Goal: Task Accomplishment & Management: Complete application form

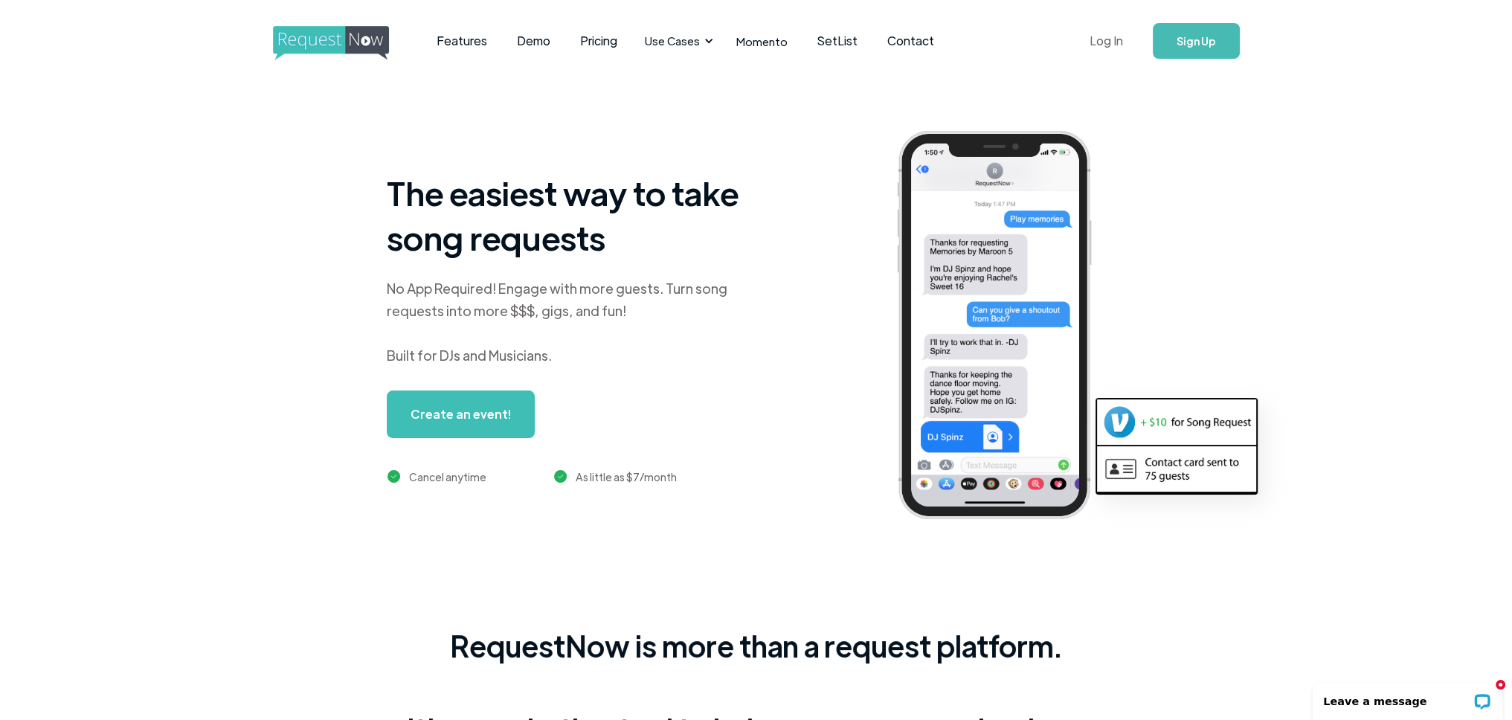
click at [1114, 42] on link "Log In" at bounding box center [1106, 41] width 63 height 52
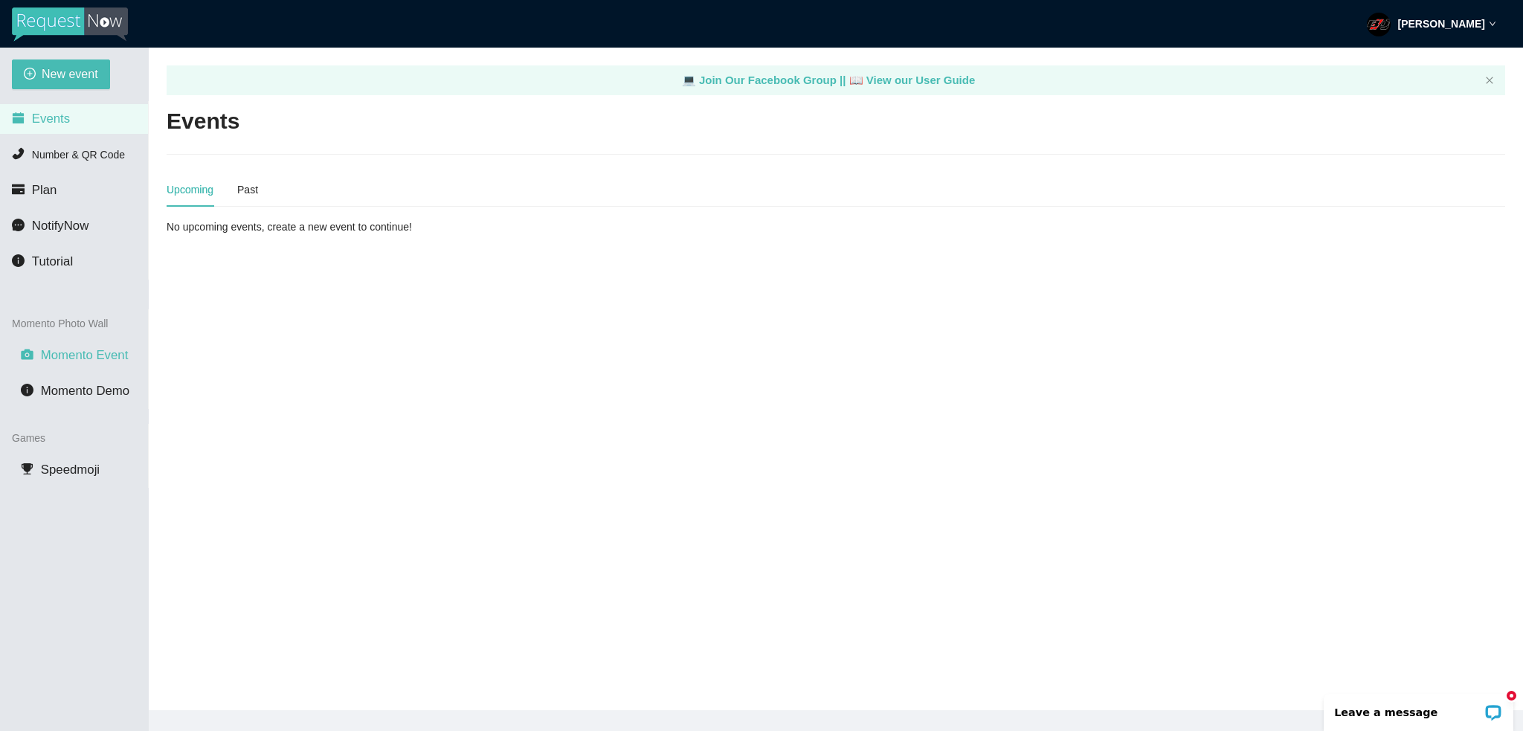
click at [101, 355] on span "Momento Event" at bounding box center [85, 355] width 88 height 14
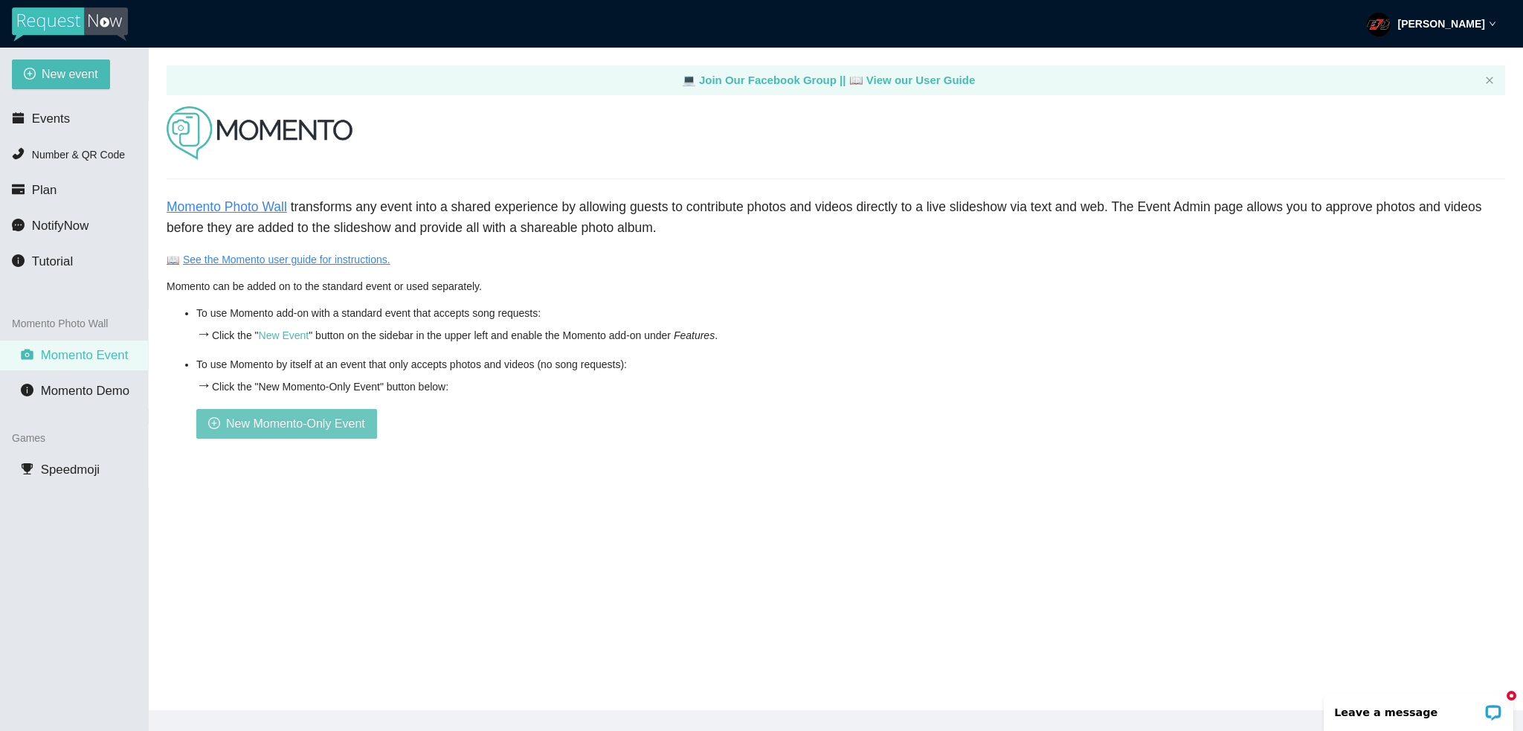
click at [321, 428] on span "New Momento-Only Event" at bounding box center [295, 423] width 139 height 19
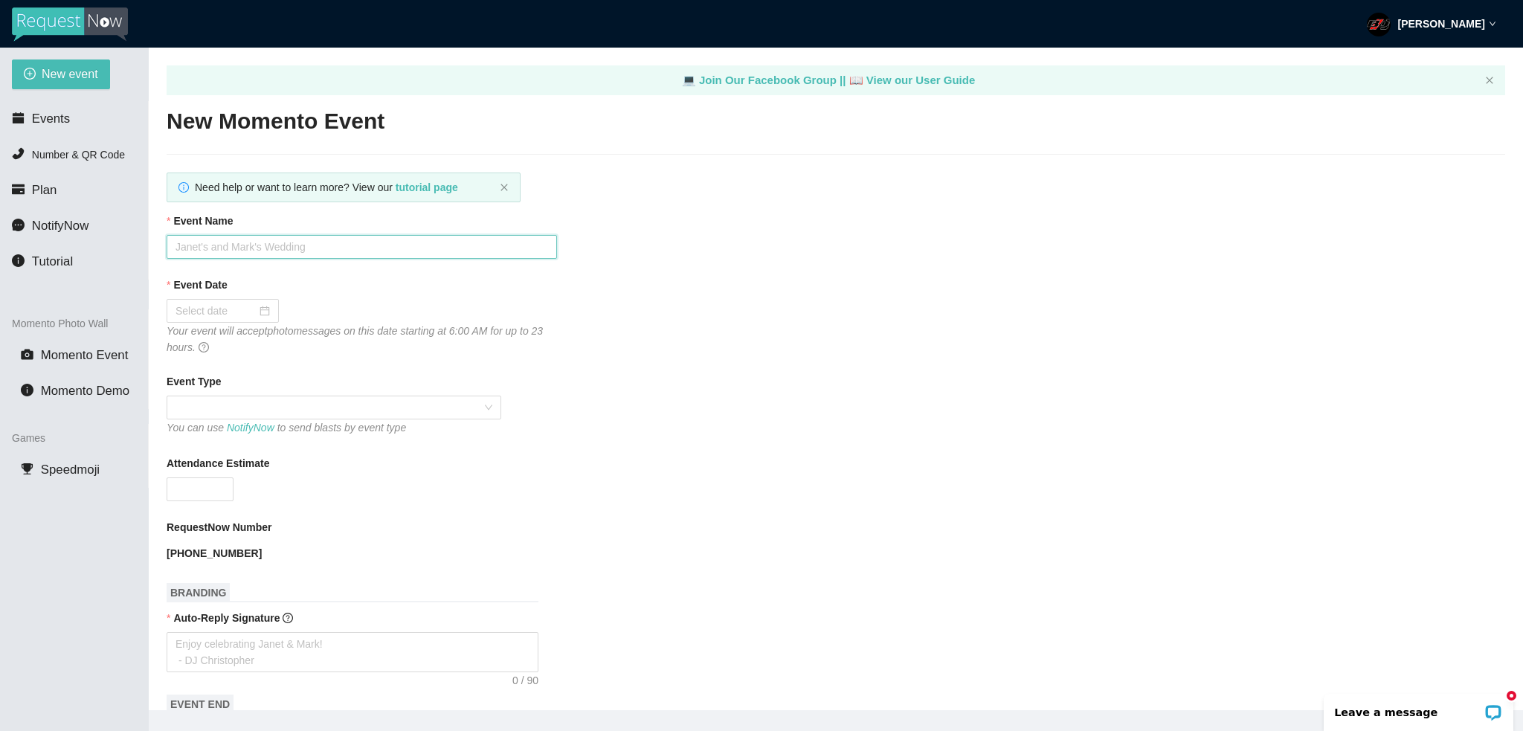
click at [234, 240] on input "Event Name" at bounding box center [362, 247] width 391 height 24
click at [318, 257] on input "Event Name" at bounding box center [362, 247] width 391 height 24
paste input "[PERSON_NAME]"
click at [201, 246] on input "[PERSON_NAME]" at bounding box center [362, 247] width 391 height 24
type input "Megan & [PERSON_NAME]"
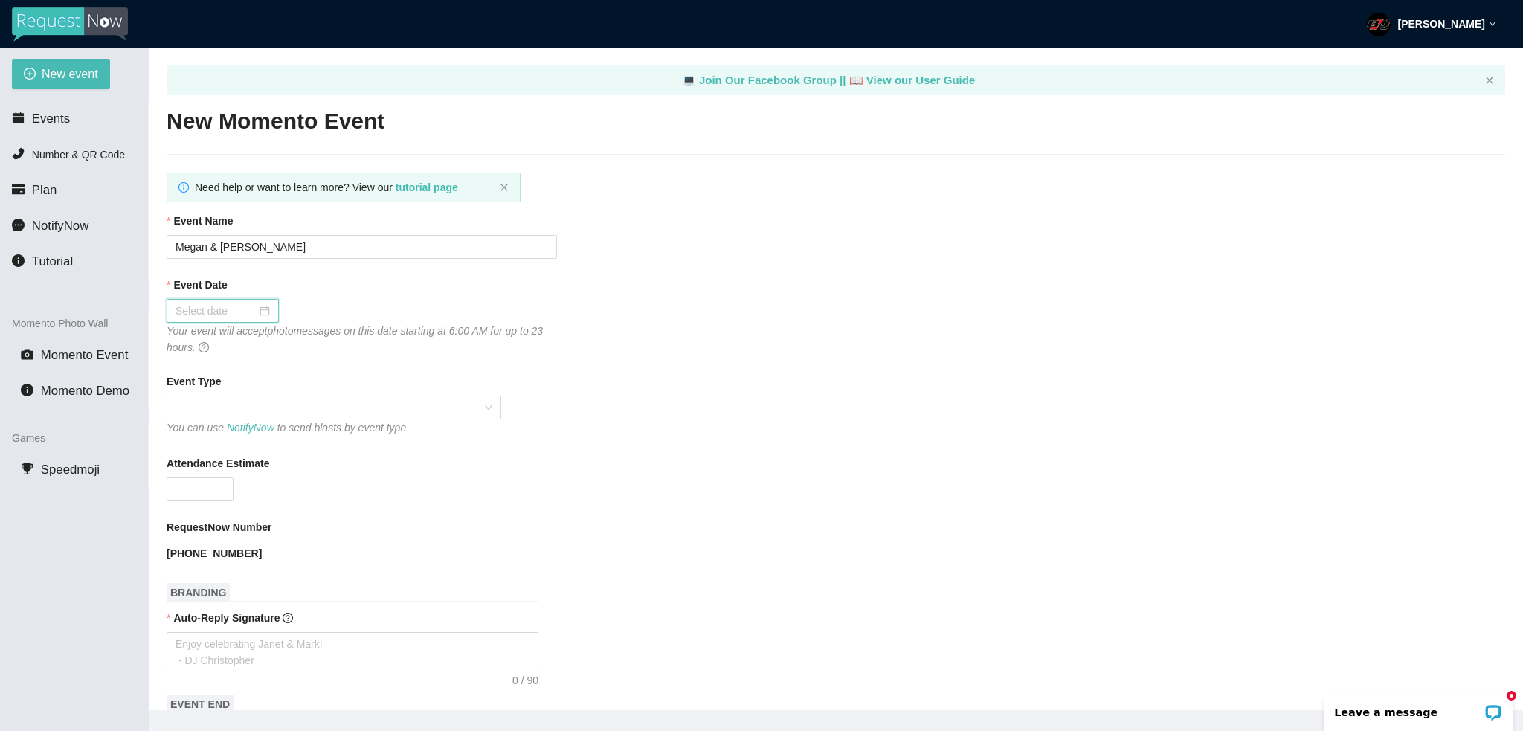
click at [230, 313] on input "Event Date" at bounding box center [216, 311] width 81 height 16
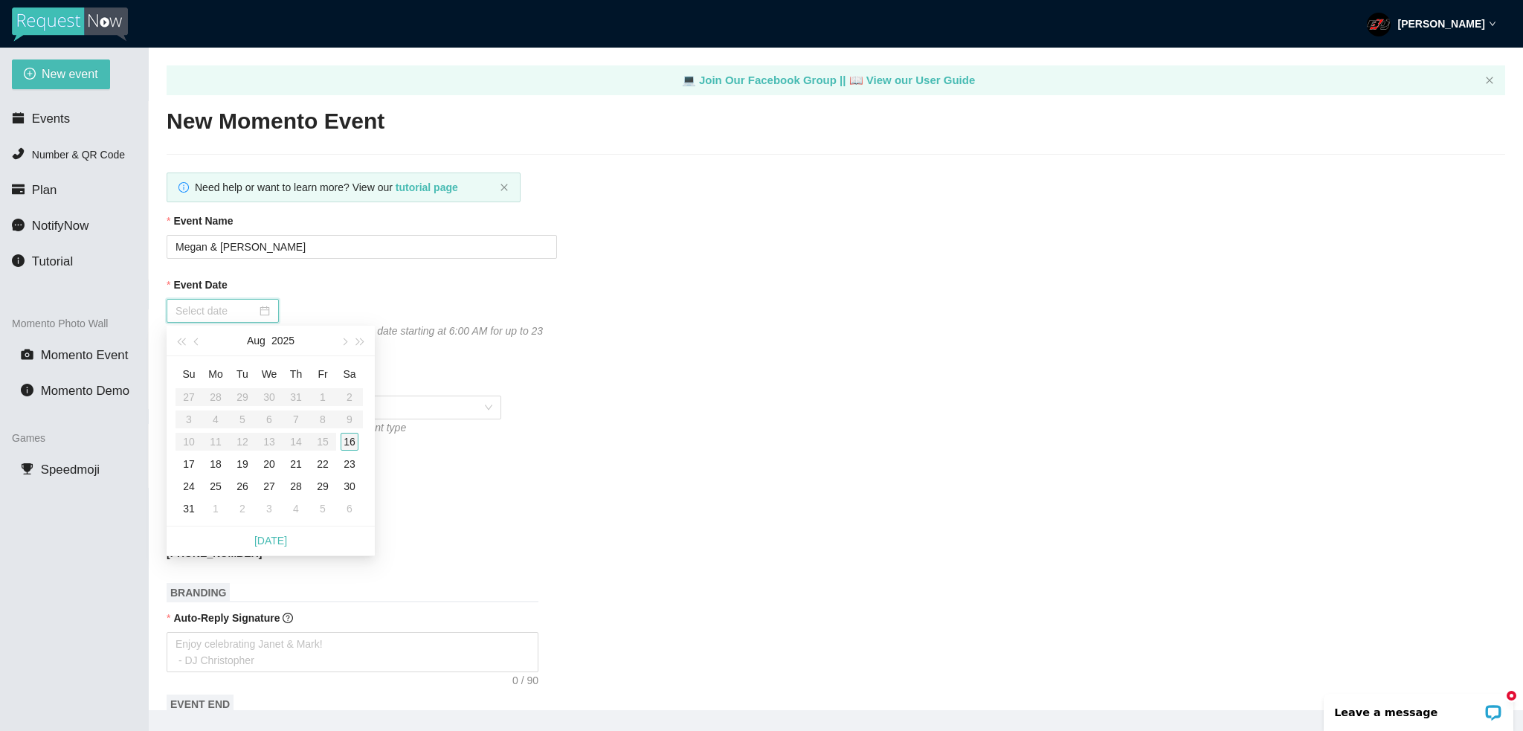
type input "[DATE]"
click at [351, 443] on div "16" at bounding box center [350, 442] width 18 height 18
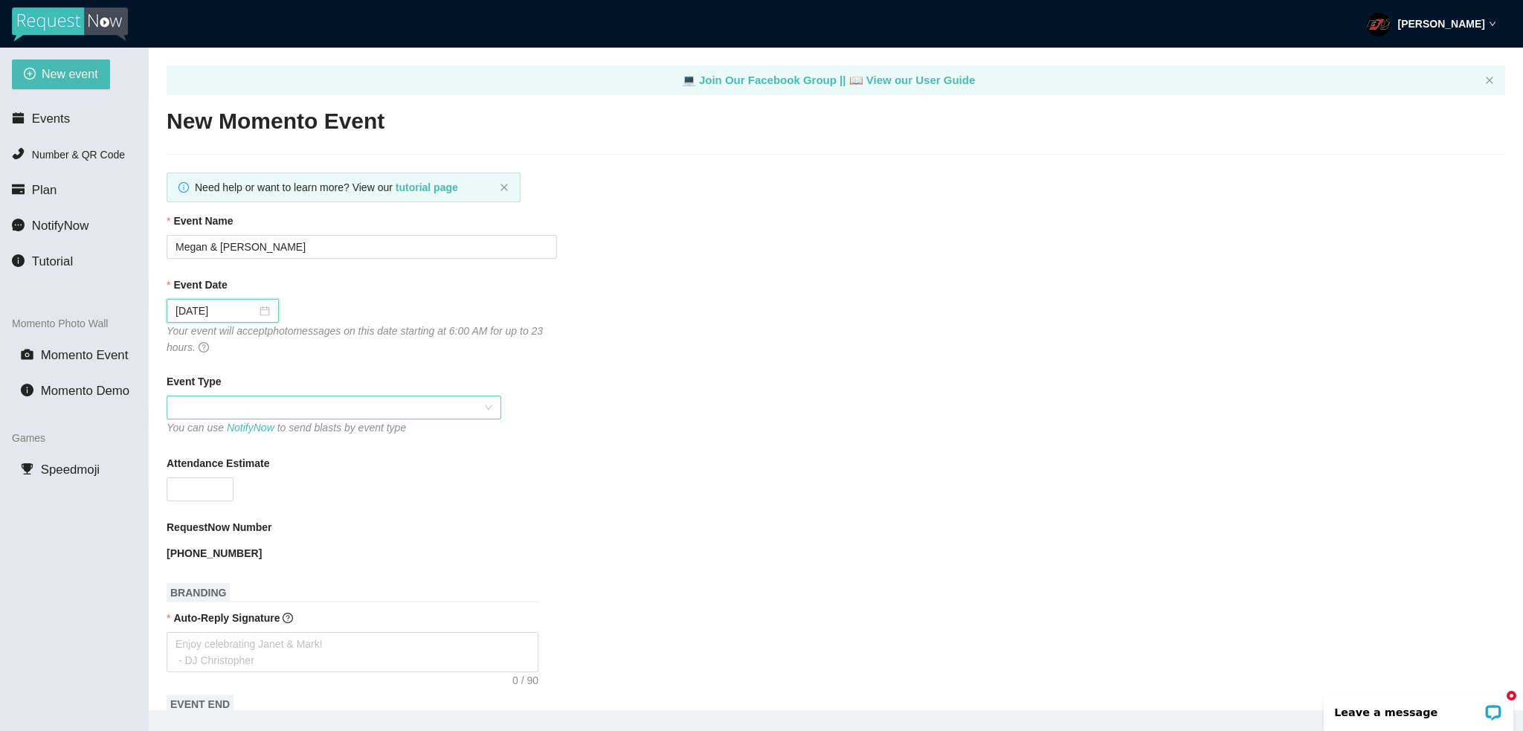
click at [357, 412] on span at bounding box center [334, 407] width 317 height 22
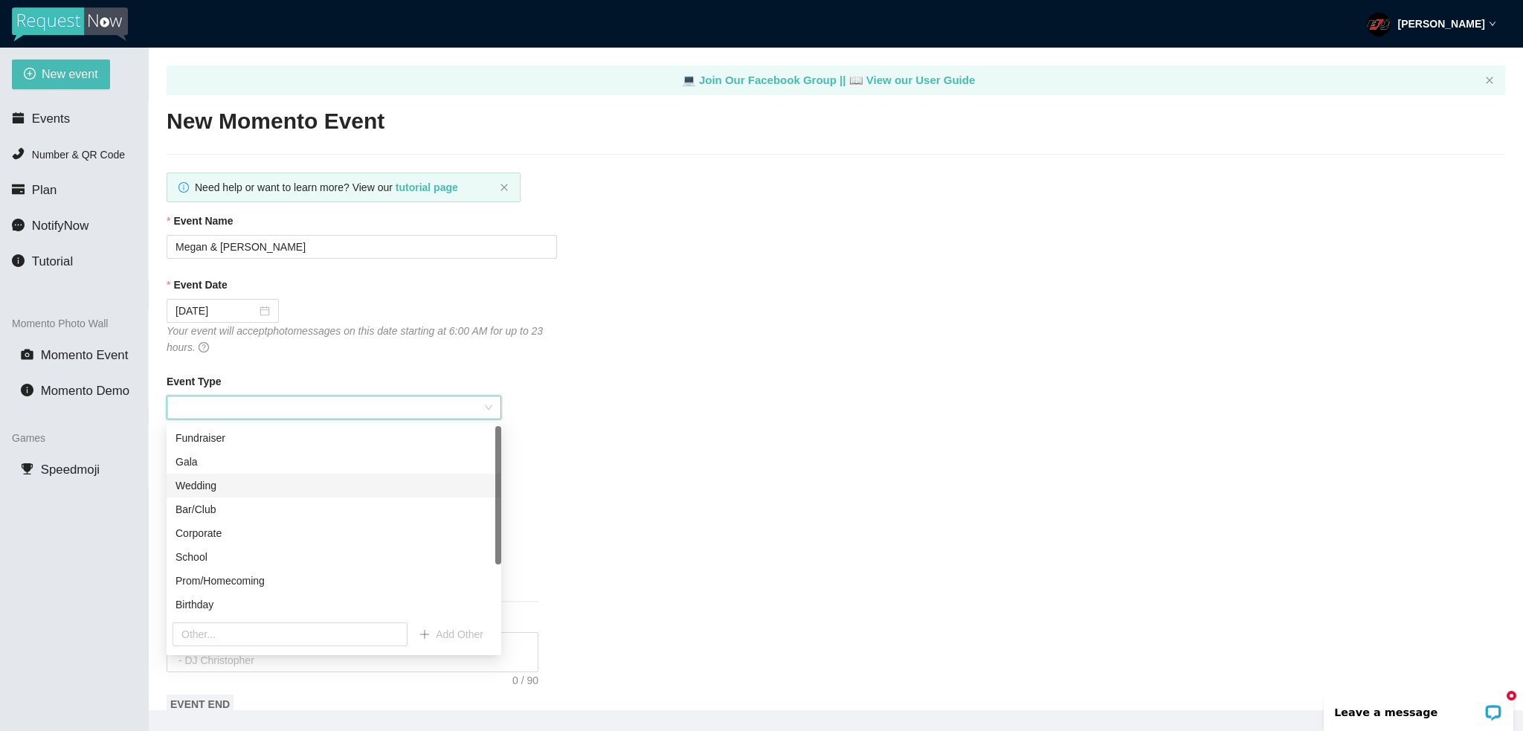
click at [283, 492] on div "Wedding" at bounding box center [334, 486] width 317 height 16
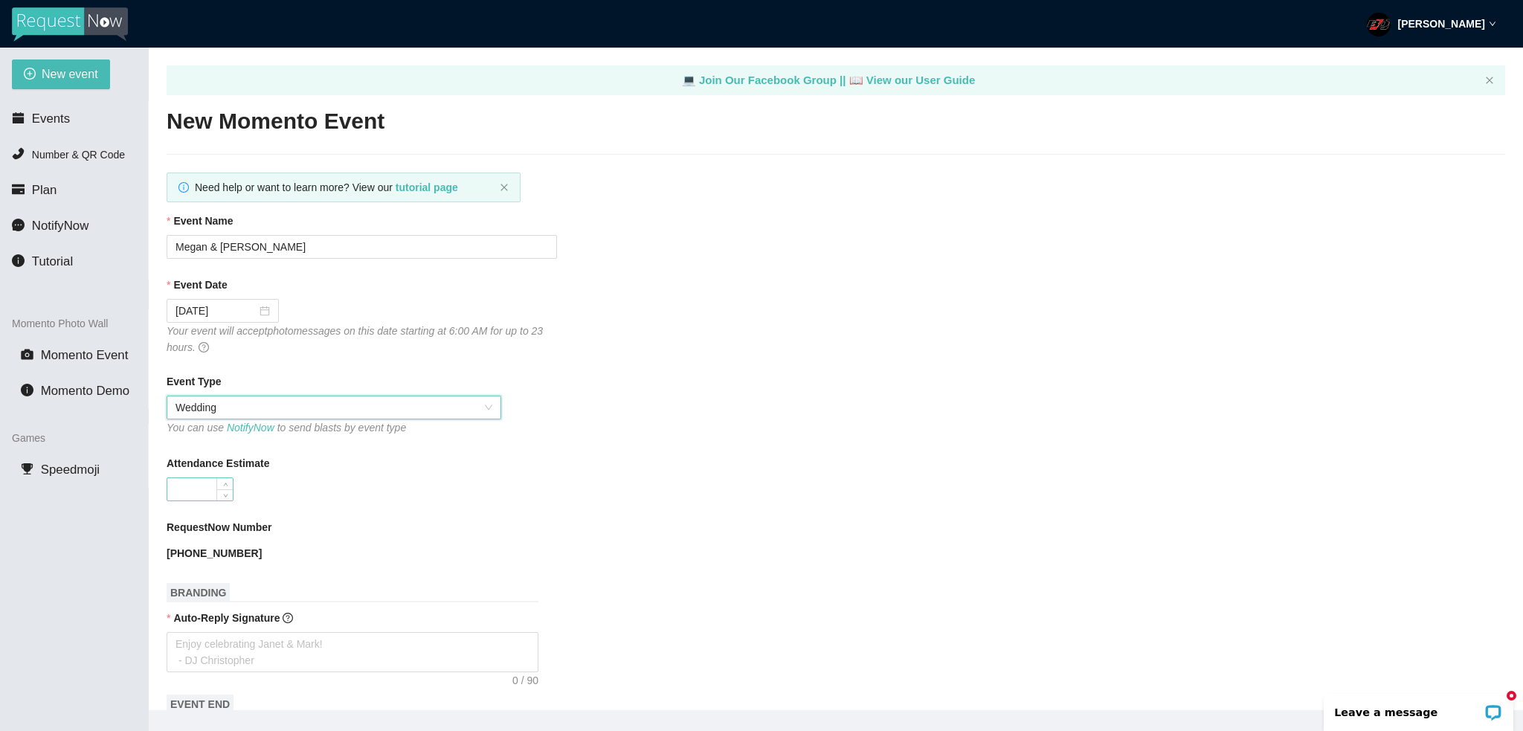
click at [208, 485] on input "Attendance Estimate" at bounding box center [199, 489] width 65 height 22
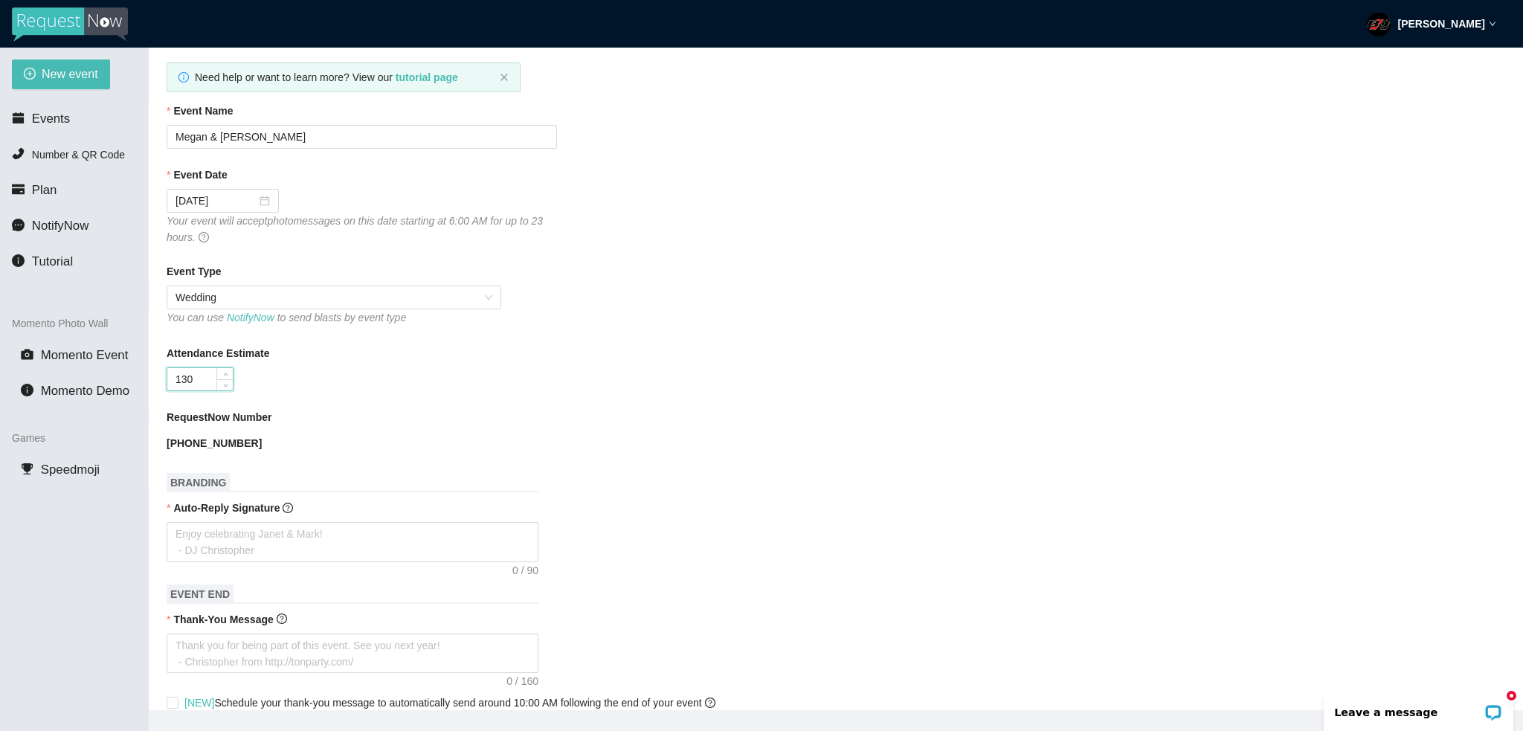
scroll to position [149, 0]
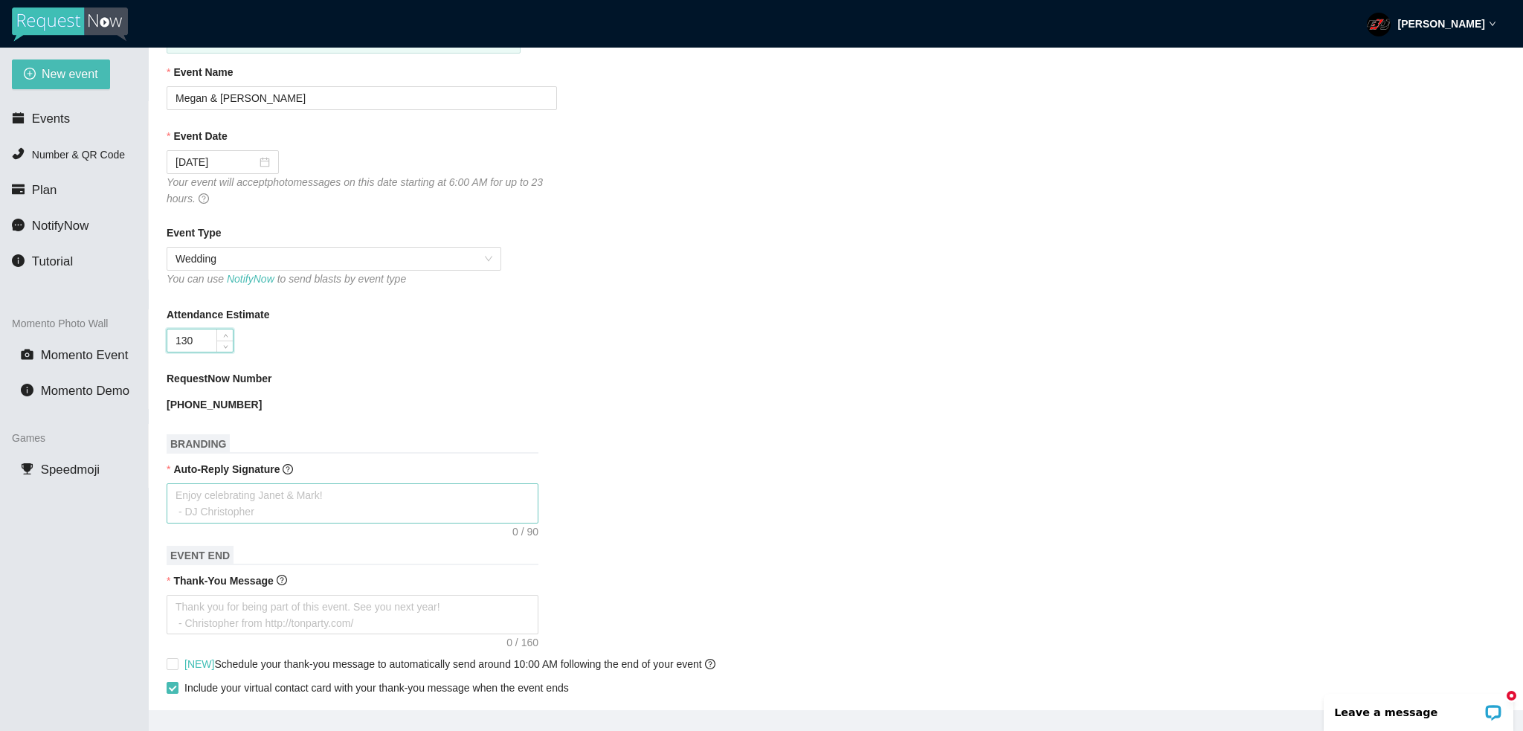
type input "130"
click at [321, 501] on textarea "Auto-Reply Signature" at bounding box center [353, 503] width 372 height 40
type textarea "T"
type textarea "Th"
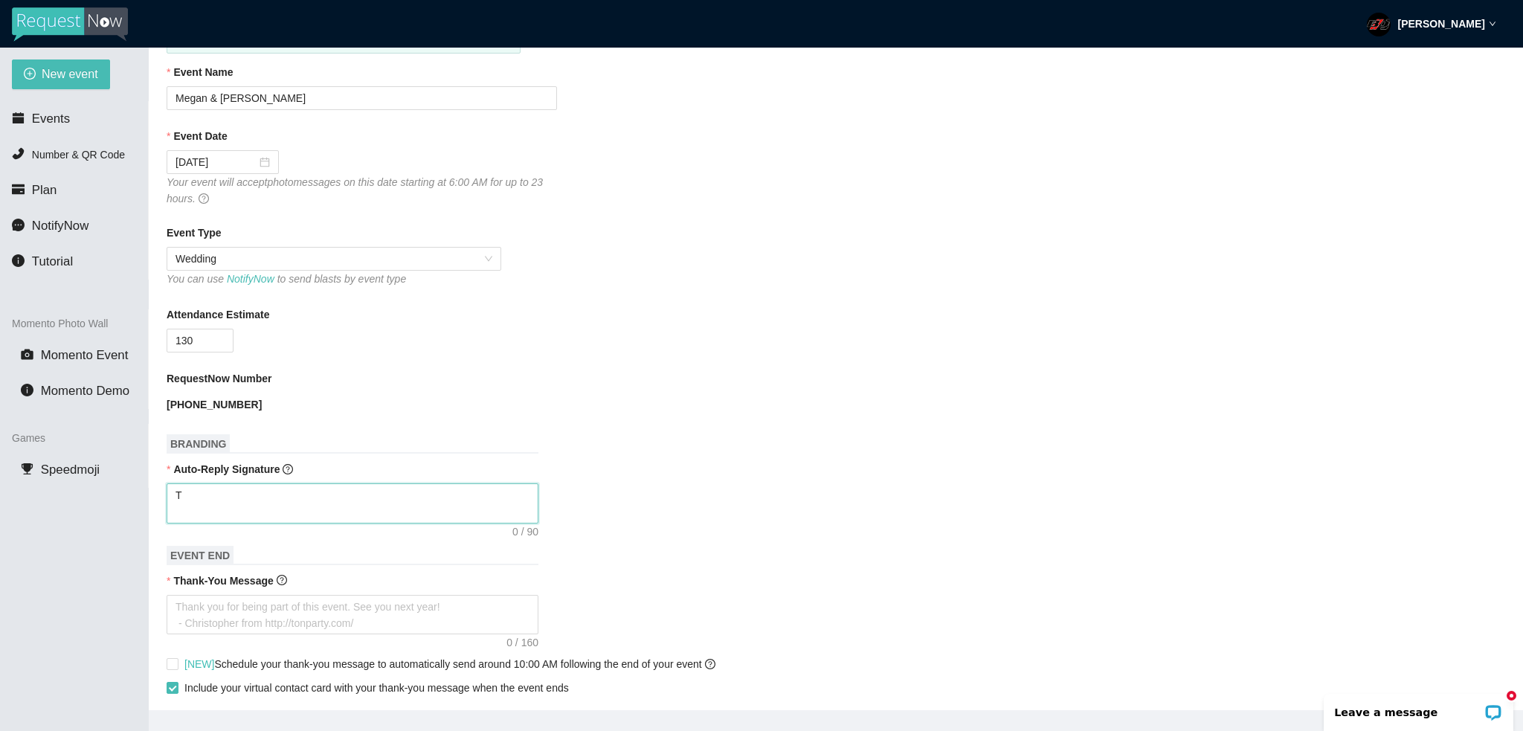
type textarea "Th"
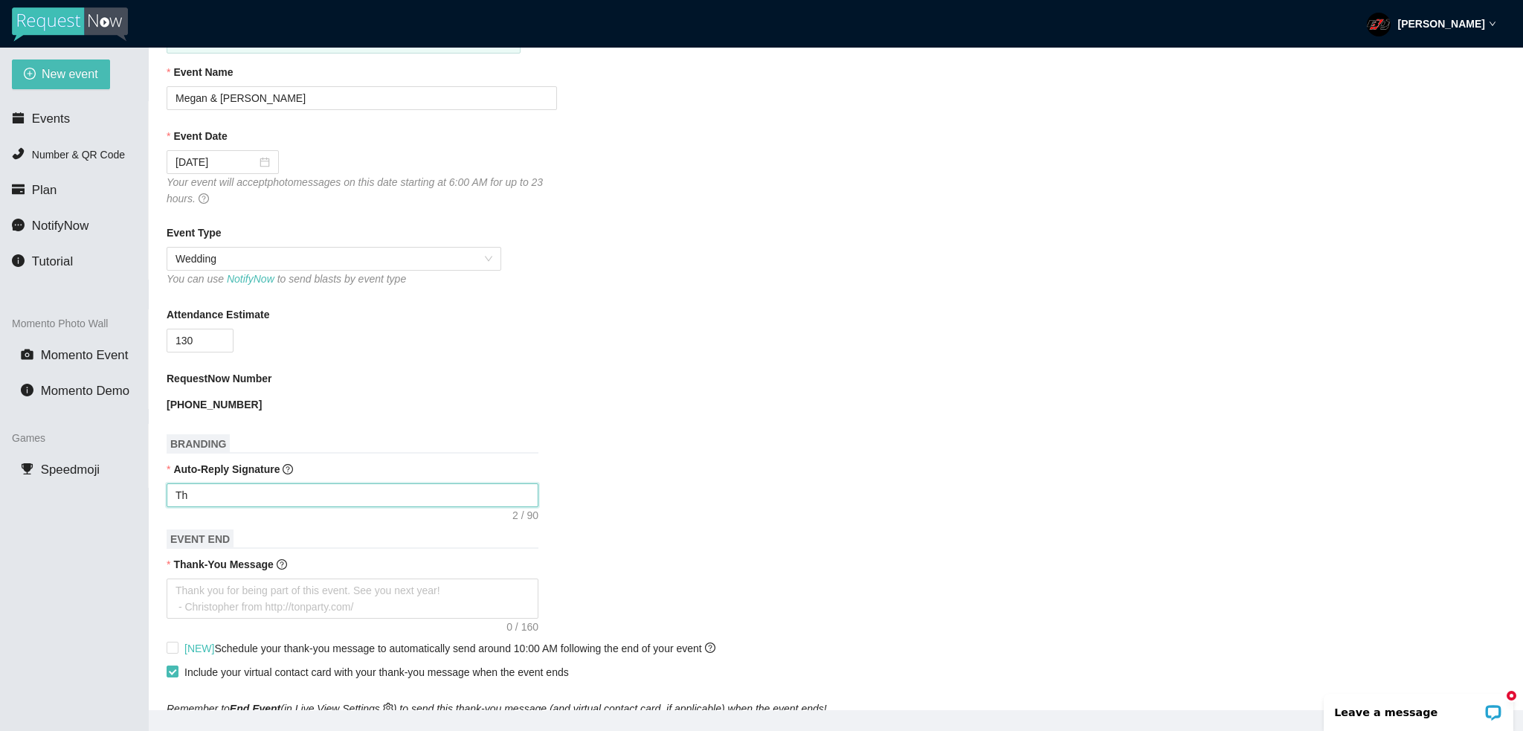
type textarea "Tha"
type textarea "Than"
type textarea "Thank"
type textarea "Thanks"
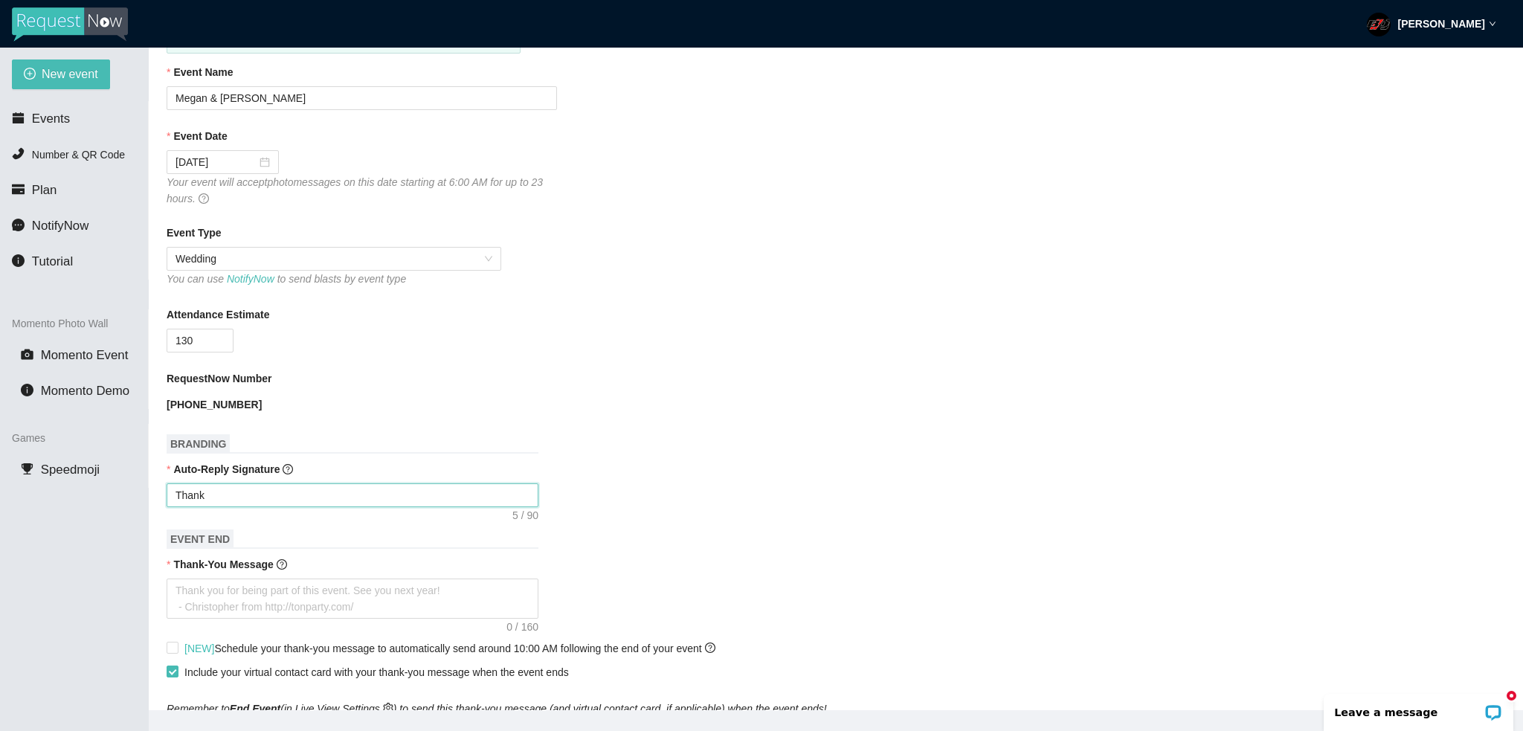
type textarea "Thanks"
type textarea "Thanks f"
type textarea "Thanks fo"
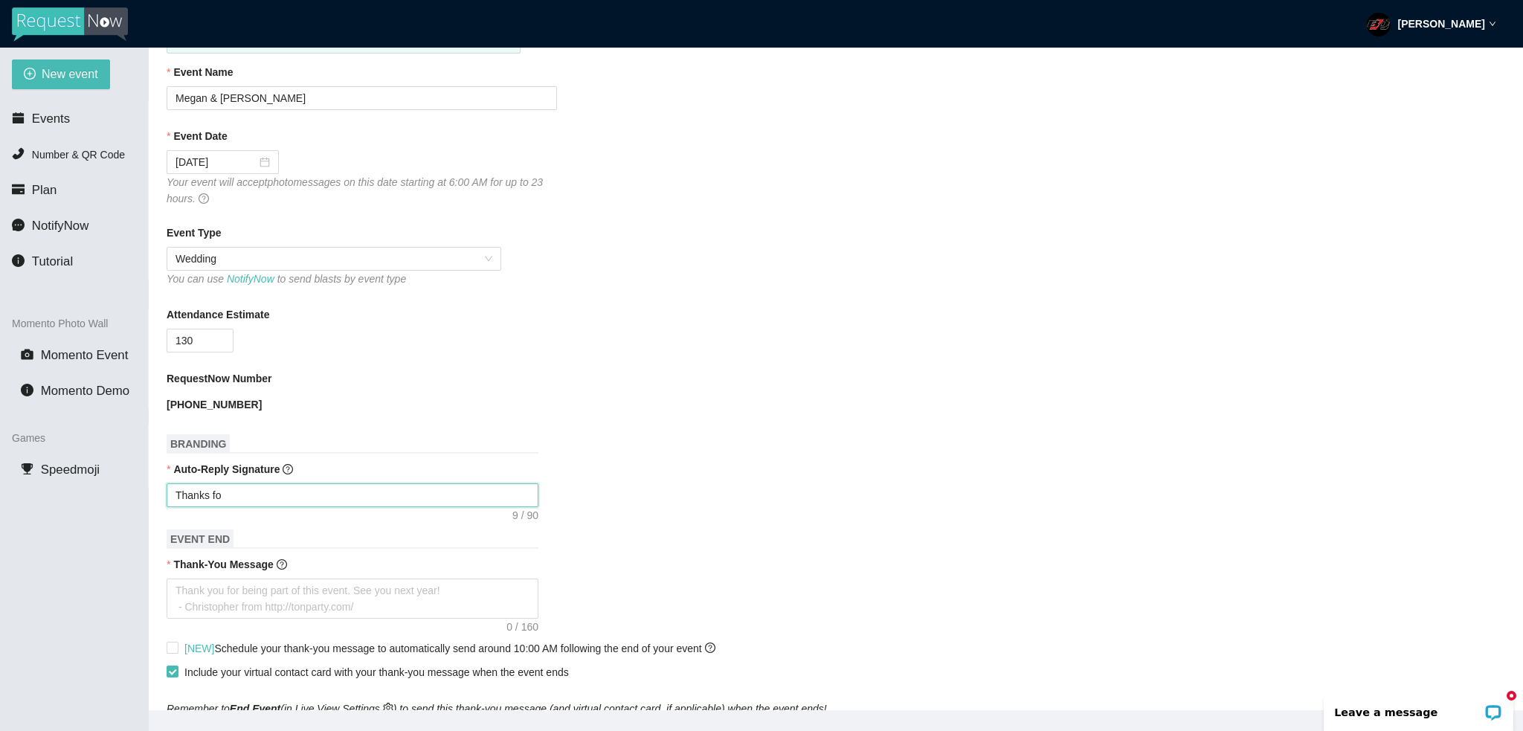
type textarea "Thanks for"
type textarea "Thanks for t"
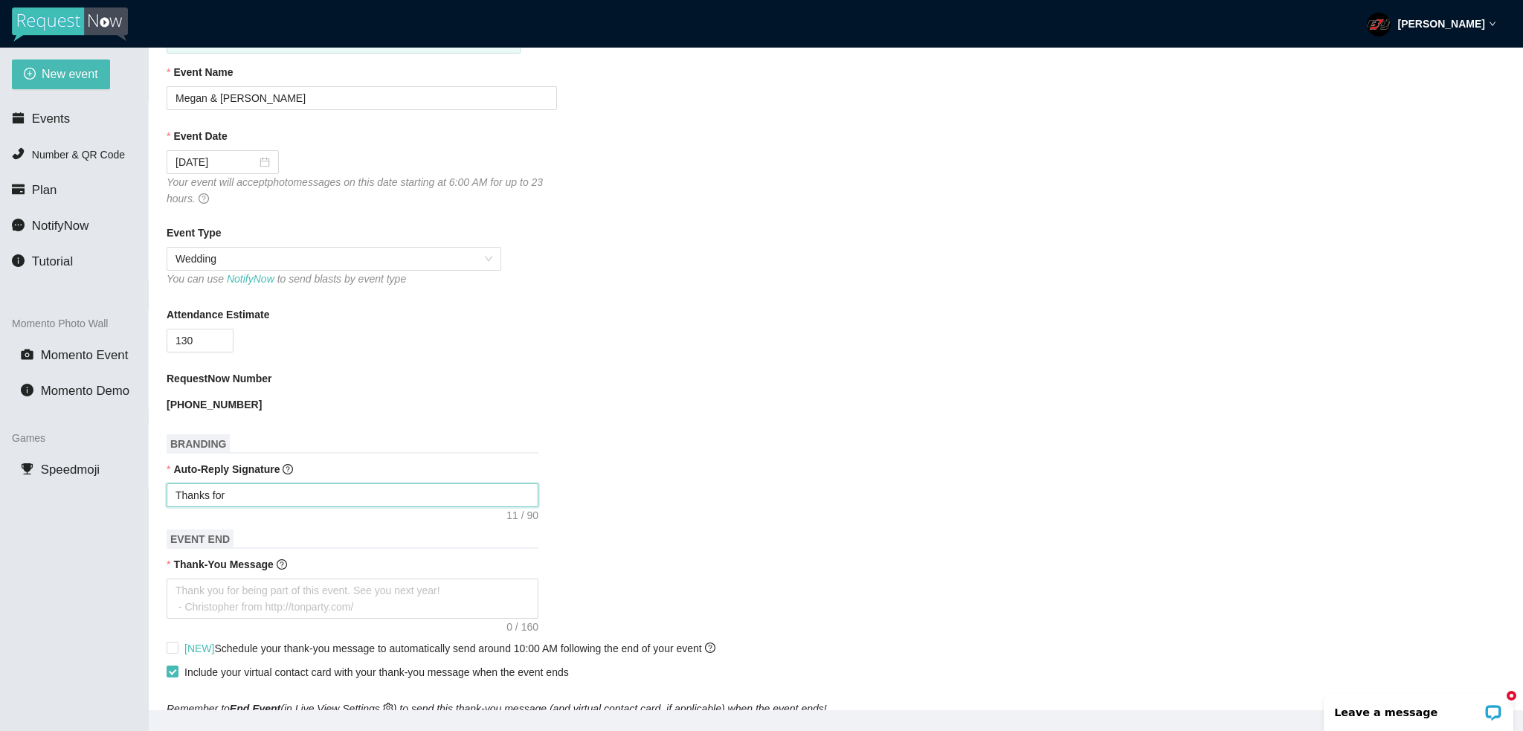
type textarea "Thanks for t"
type textarea "Thanks for th"
type textarea "Thanks for the"
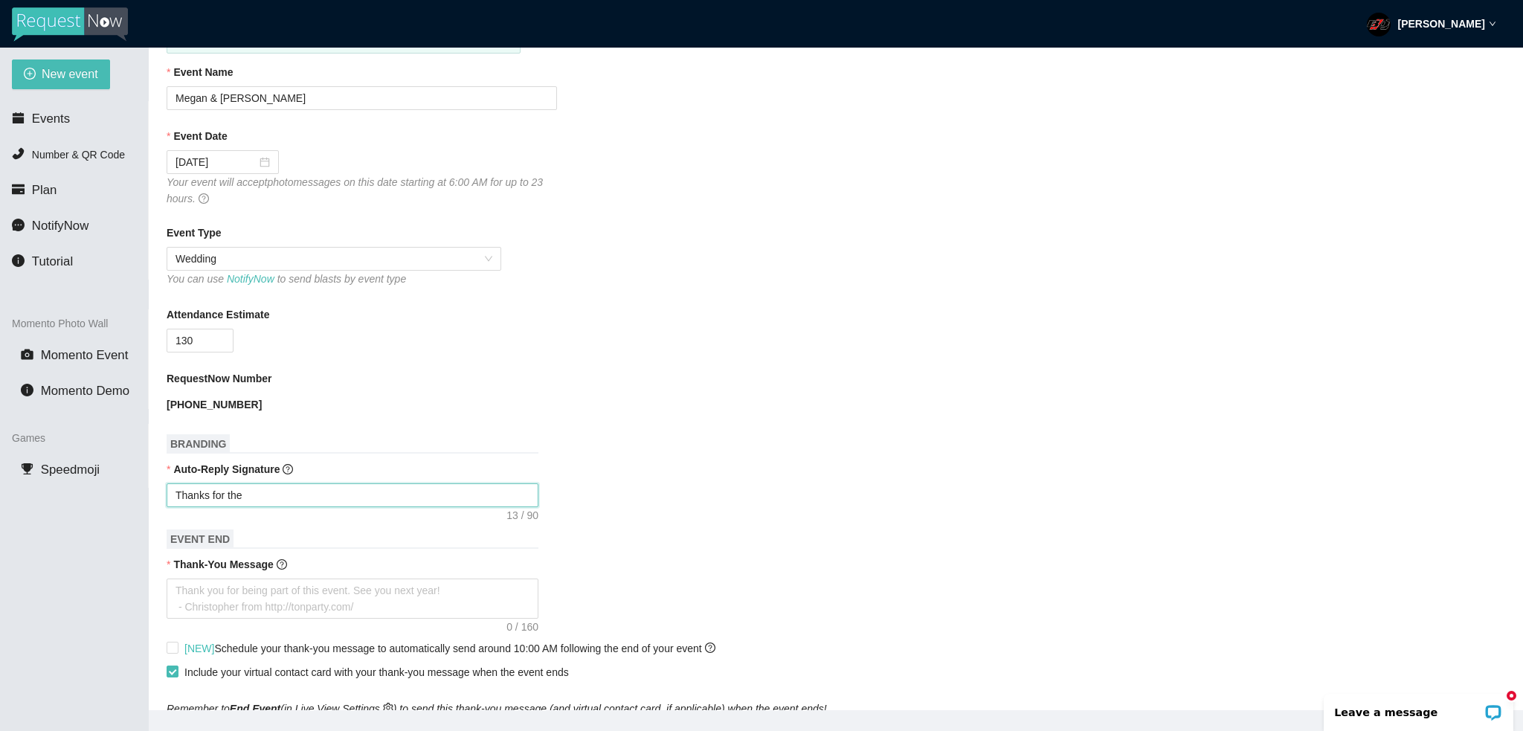
type textarea "Thanks for the"
type textarea "Thanks for the P"
type textarea "Thanks for the Ph"
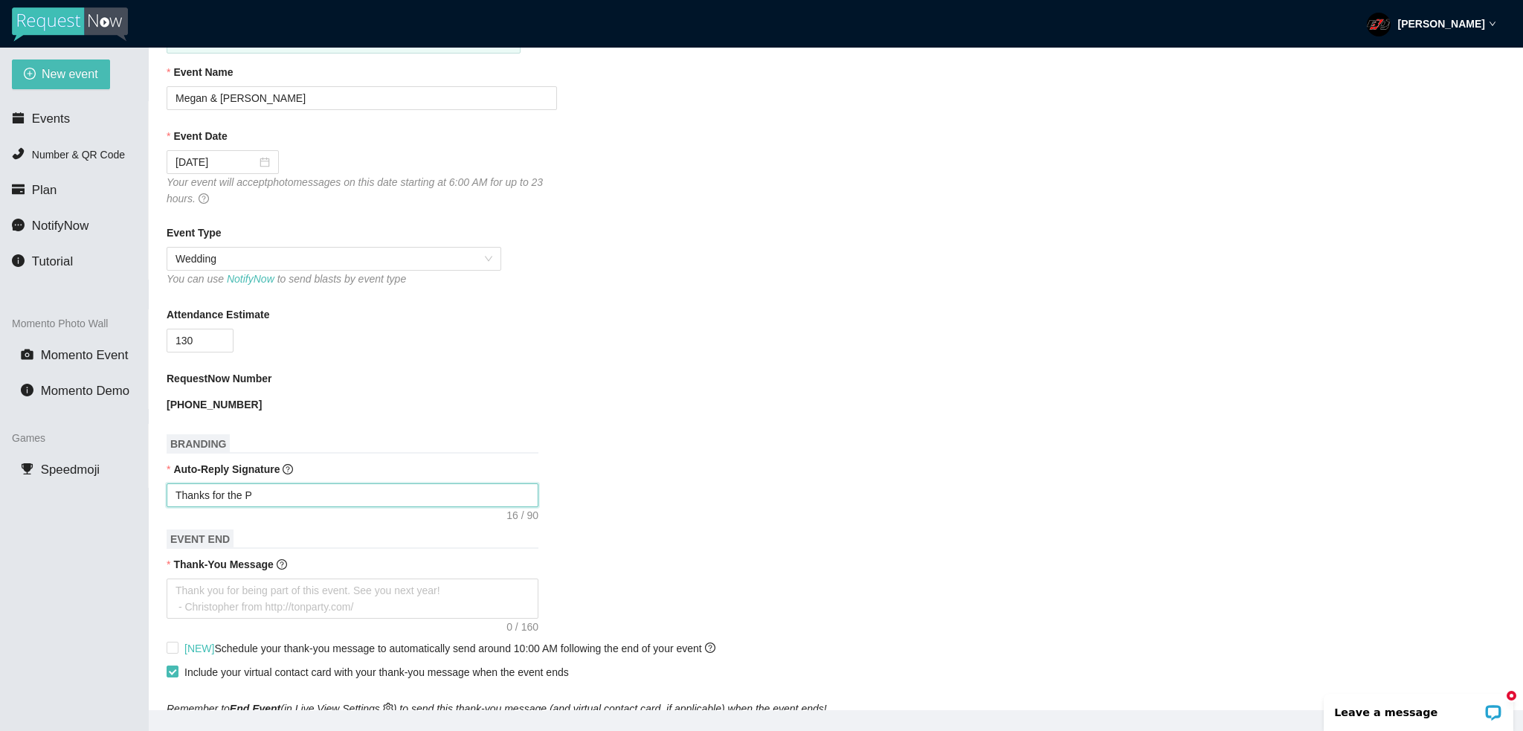
type textarea "Thanks for the Ph"
type textarea "Thanks for the Pho"
type textarea "Thanks for the Phot"
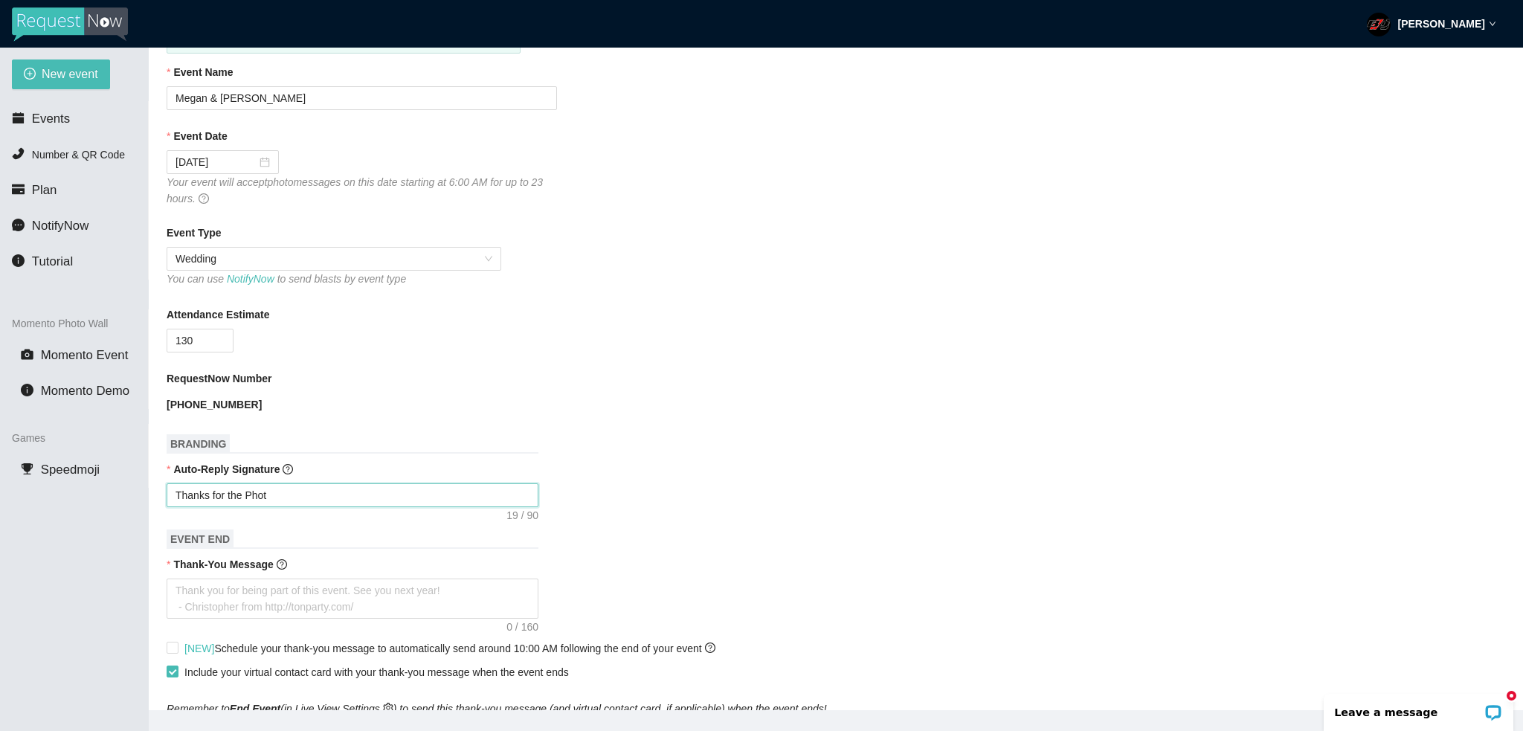
type textarea "Thanks for the Photo"
type textarea "Thanks for the Photo!"
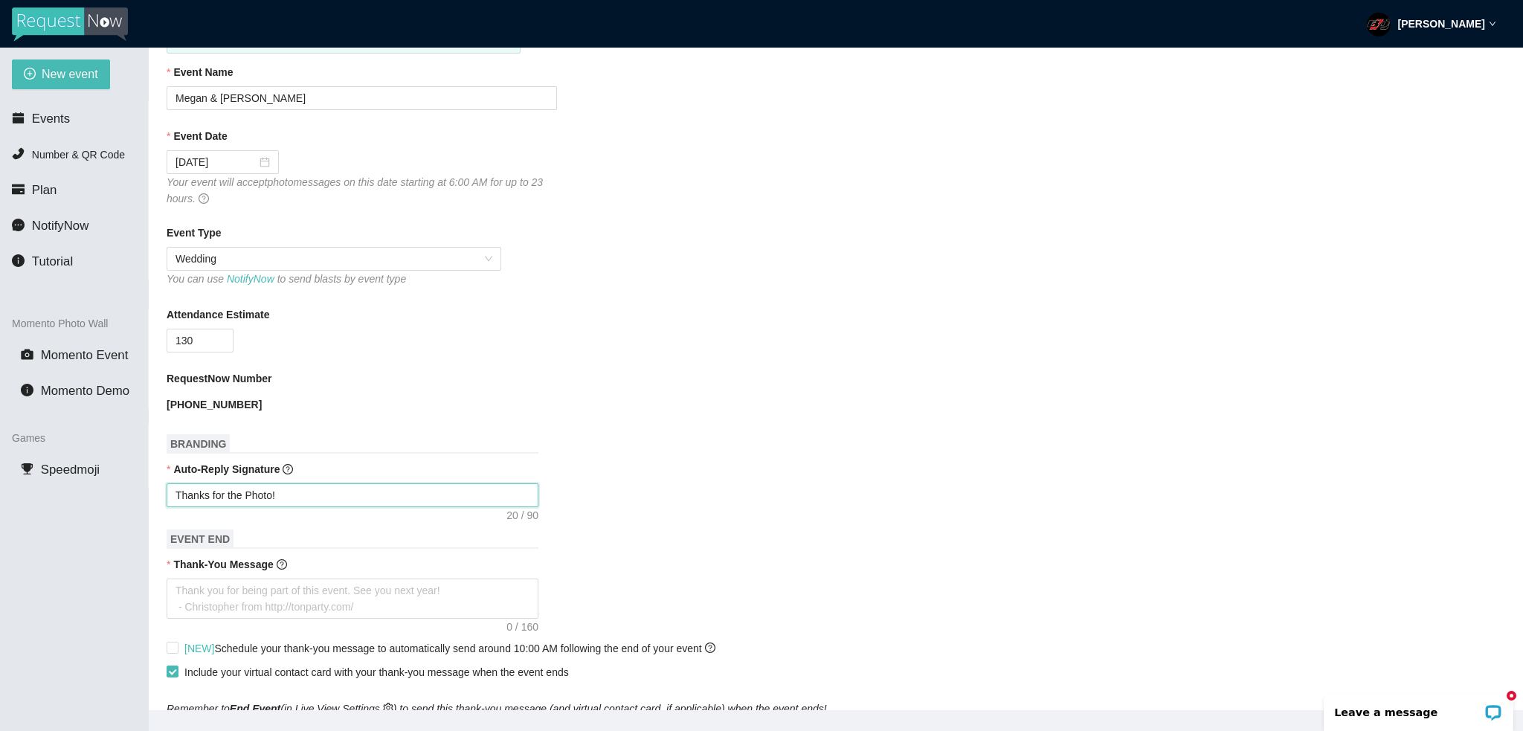
type textarea "Thanks for the Photo!"
type textarea "Thanks for the Photo! K"
type textarea "Thanks for the Photo! Ke"
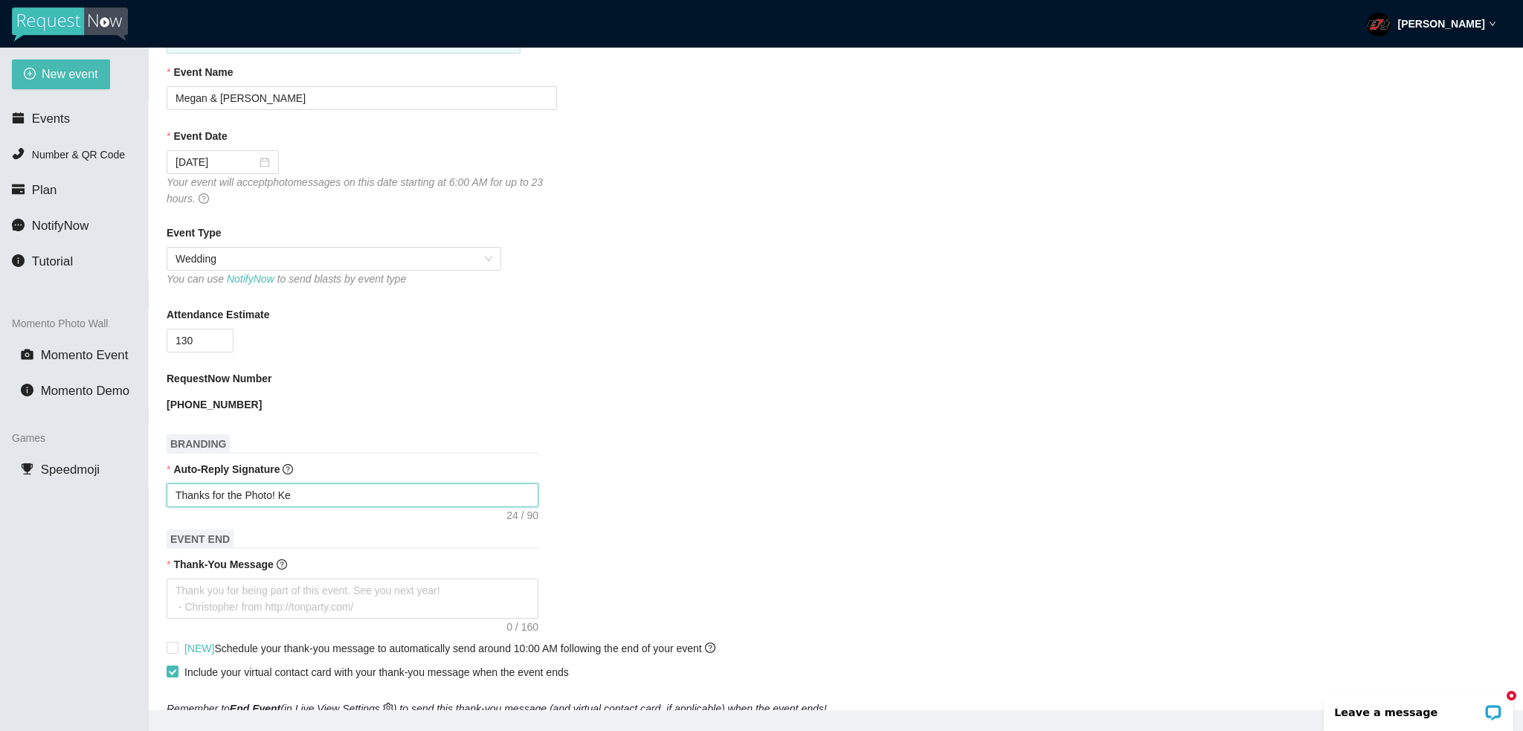
type textarea "Thanks for the Photo! Kee"
type textarea "Thanks for the Photo! Keep"
type textarea "Thanks for the Photo! Keep t"
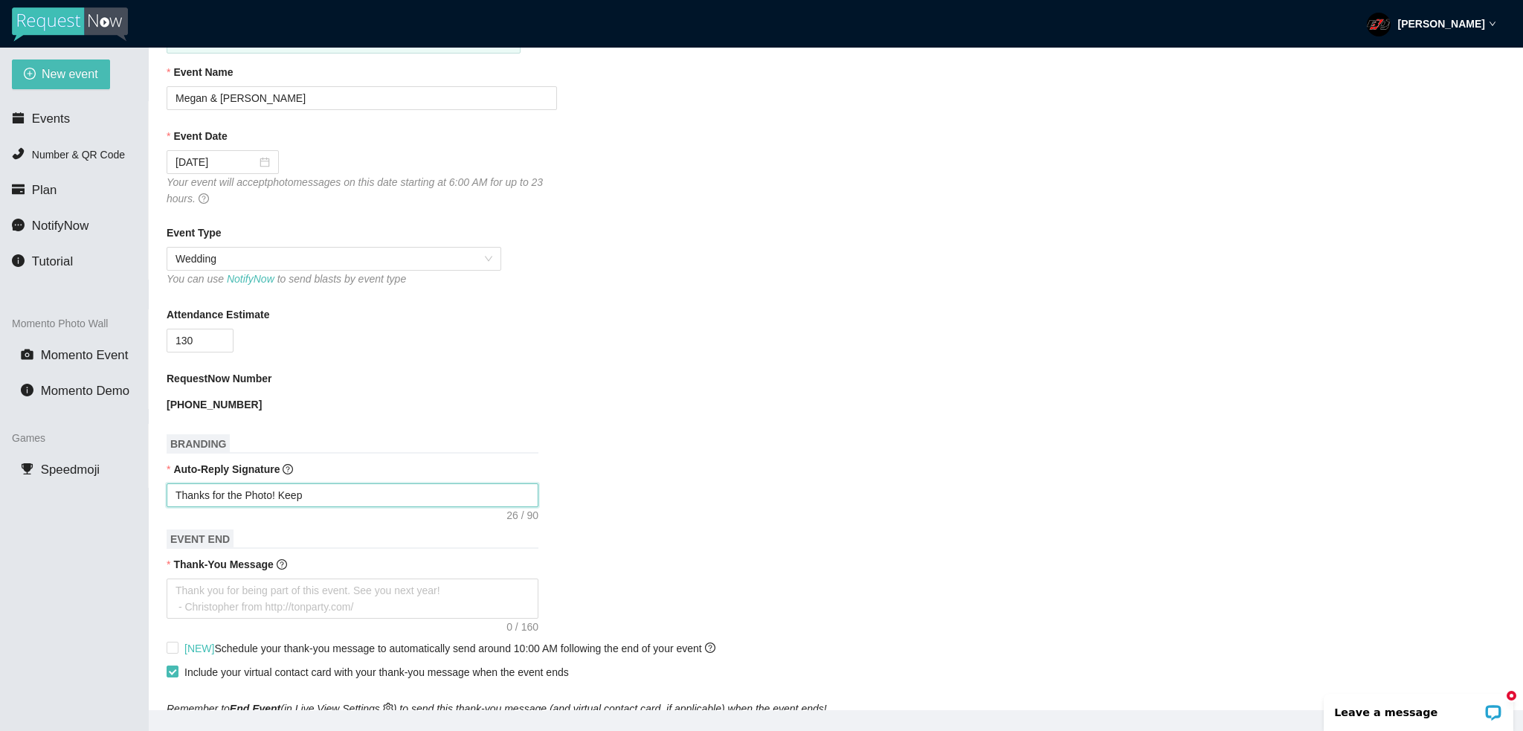
type textarea "Thanks for the Photo! Keep t"
type textarea "Thanks for the Photo! Keep th"
type textarea "Thanks for the Photo! Keep the"
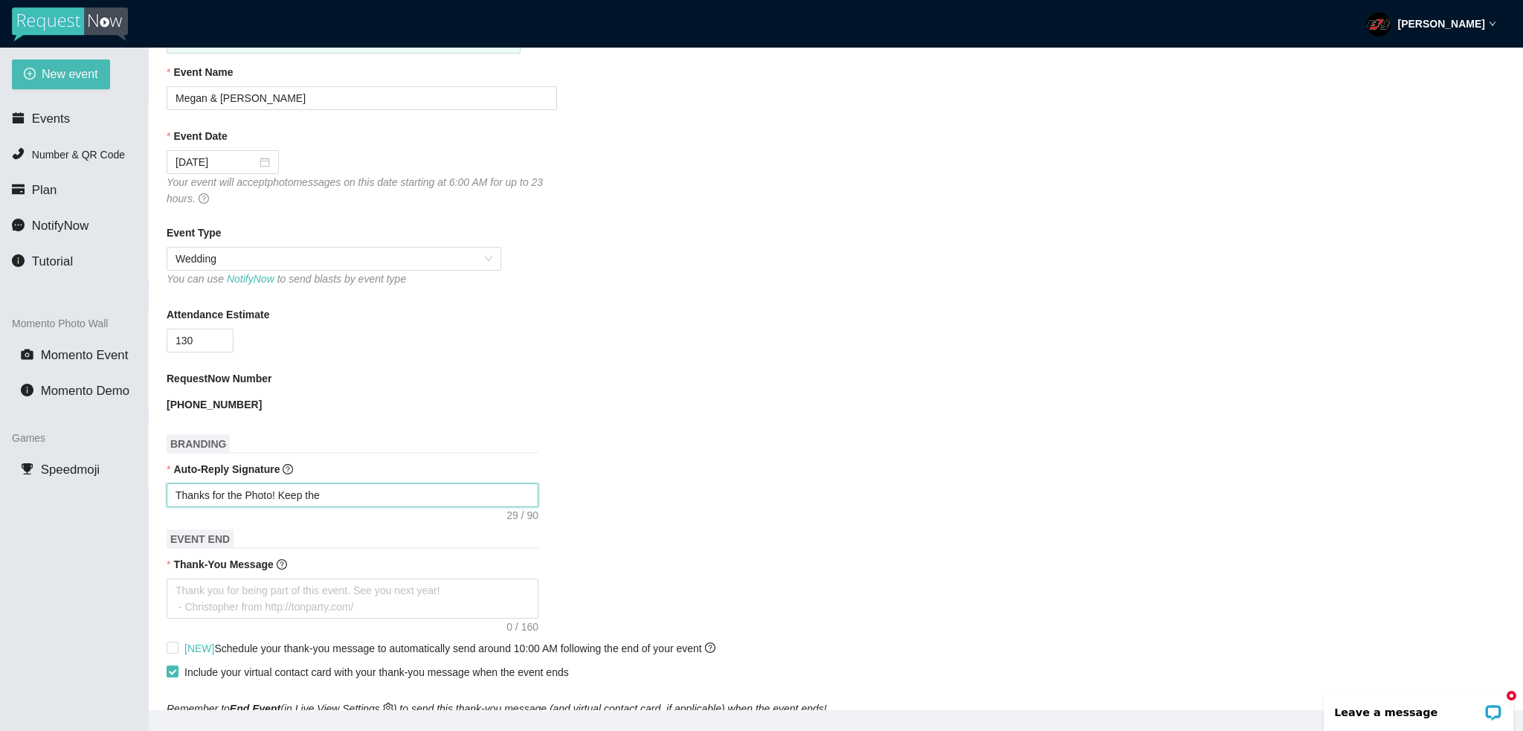
type textarea "Thanks for the Photo! Keep them"
type textarea "Thanks for the Photo! Keep them G"
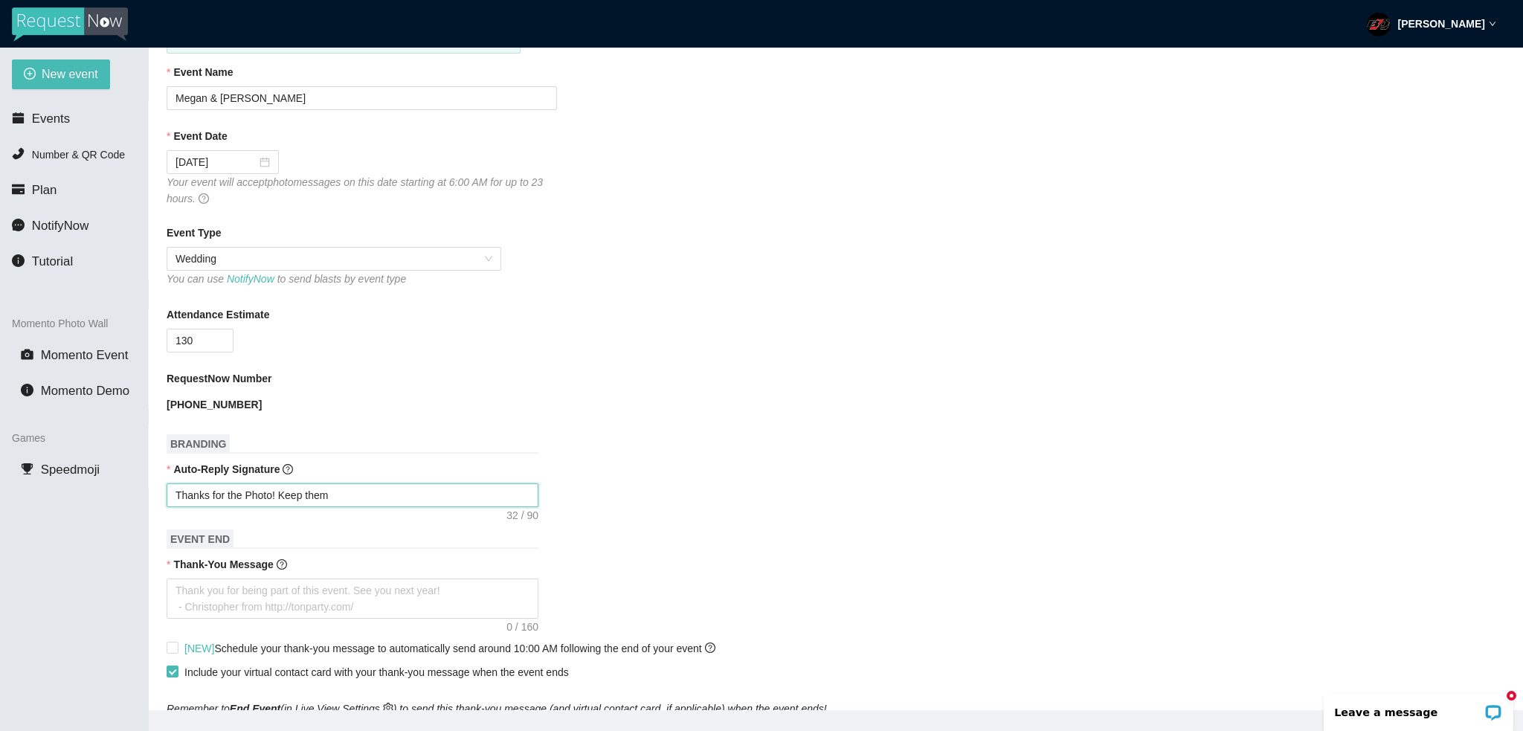
type textarea "Thanks for the Photo! Keep them G"
type textarea "Thanks for the Photo! Keep them"
type textarea "Thanks for the Photo! Keep them C"
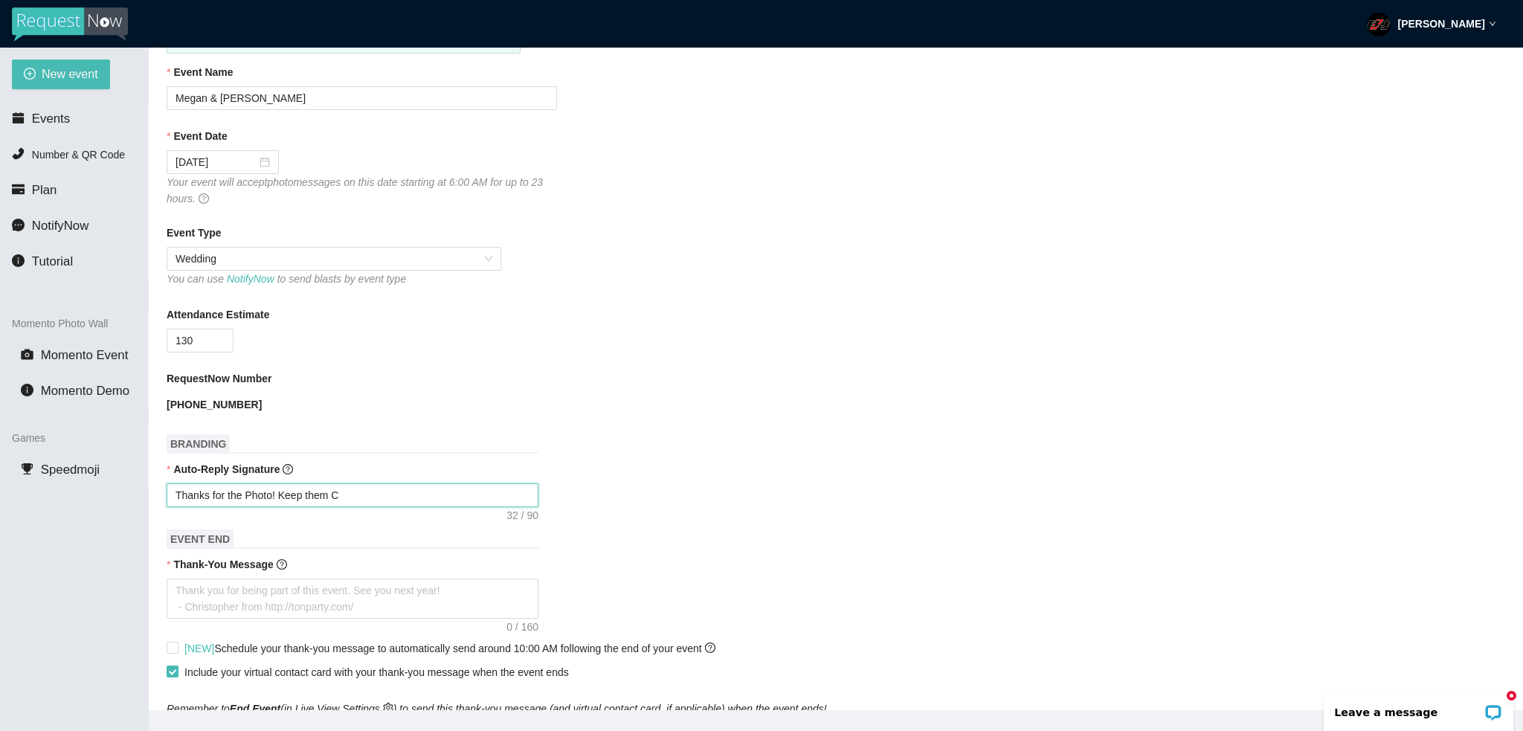
type textarea "Thanks for the Photo! Keep them Co"
type textarea "Thanks for the Photo! Keep them Com"
type textarea "Thanks for the Photo! Keep them Comi"
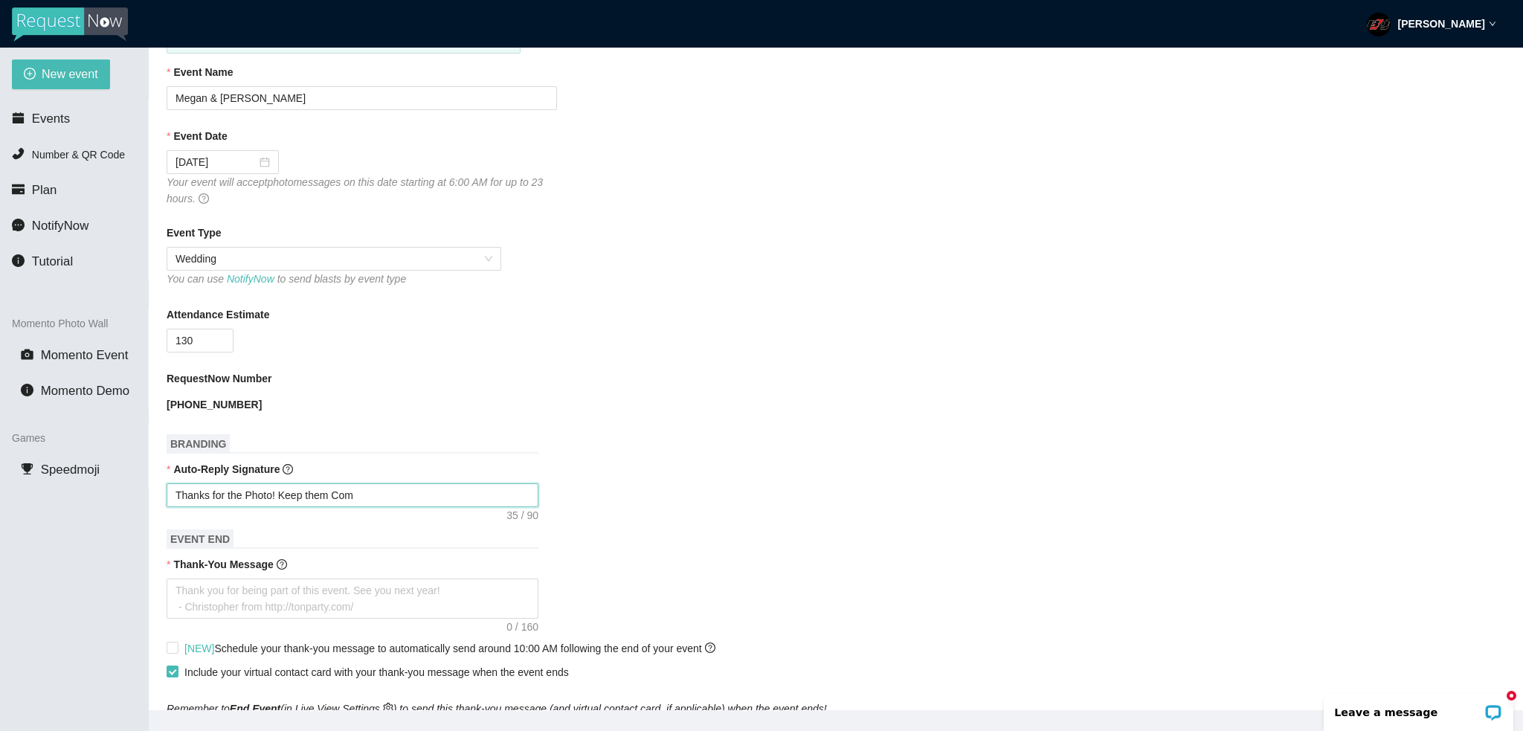
type textarea "Thanks for the Photo! Keep them Comi"
type textarea "Thanks for the Photo! Keep them Comin"
type textarea "Thanks for the Photo! Keep them Coming"
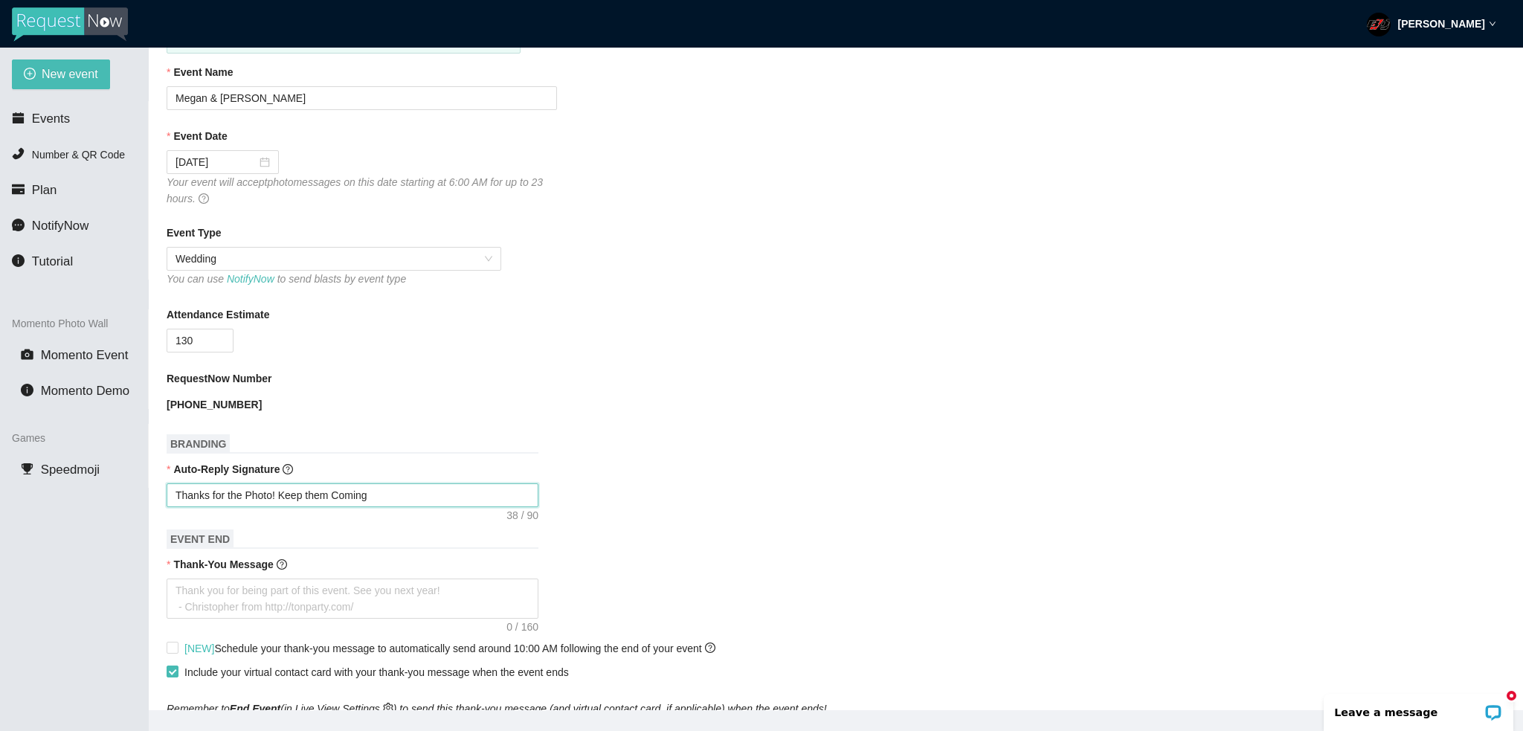
type textarea "Thanks for the Photo! Keep them Coming!"
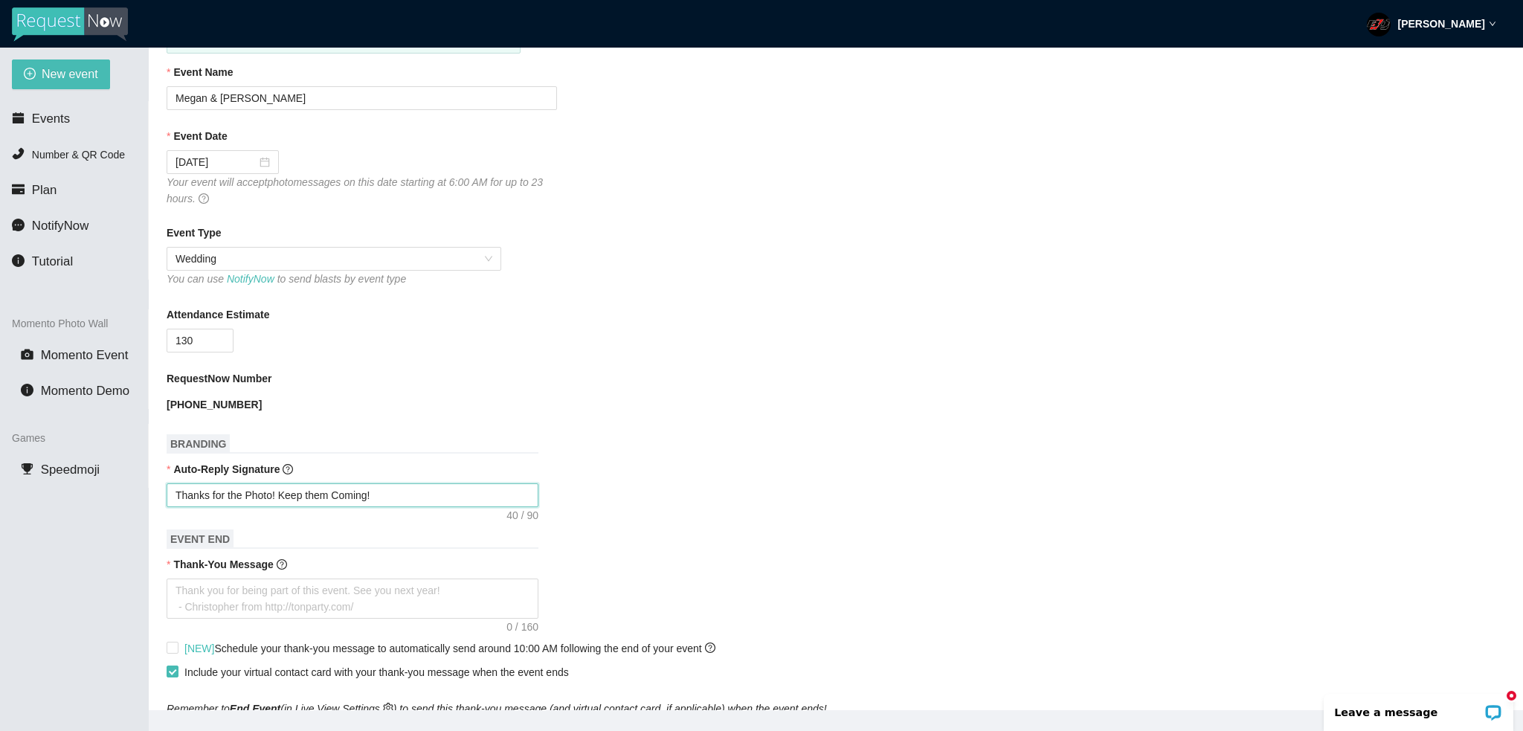
type textarea "Thanks for the Photo! Keep them Coming!"
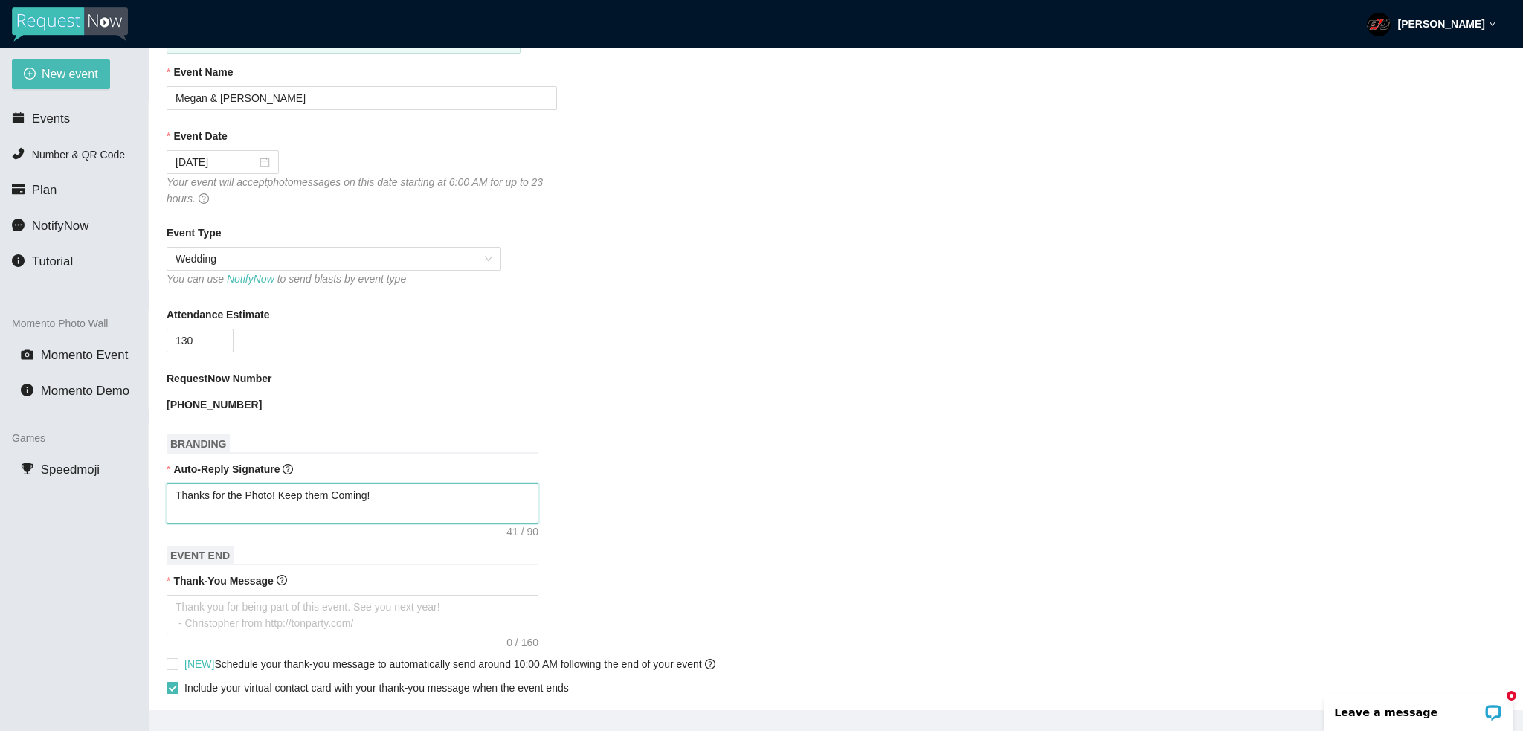
drag, startPoint x: 226, startPoint y: 498, endPoint x: 272, endPoint y: 505, distance: 46.7
click at [272, 505] on textarea "Thanks for the Photo! Keep them Coming!" at bounding box center [353, 503] width 372 height 40
type textarea "Thanks for S! Keep them Coming!"
type textarea "Thanks for Sh! Keep them Coming!"
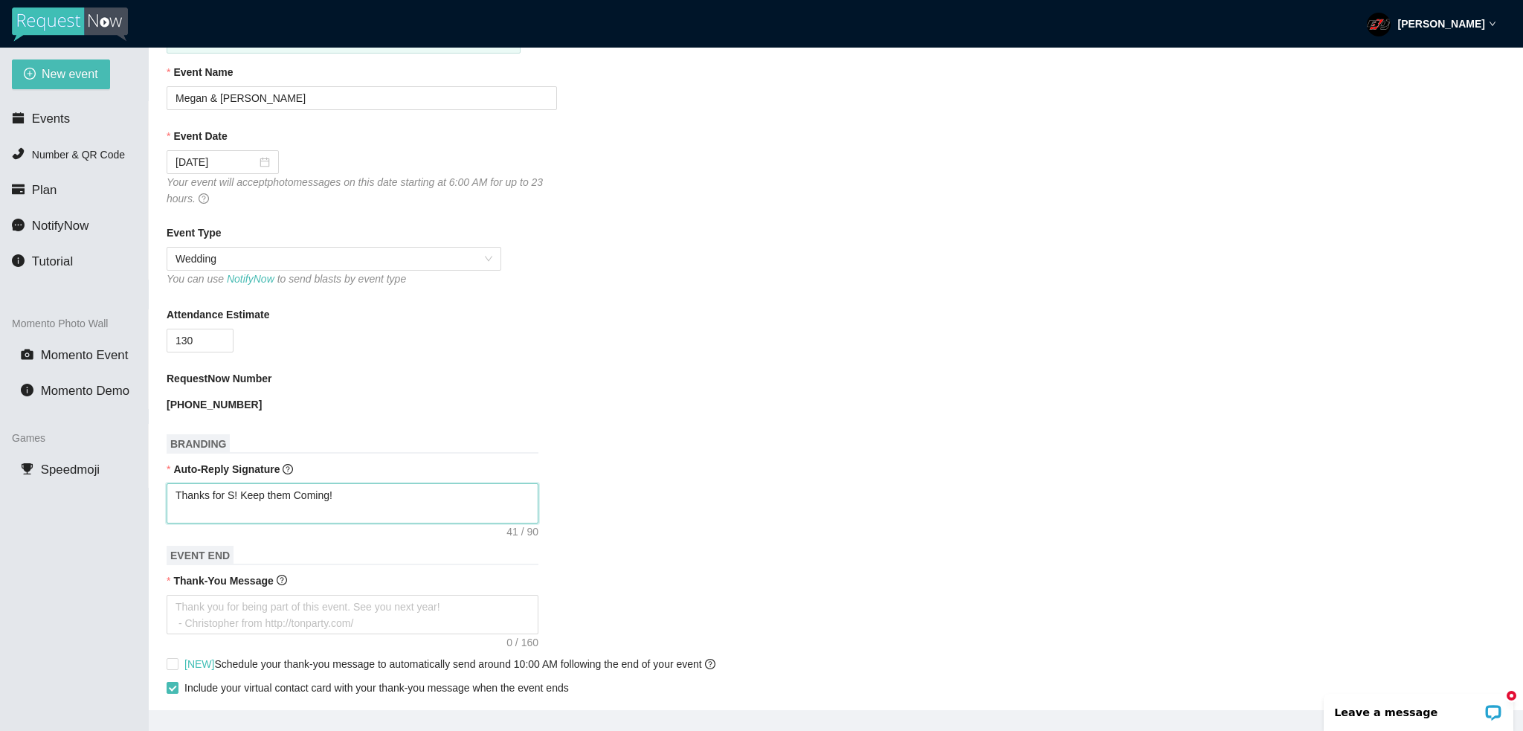
type textarea "Thanks for Sh! Keep them Coming!"
type textarea "Thanks for Sha! Keep them Coming!"
type textarea "Thanks for Shar! Keep them Coming!"
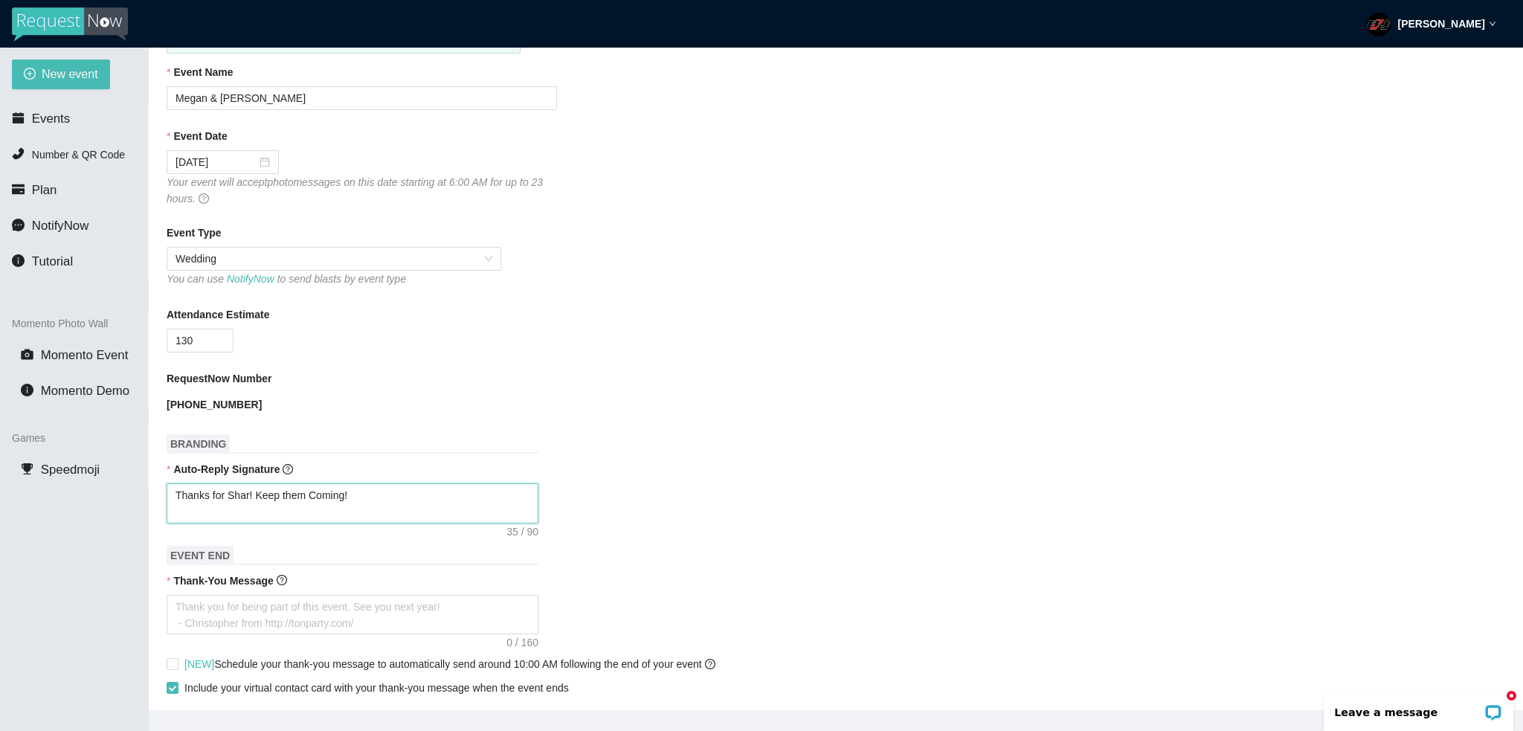
type textarea "Thanks for [PERSON_NAME]! Keep them Coming!"
type textarea "Thanks for Sharing! Keep them Coming!"
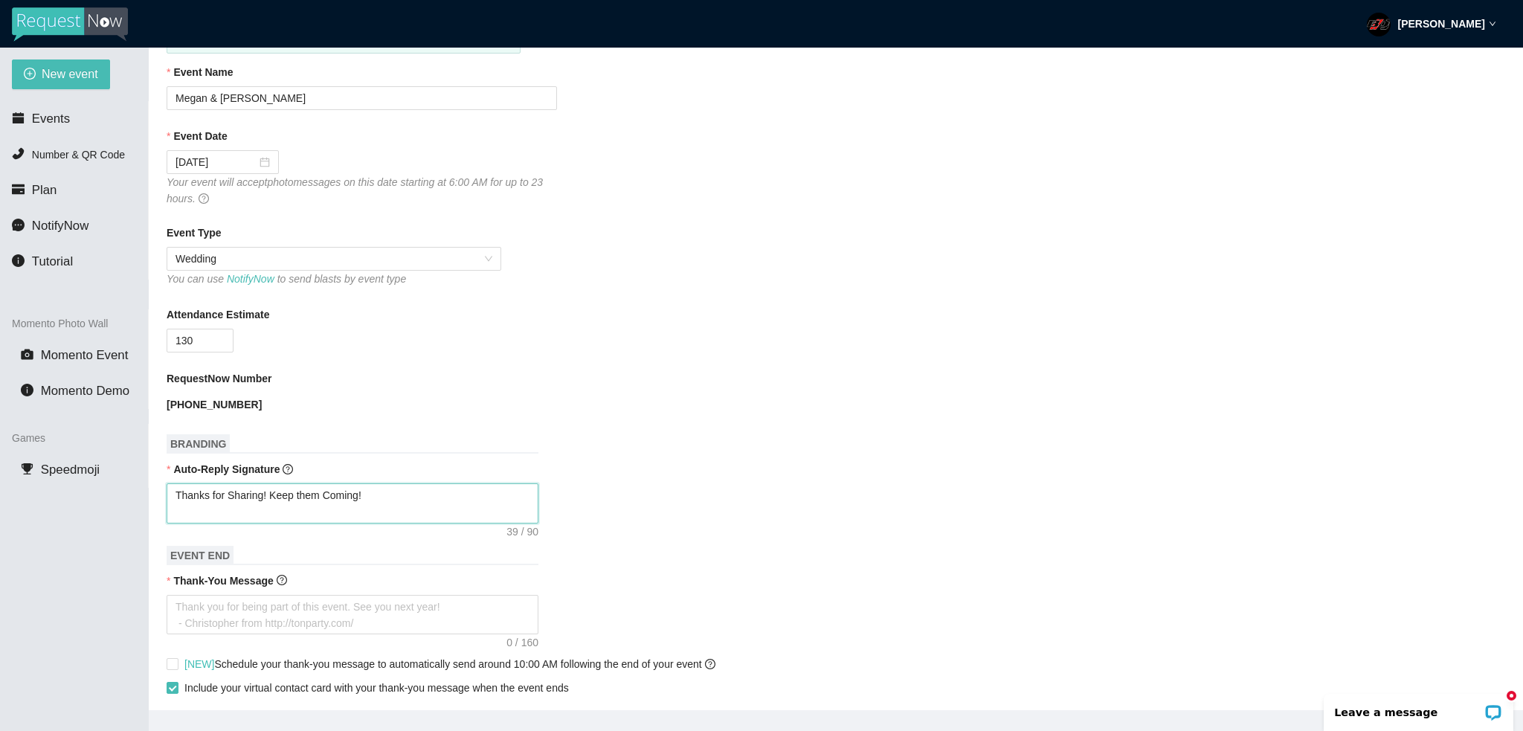
click at [366, 499] on textarea "Thanks for Sharing! Keep them Coming!" at bounding box center [353, 503] width 372 height 40
type textarea "Thanks for Sharing! Keep them Coming!"
click at [303, 614] on textarea "Thank-You Message" at bounding box center [353, 615] width 372 height 40
type textarea "T"
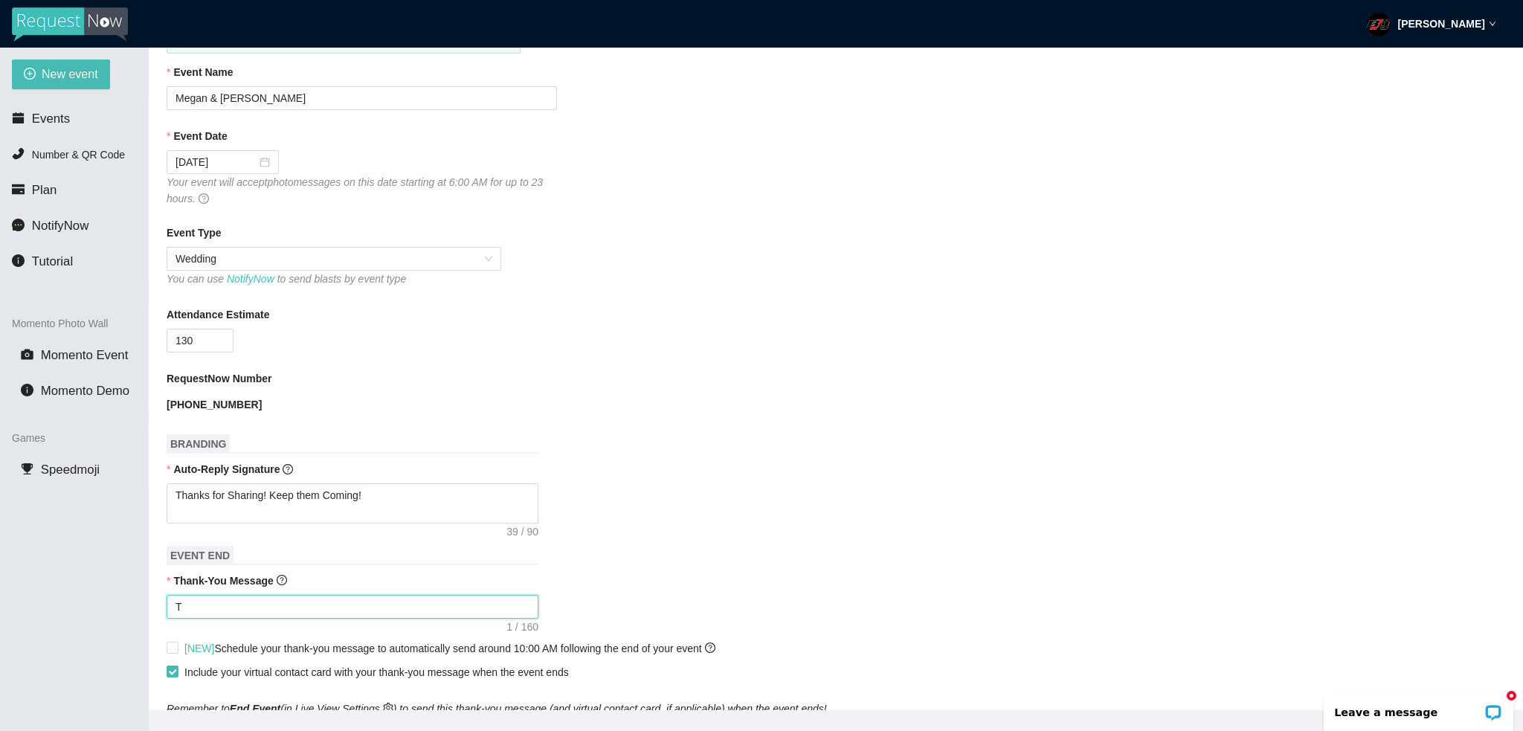
type textarea "TH"
type textarea "THa"
type textarea "THan"
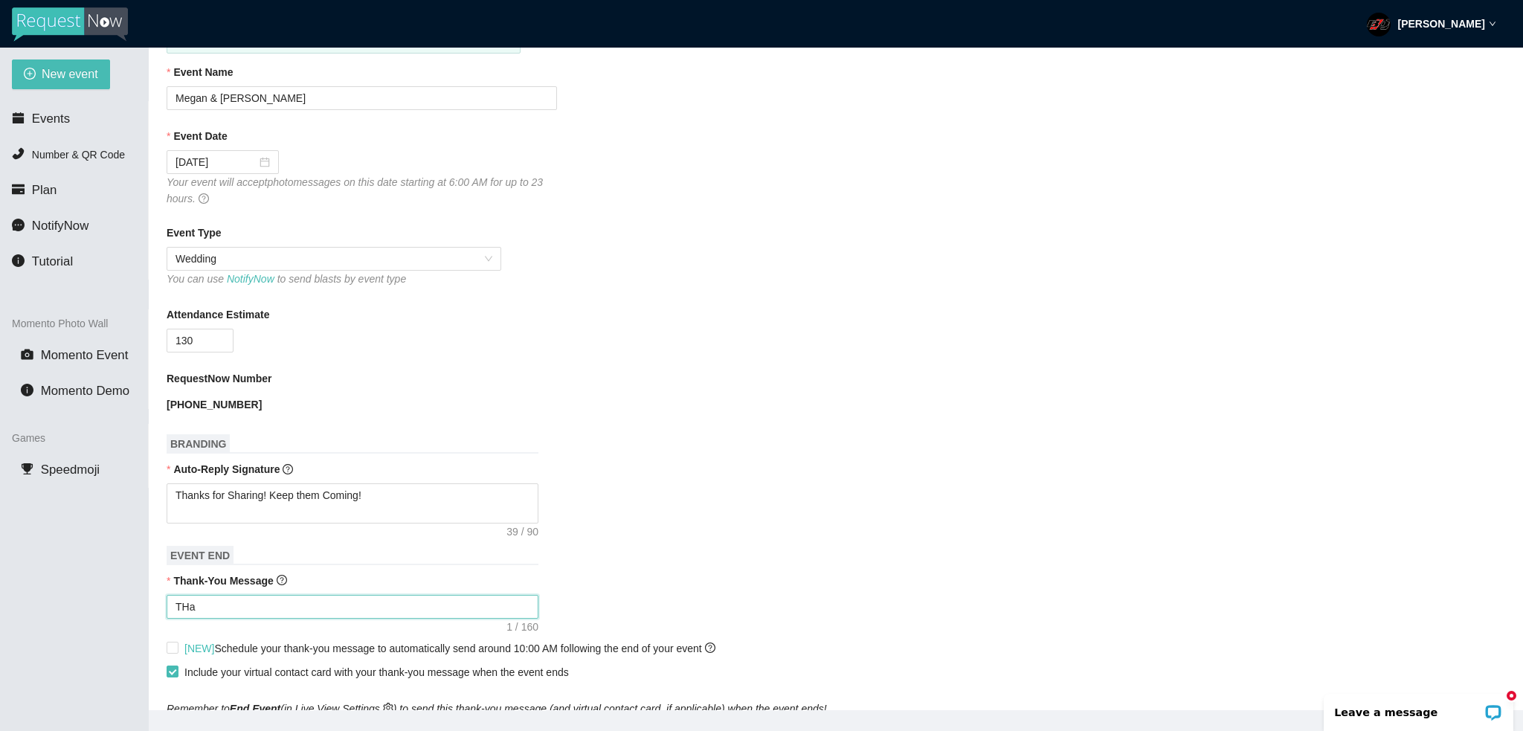
type textarea "THan"
type textarea "THank"
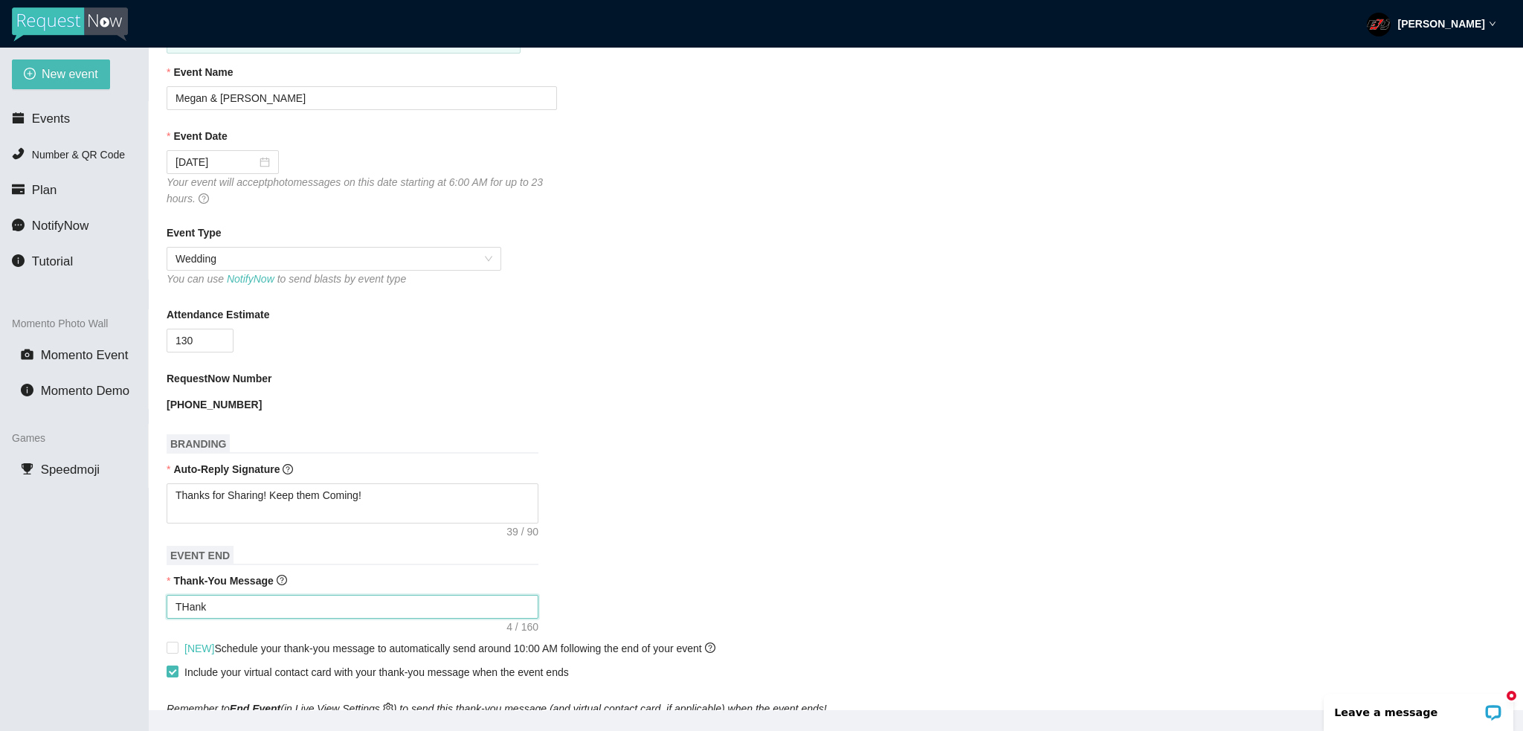
type textarea "THank y"
type textarea "THank"
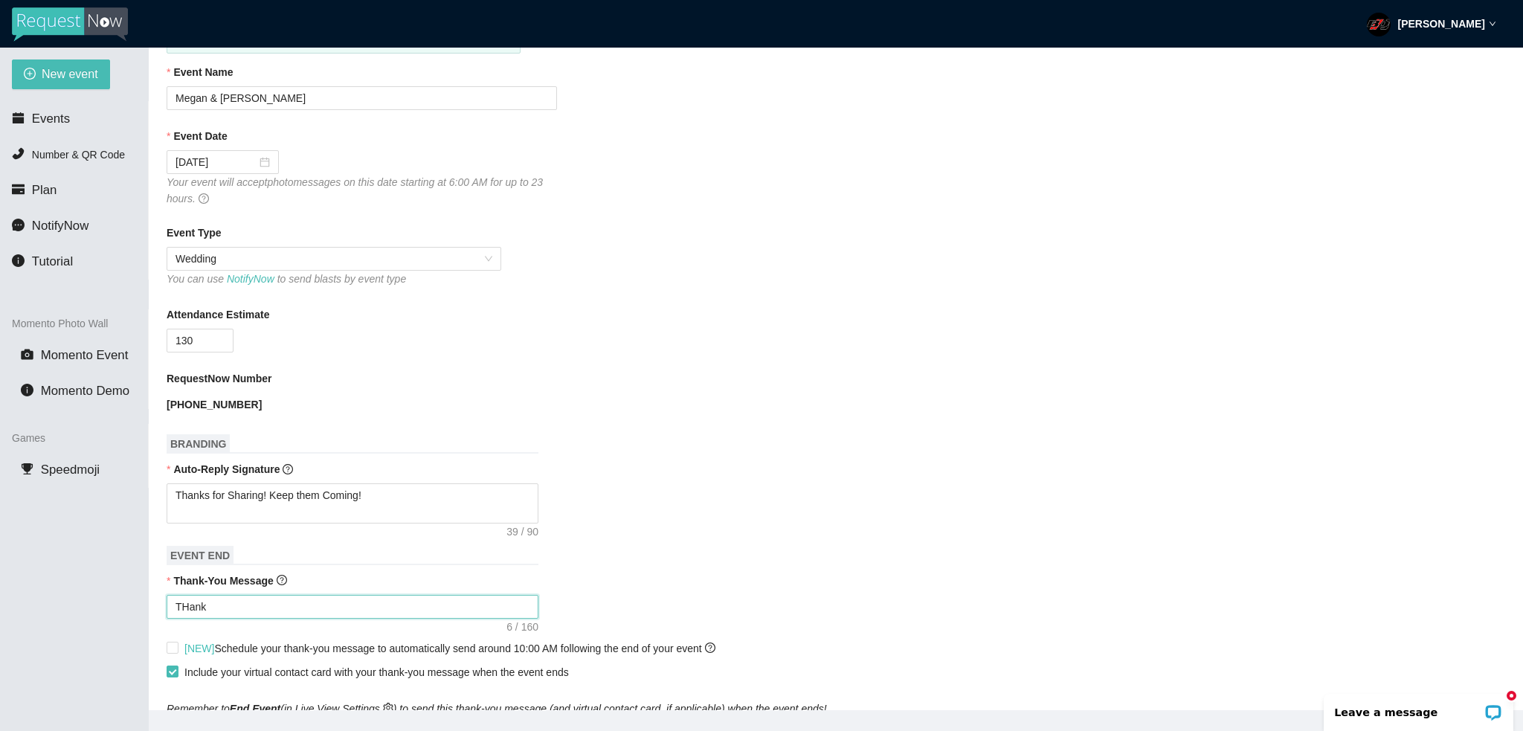
type textarea "THank"
type textarea "THan"
type textarea "THa"
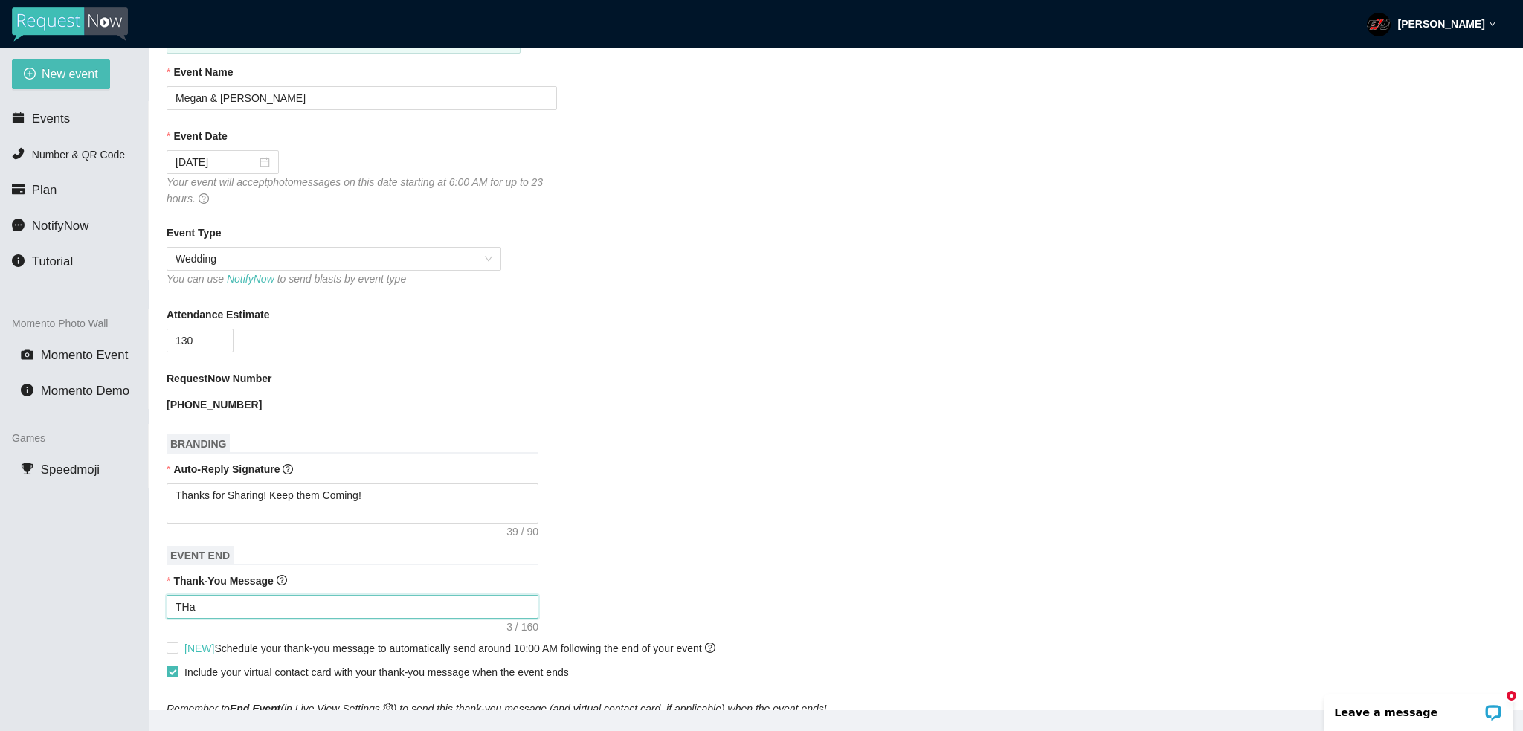
type textarea "TH"
type textarea "T"
type textarea "Th"
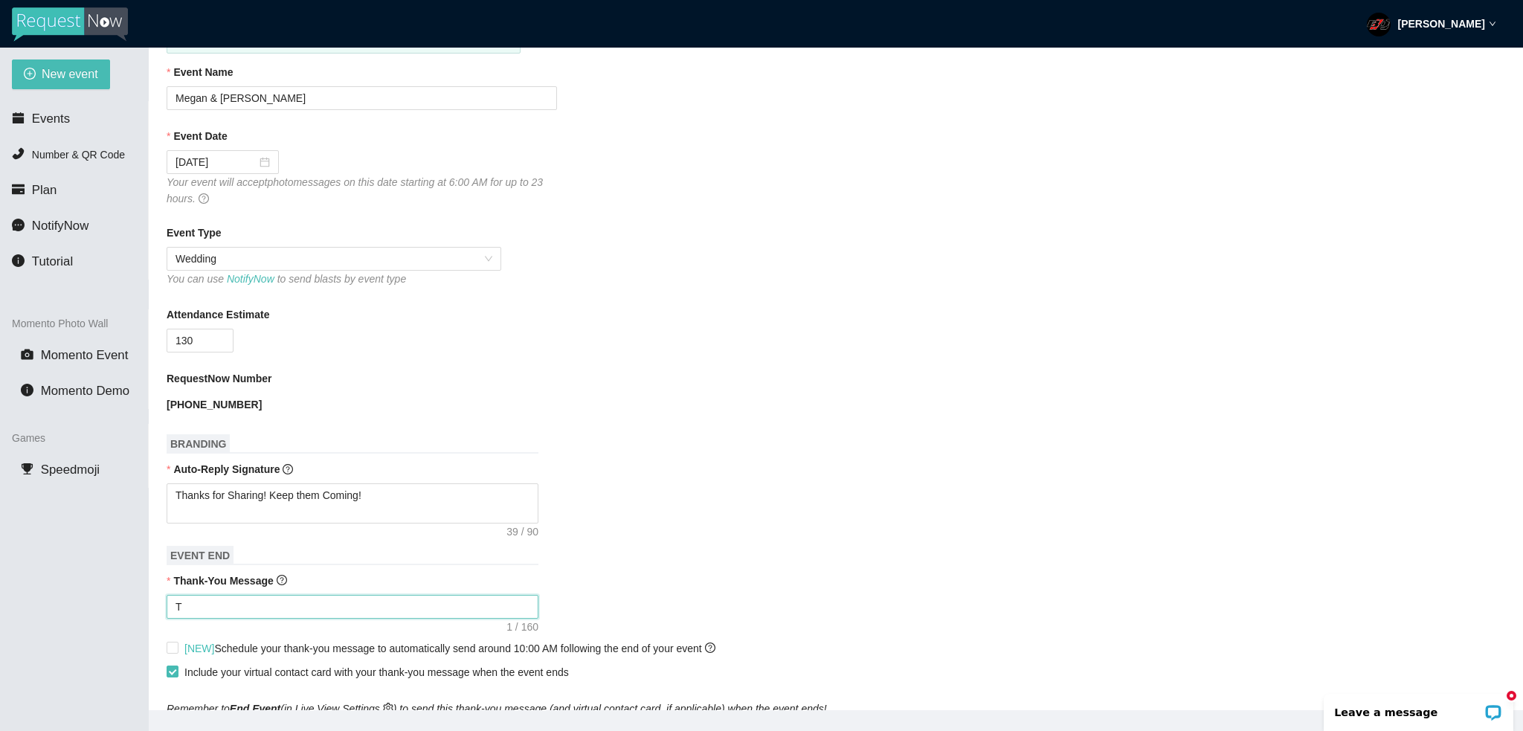
type textarea "Th"
type textarea "Tha"
type textarea "Than"
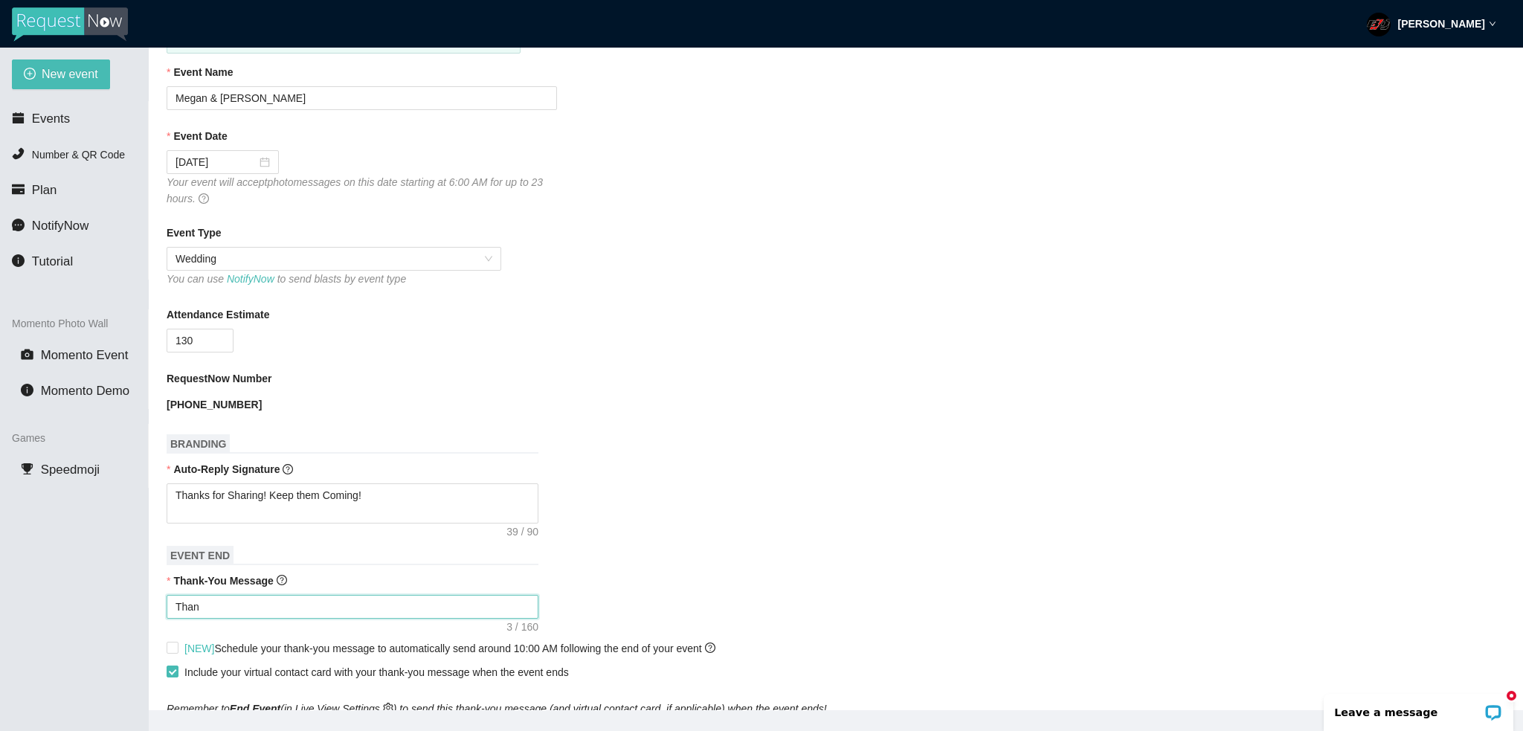
type textarea "Thank"
type textarea "Thank y"
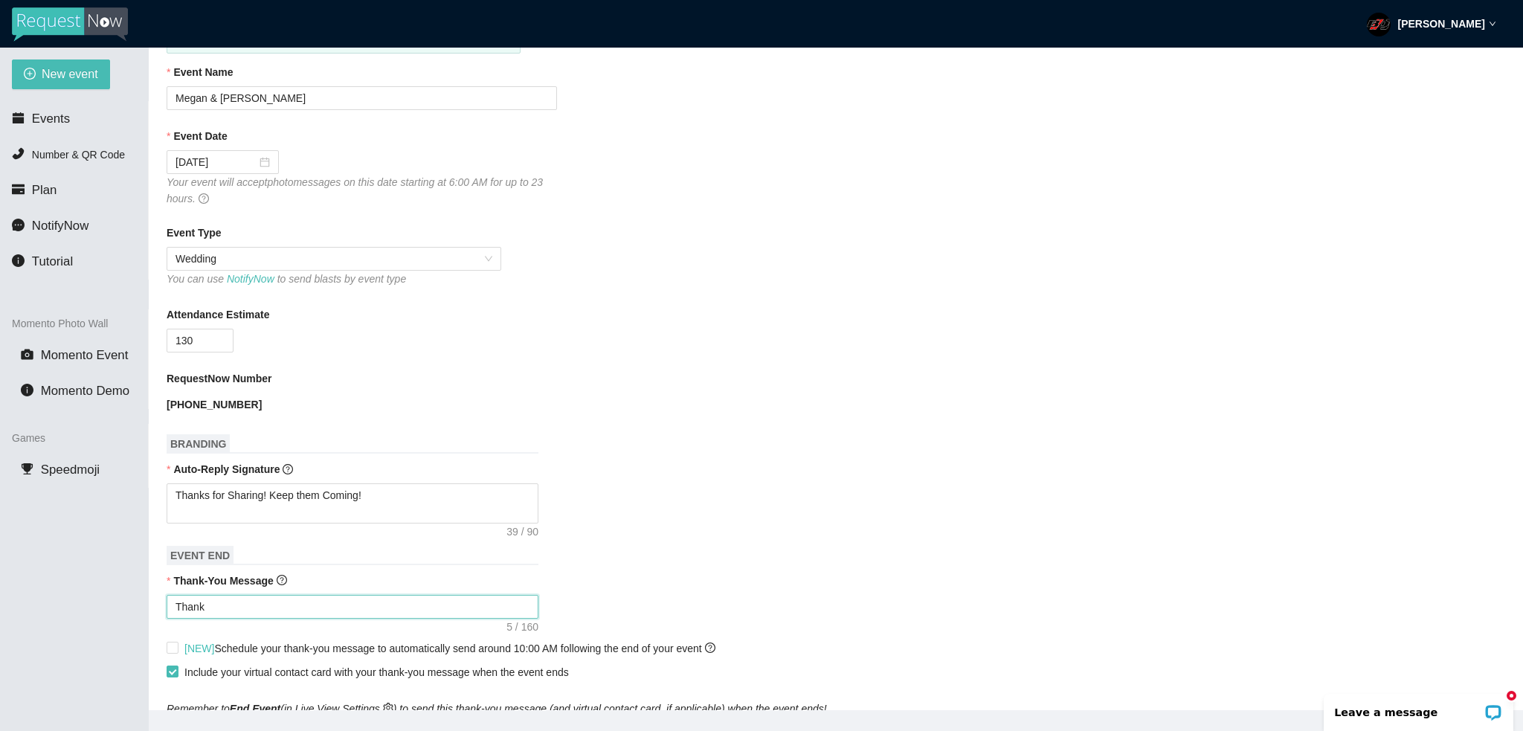
type textarea "Thank y"
type textarea "Thank yo"
type textarea "Thank you"
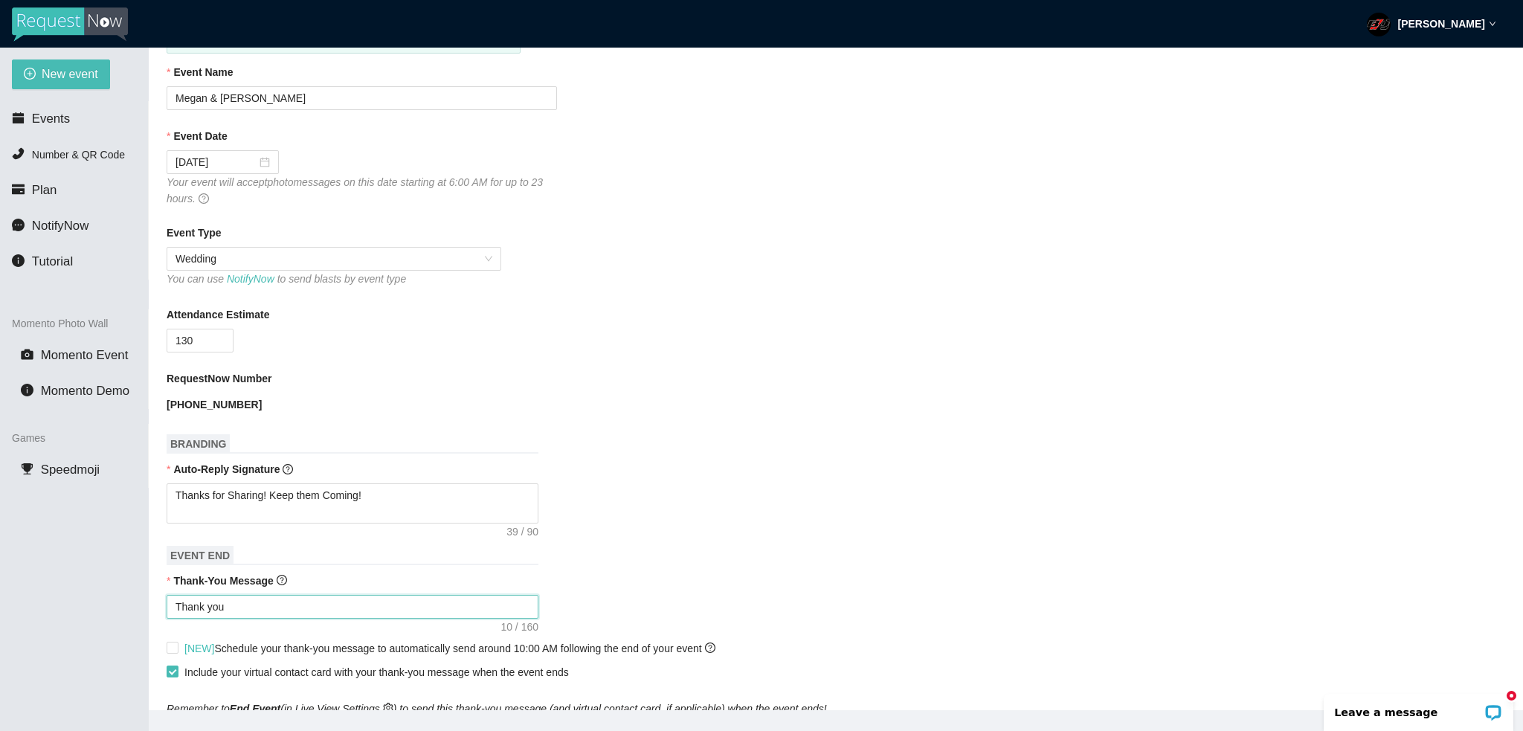
type textarea "Thank you f"
type textarea "Thank you fo"
type textarea "Thank you for"
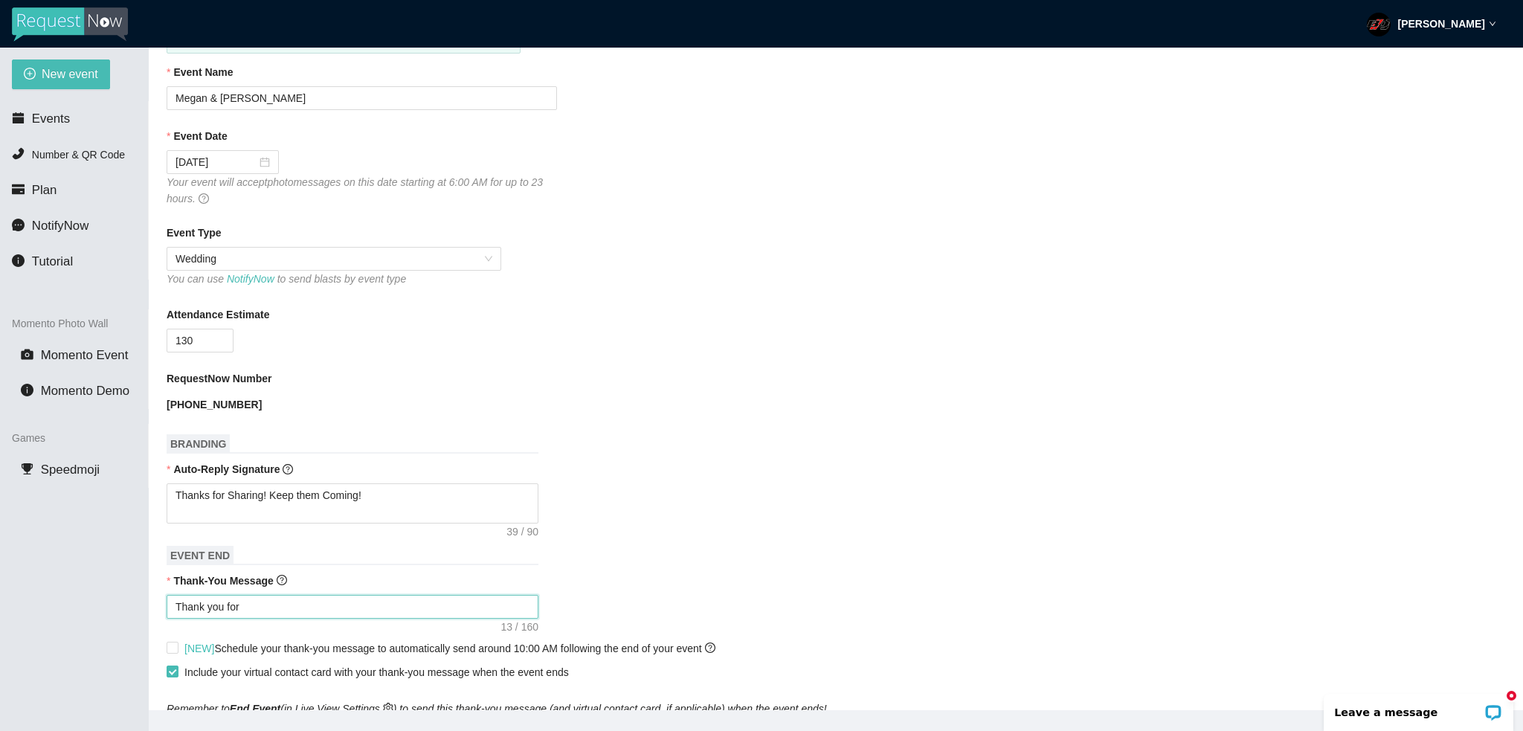
type textarea "Thank you for"
type textarea "Thank you for a"
type textarea "Thank you for al"
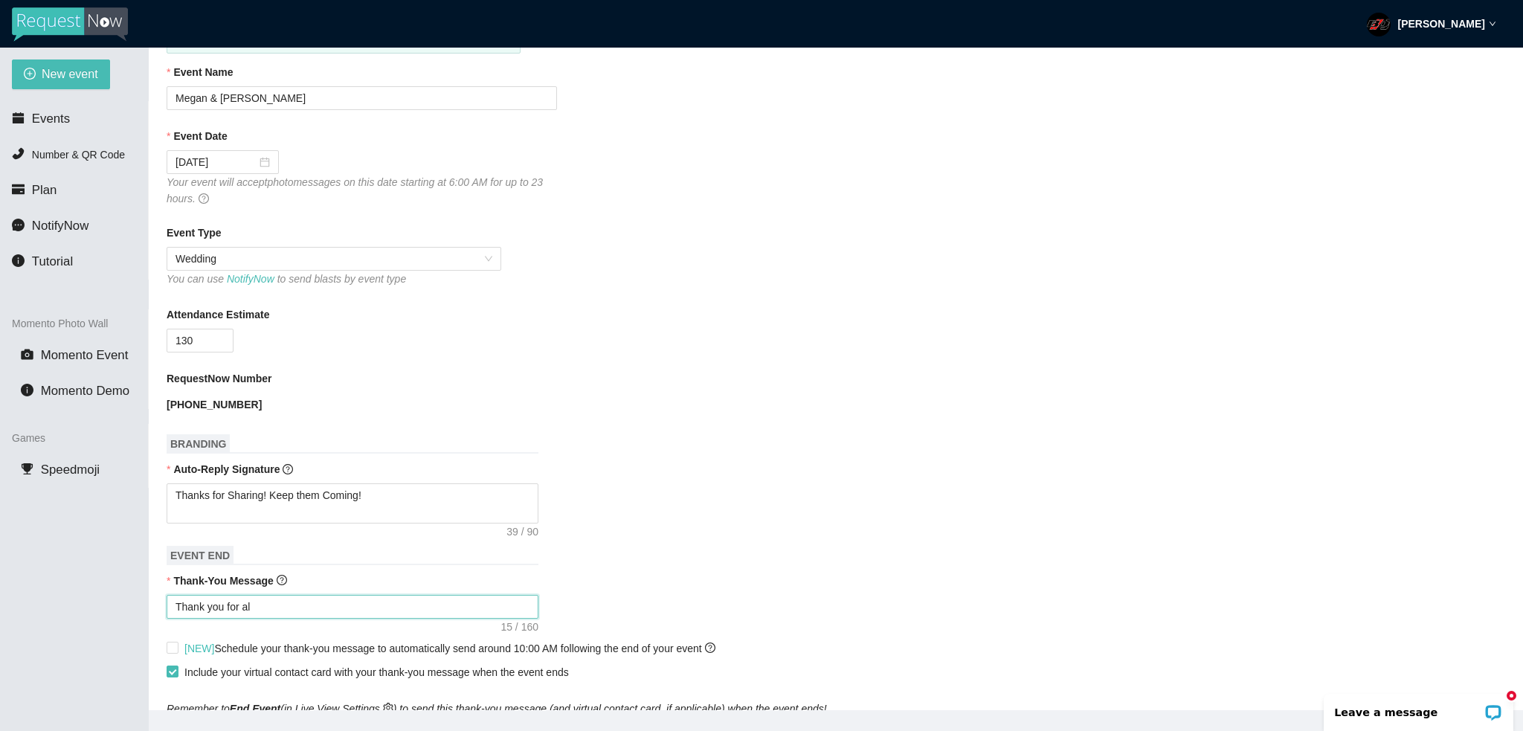
type textarea "Thank you for all"
type textarea "Thank you for all y"
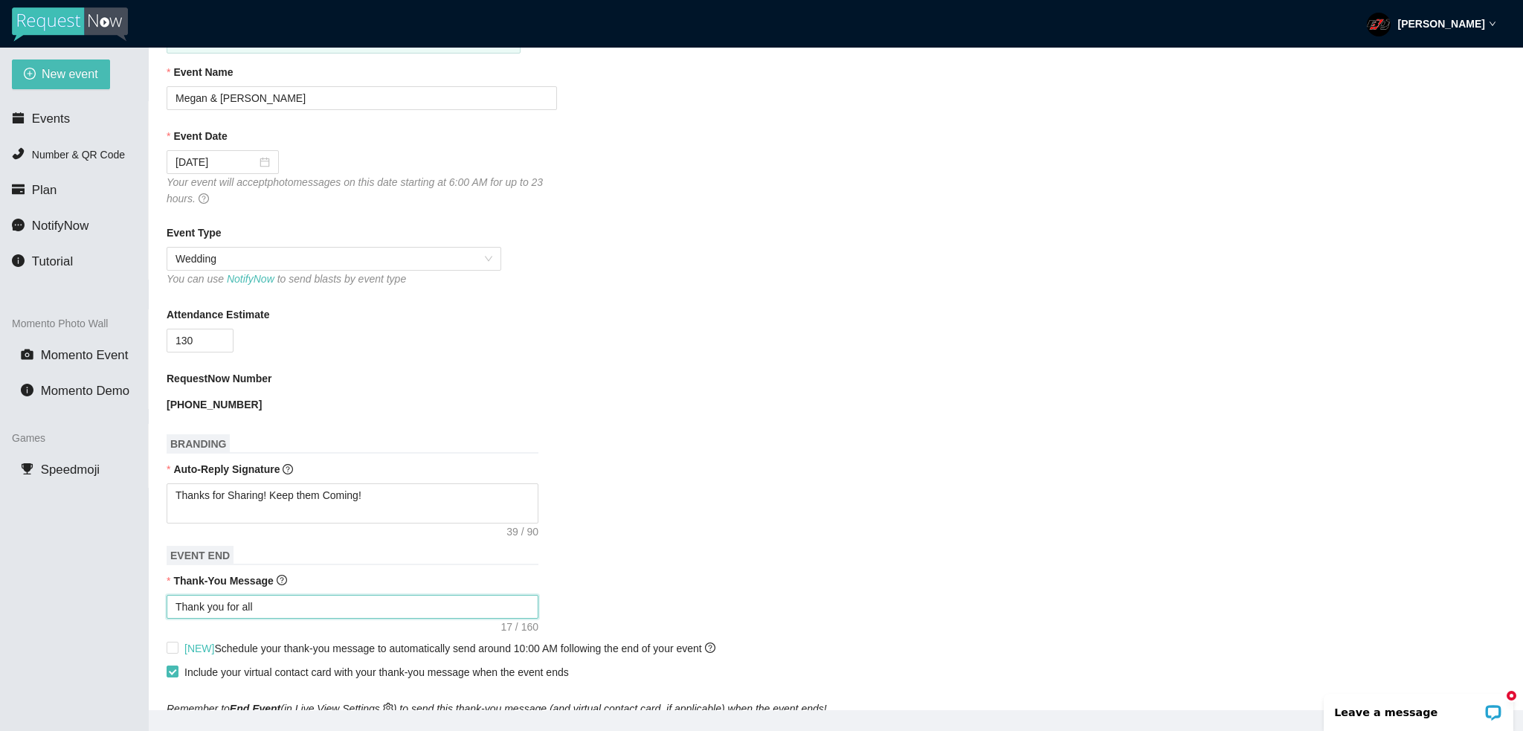
type textarea "Thank you for all y"
type textarea "Thank you for all yo"
type textarea "Thank you for all you"
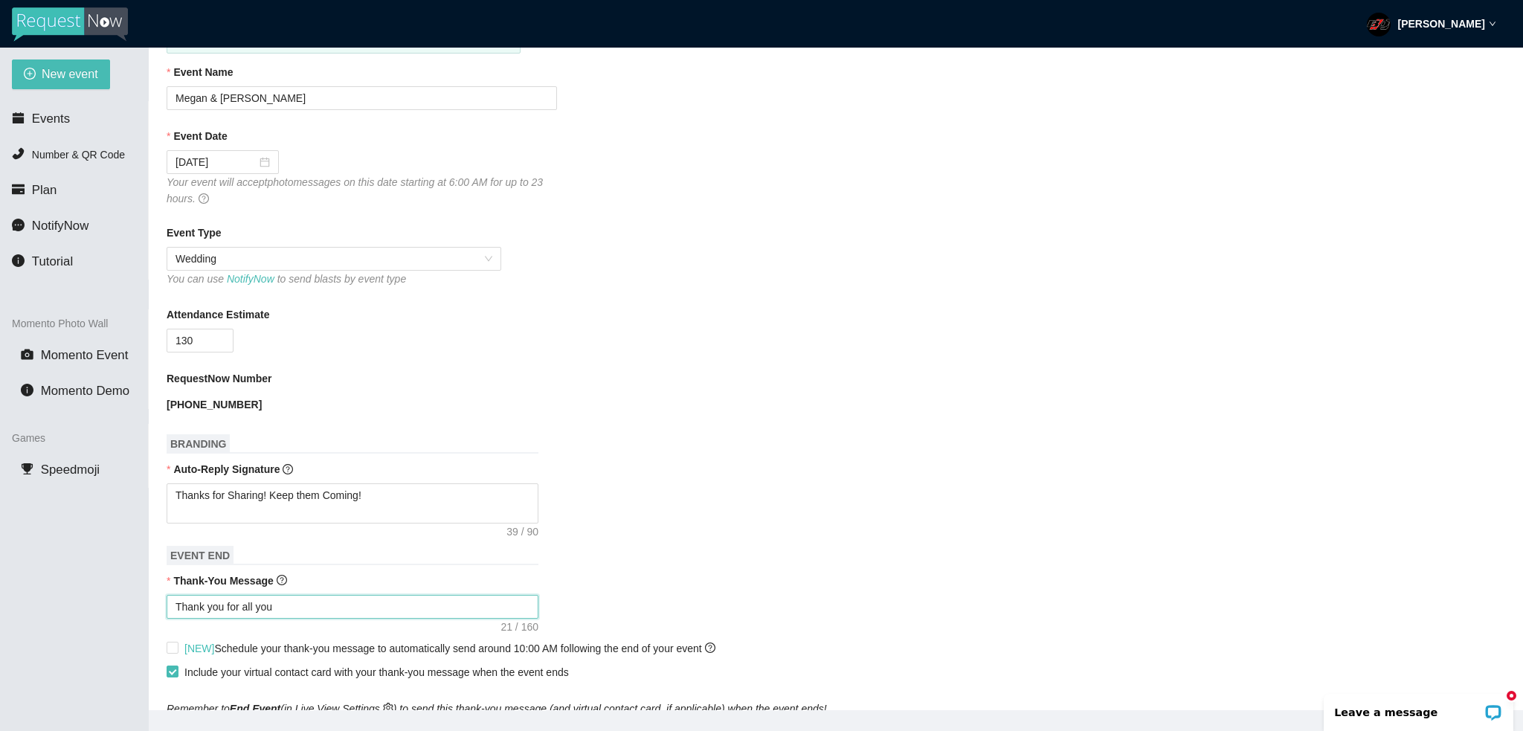
type textarea "Thank you for all your"
type textarea "Thank you for all your S"
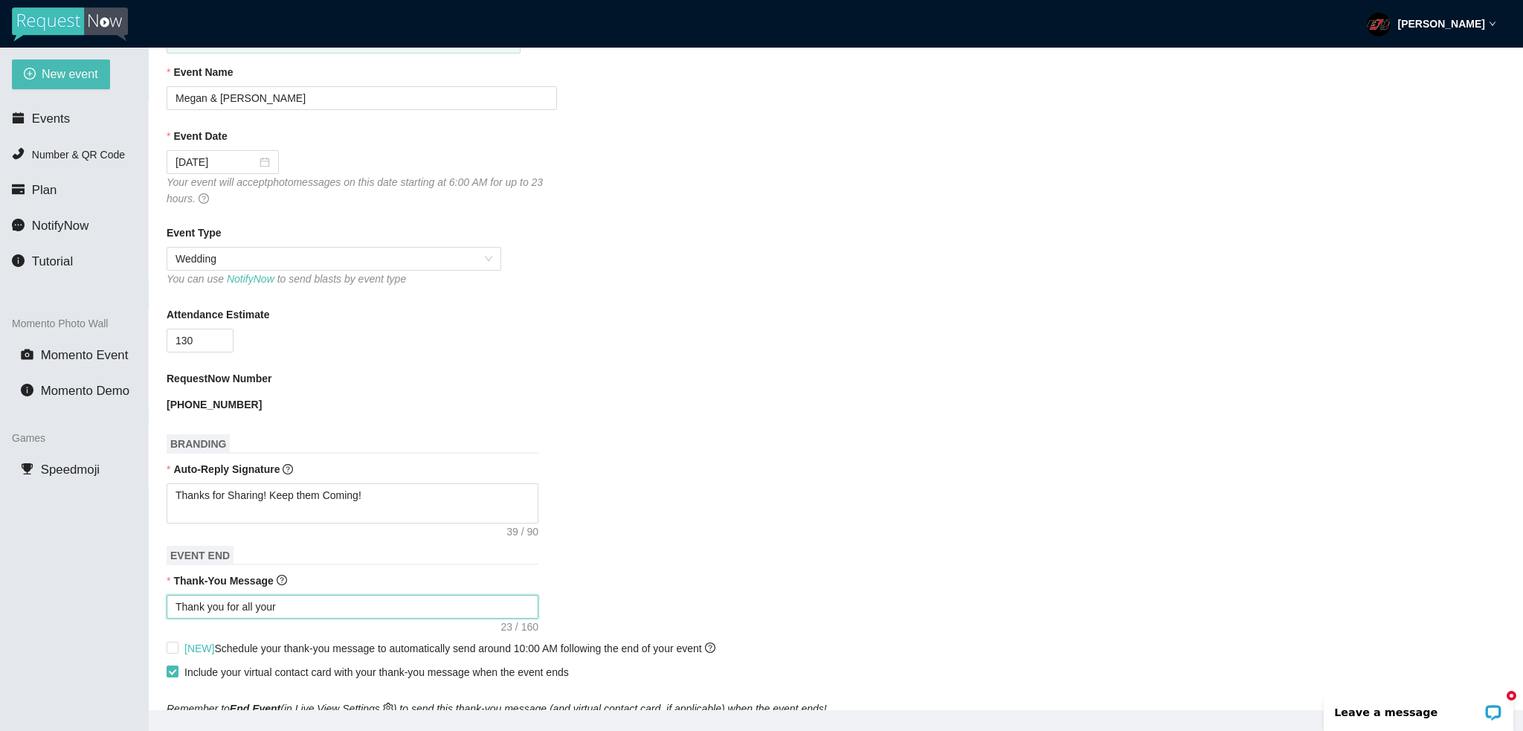
type textarea "Thank you for all your S"
type textarea "Thank you for all your Sh"
type textarea "Thank you for all your Sha"
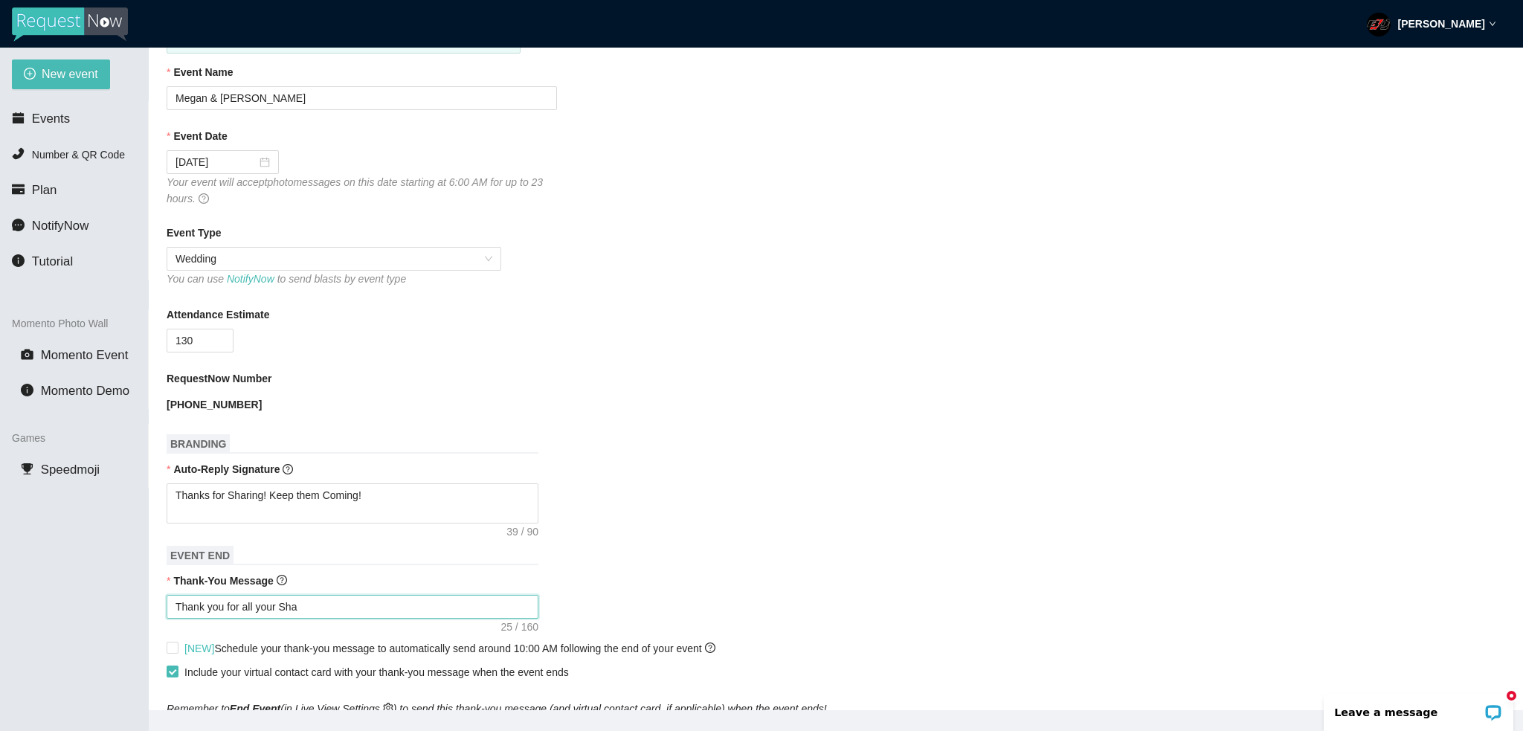
type textarea "Thank you for all your Shar"
type textarea "Thank you for all your Share"
type textarea "Thank you for all your Shared"
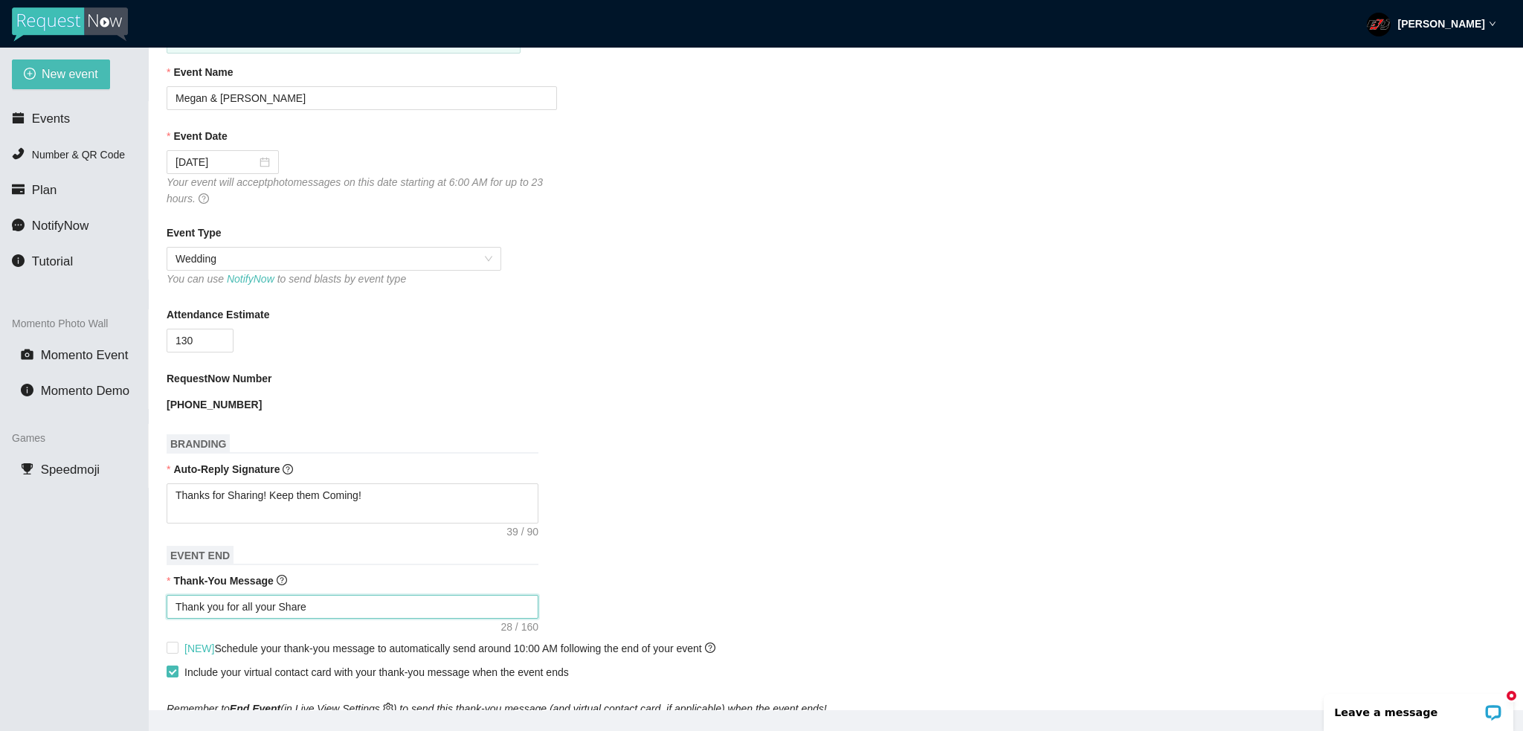
type textarea "Thank you for all your Shared"
type textarea "Thank you for all your Shared S"
type textarea "Thank you for all your Shared Sh"
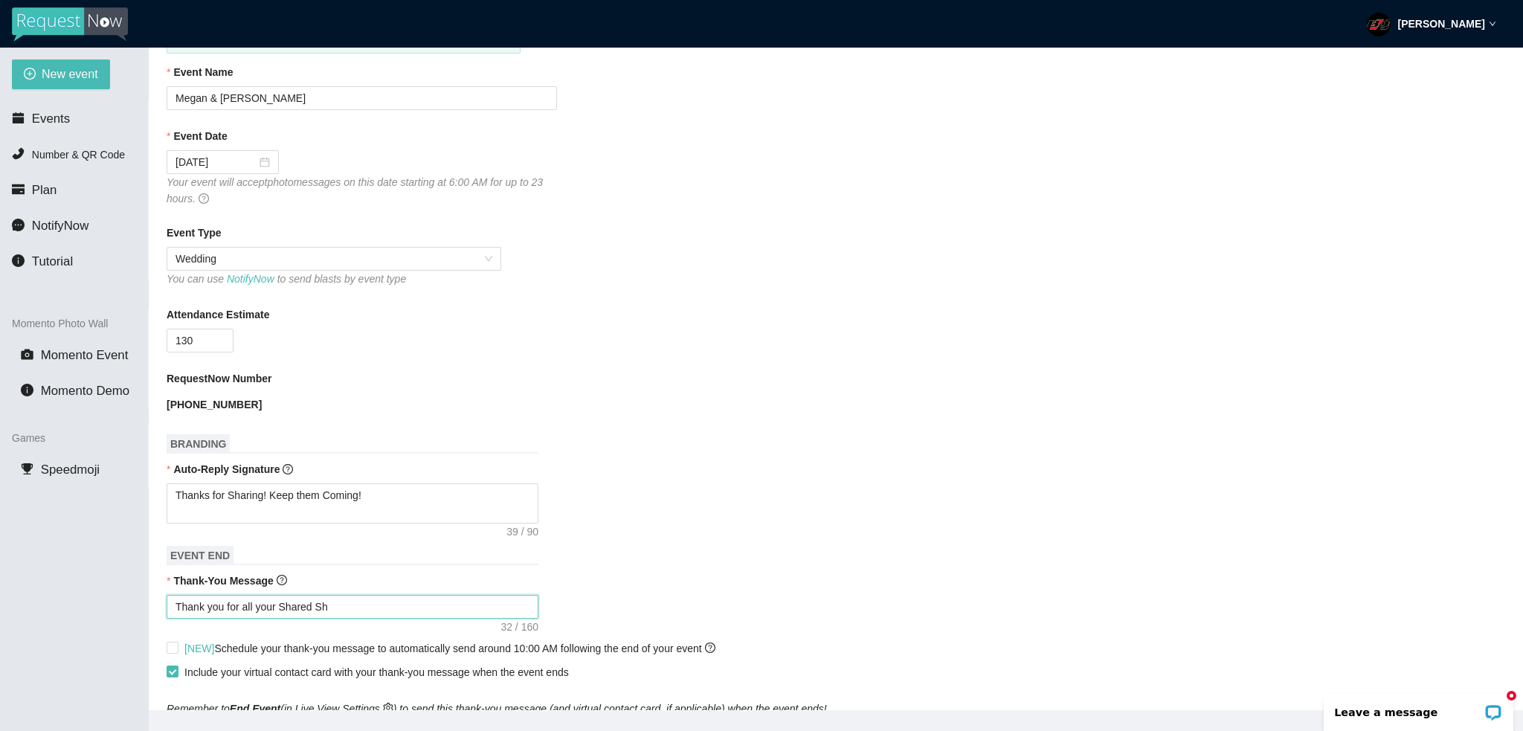
type textarea "Thank you for all your Shared S"
type textarea "Thank you for all your Shared"
type textarea "Thank you for all your Shared P"
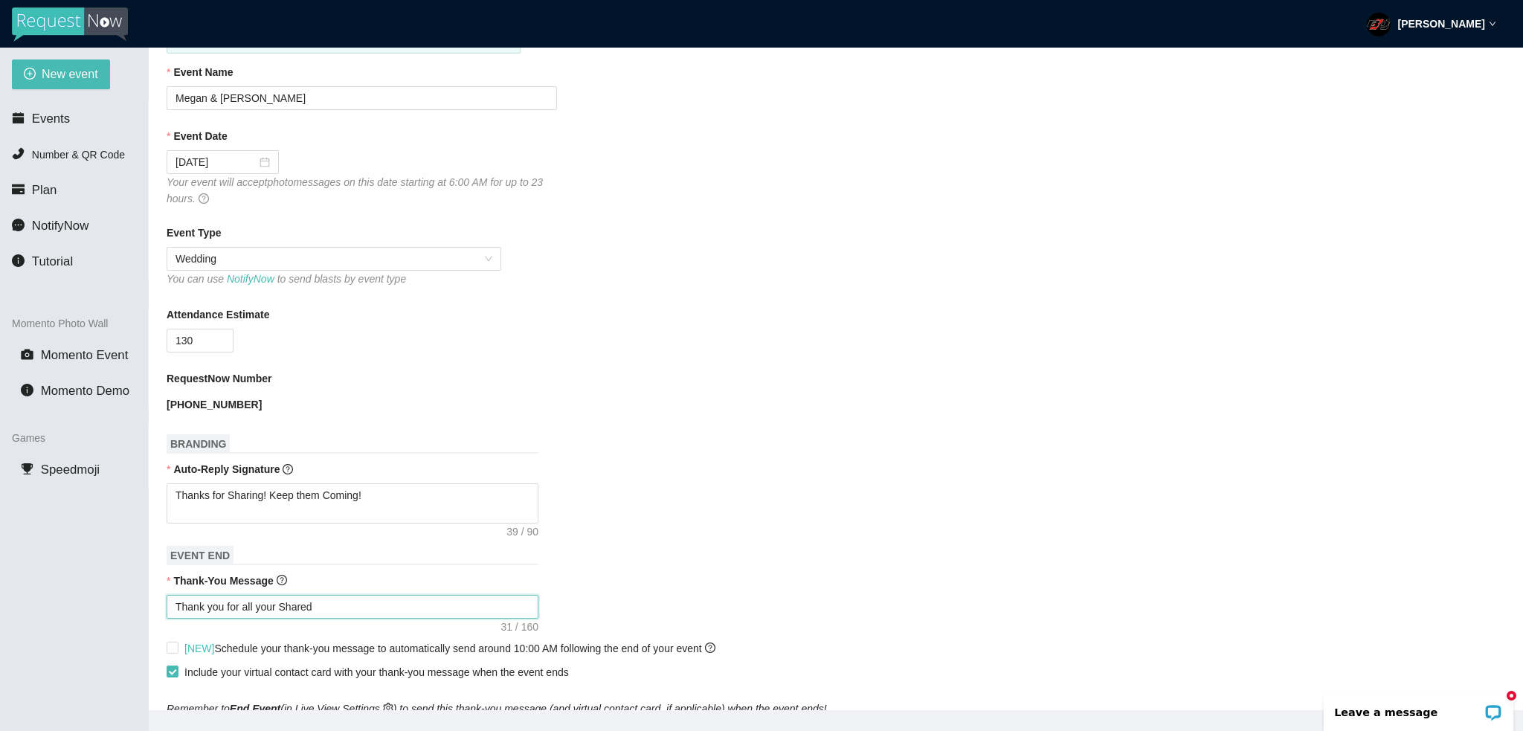
type textarea "Thank you for all your Shared P"
type textarea "Thank you for all your Shared Ph"
type textarea "Thank you for all your Shared Pho"
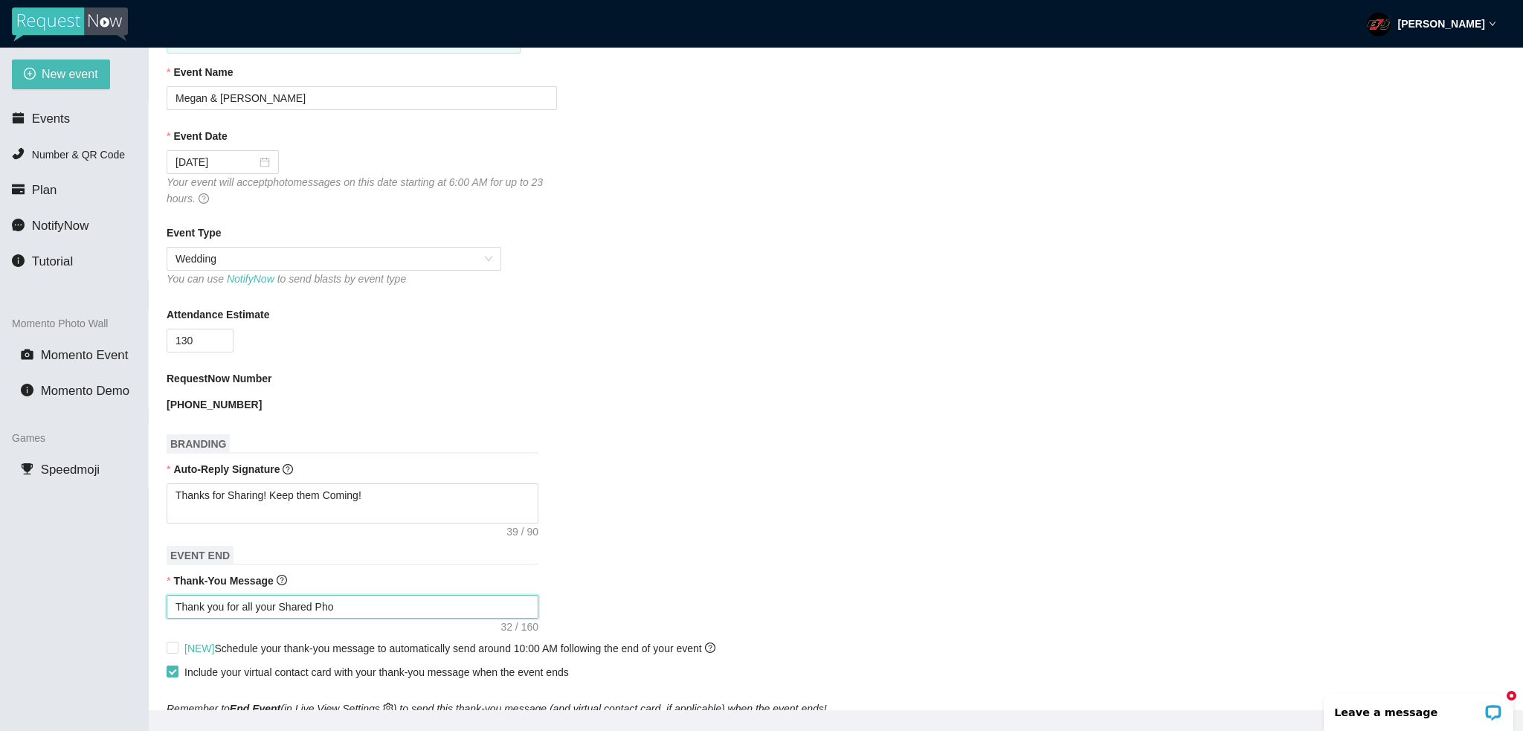
type textarea "Thank you for all your Shared Phot"
type textarea "Thank you for all your Shared Photo"
type textarea "Thank you for all your Shared Photos"
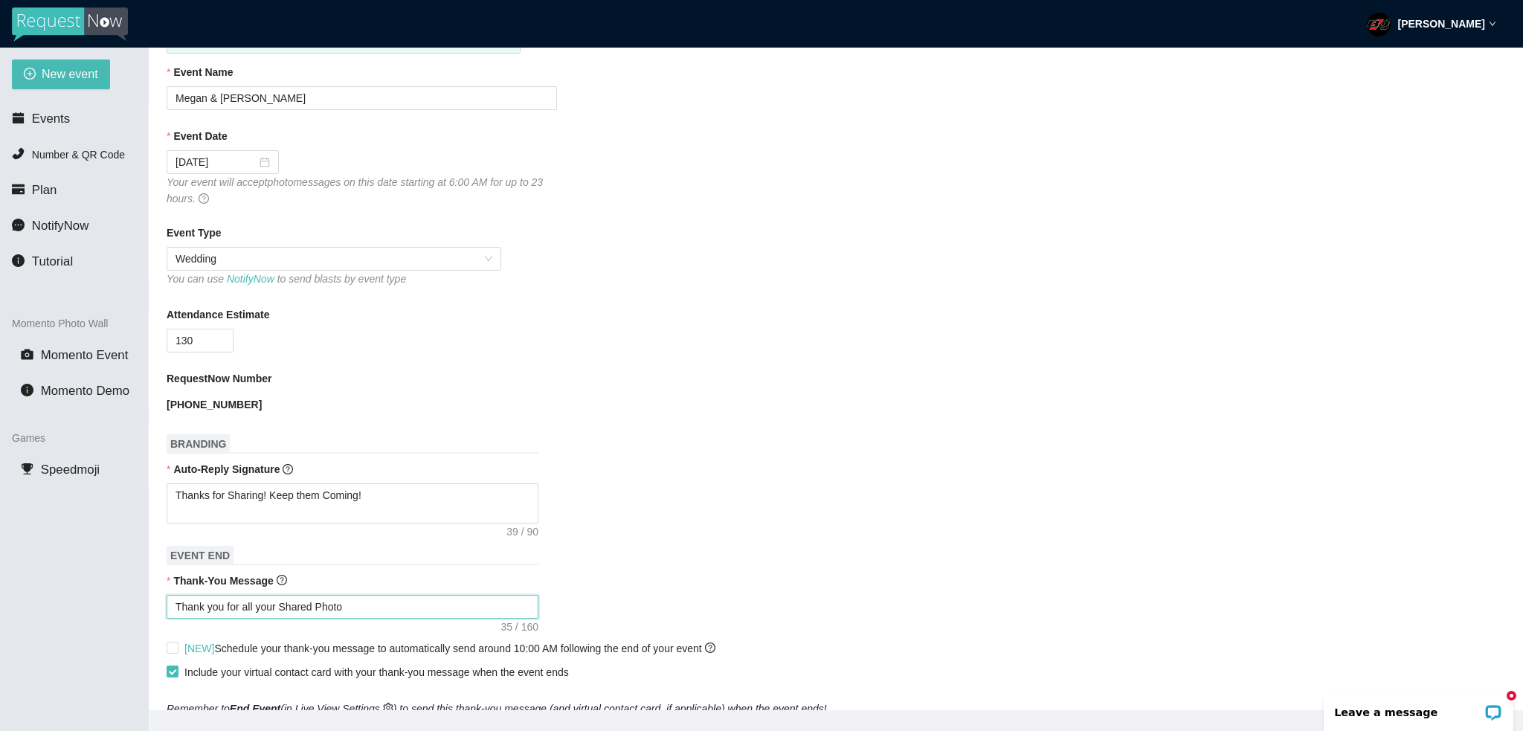
type textarea "Thank you for all your Shared Photos"
type textarea "Thank you for all your Shared Photos!"
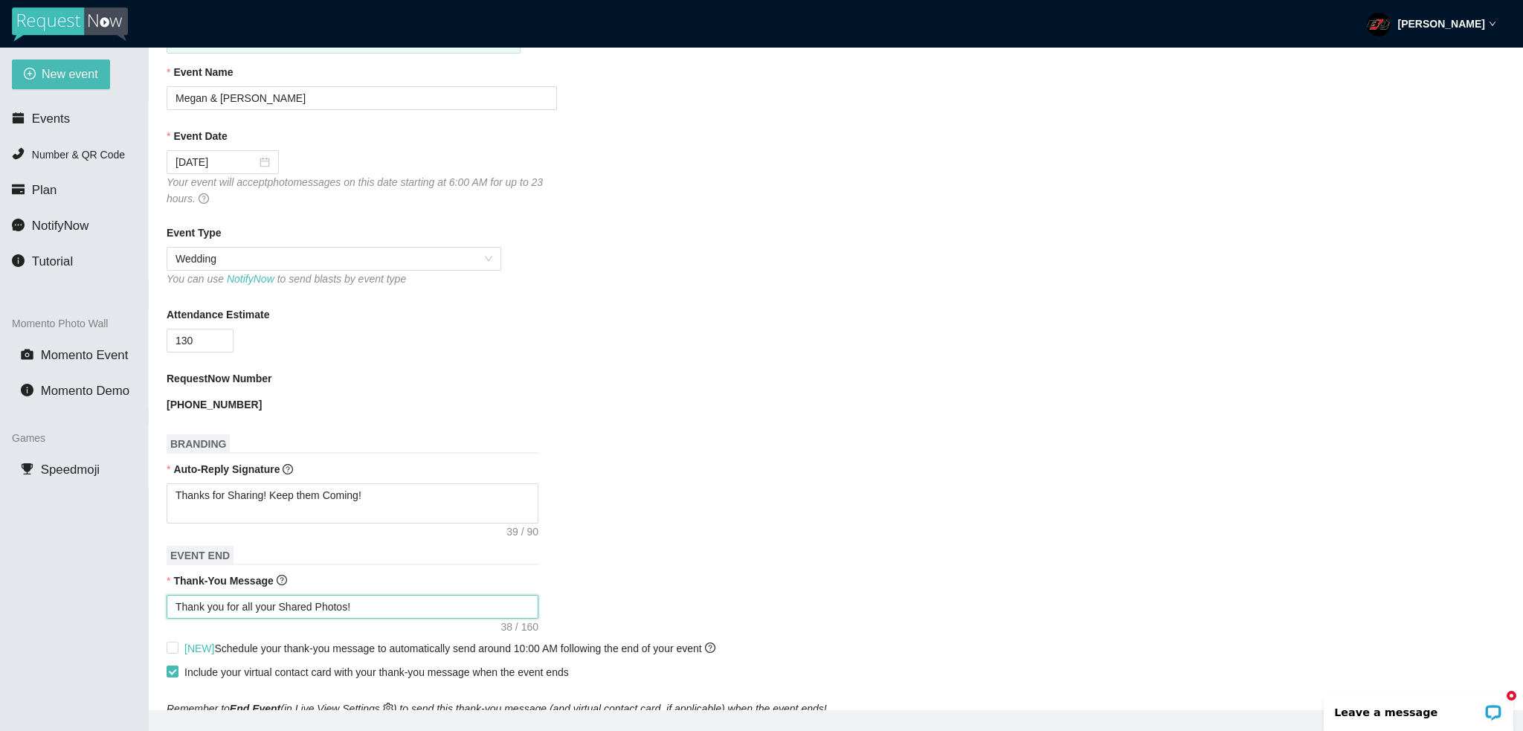
type textarea "Thank you for all your Shared Photos! T"
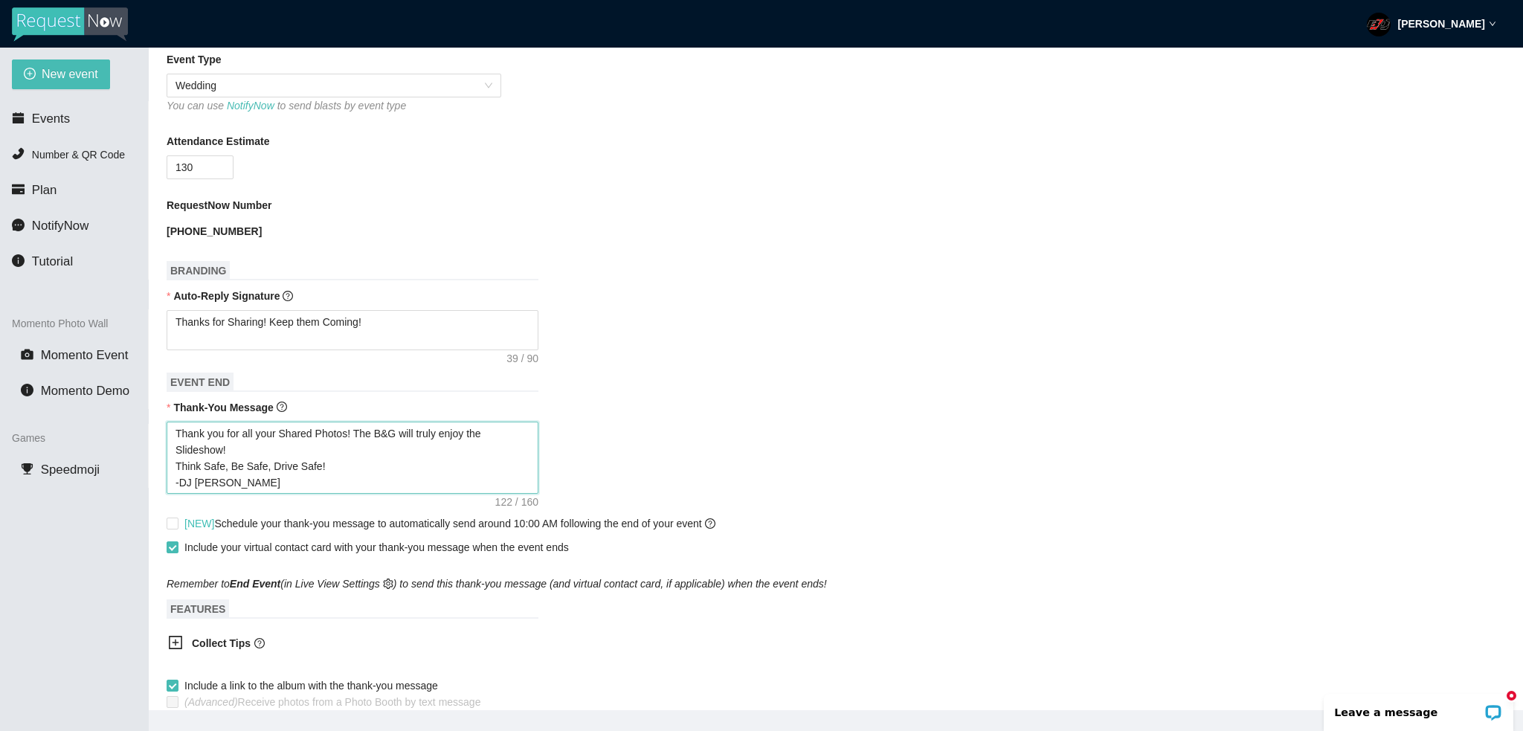
scroll to position [372, 0]
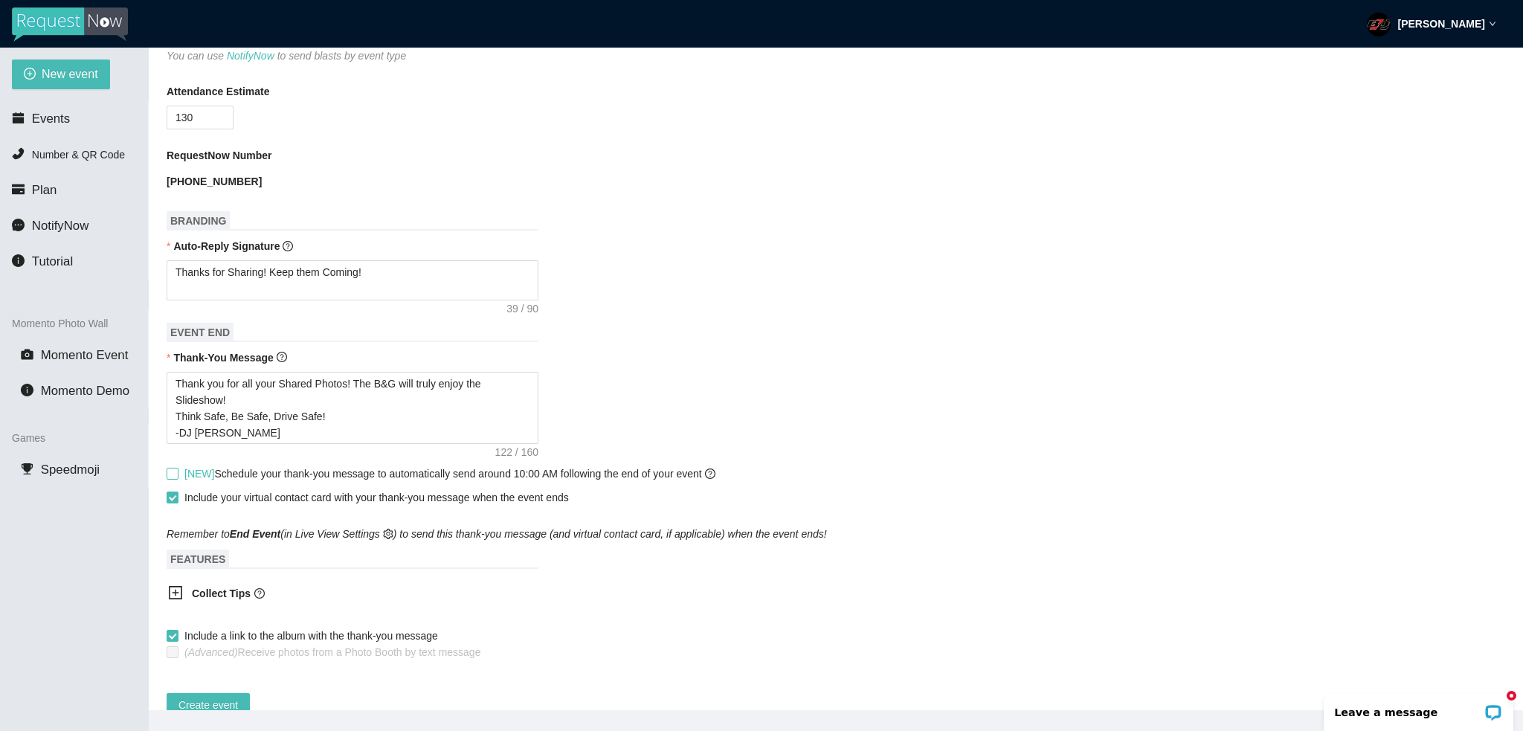
click at [174, 480] on span at bounding box center [173, 474] width 12 height 12
click at [174, 478] on input "[NEW] Schedule your thank-you message to automatically send around 10:00 AM fol…" at bounding box center [172, 473] width 10 height 10
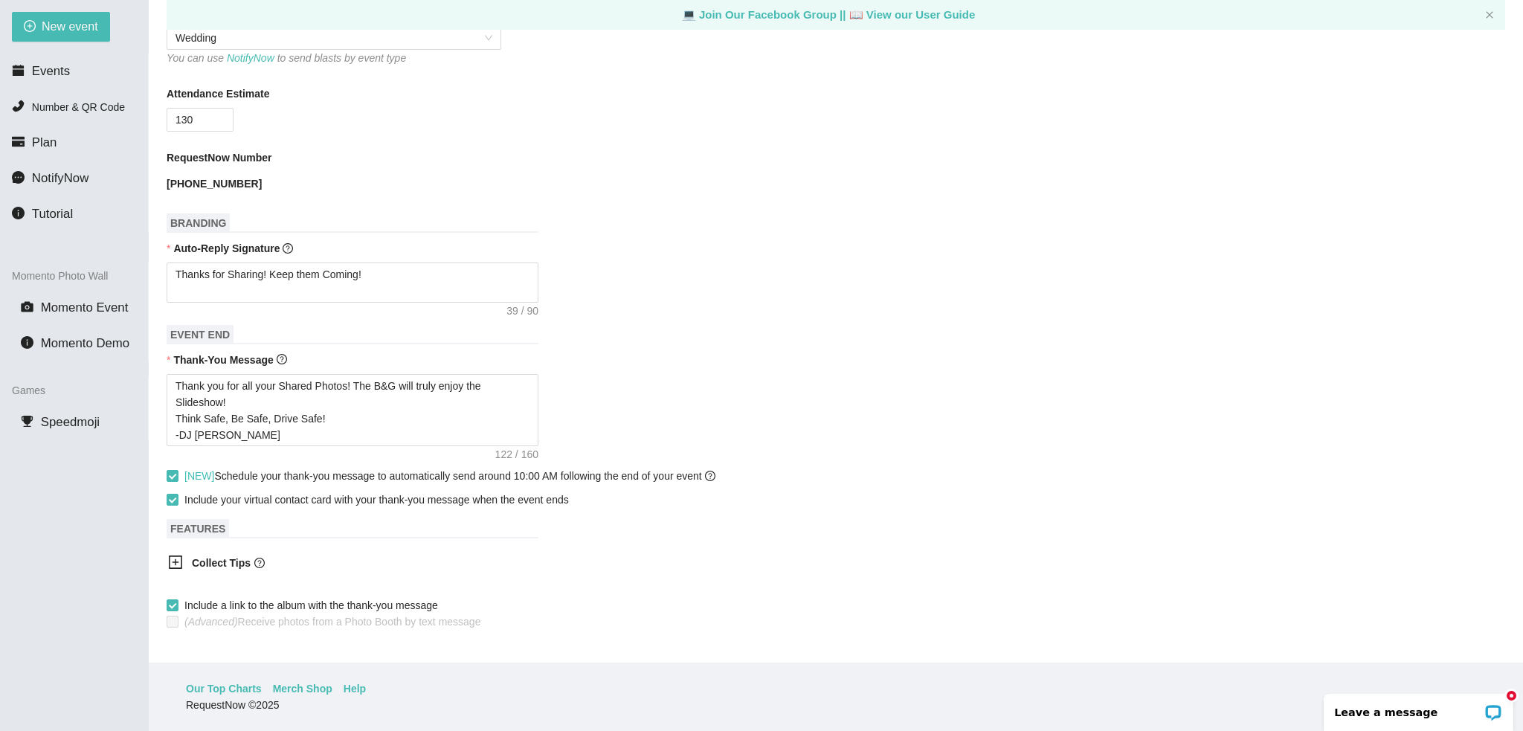
scroll to position [377, 0]
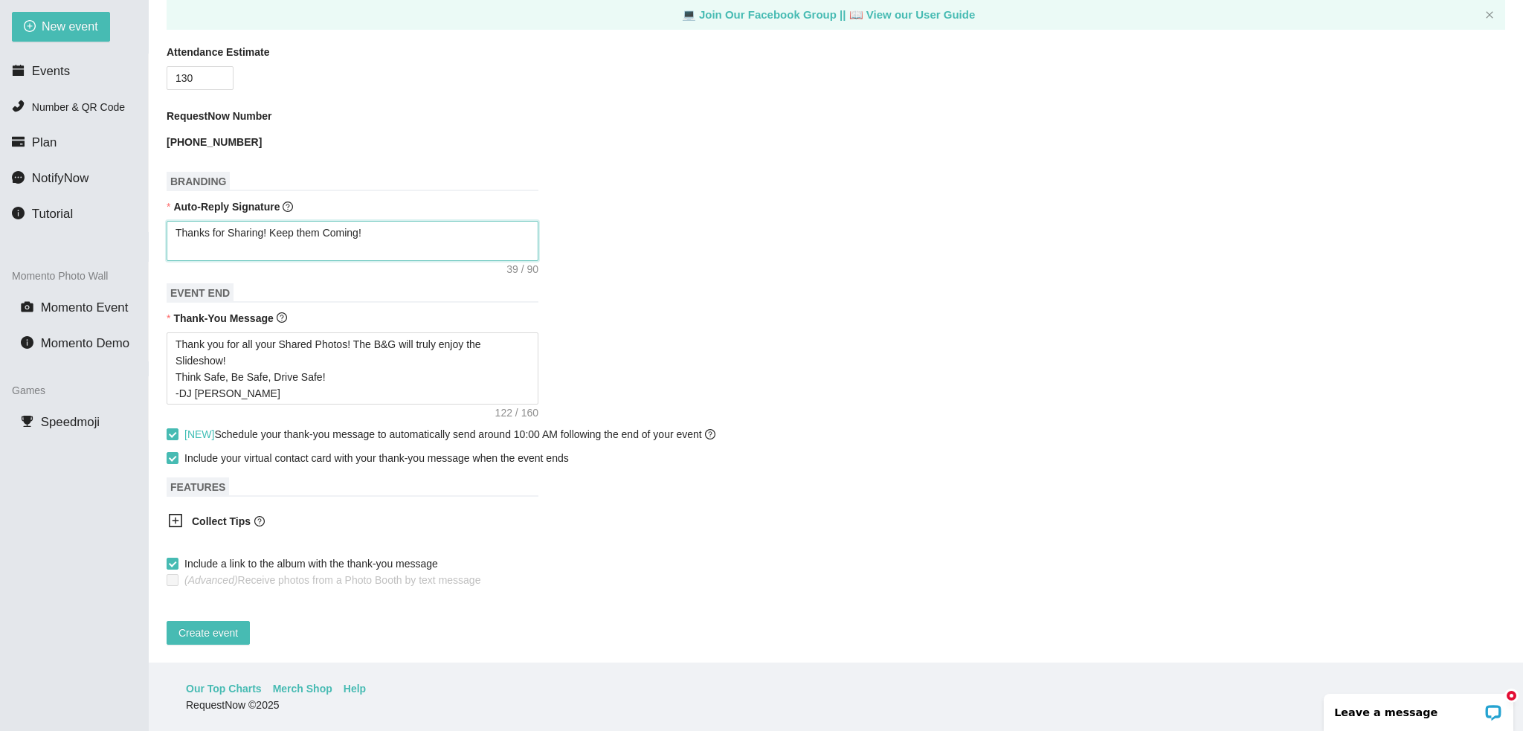
click at [378, 221] on textarea "Thanks for Sharing! Keep them Coming!" at bounding box center [353, 241] width 372 height 40
click at [225, 625] on span "Create event" at bounding box center [209, 633] width 60 height 16
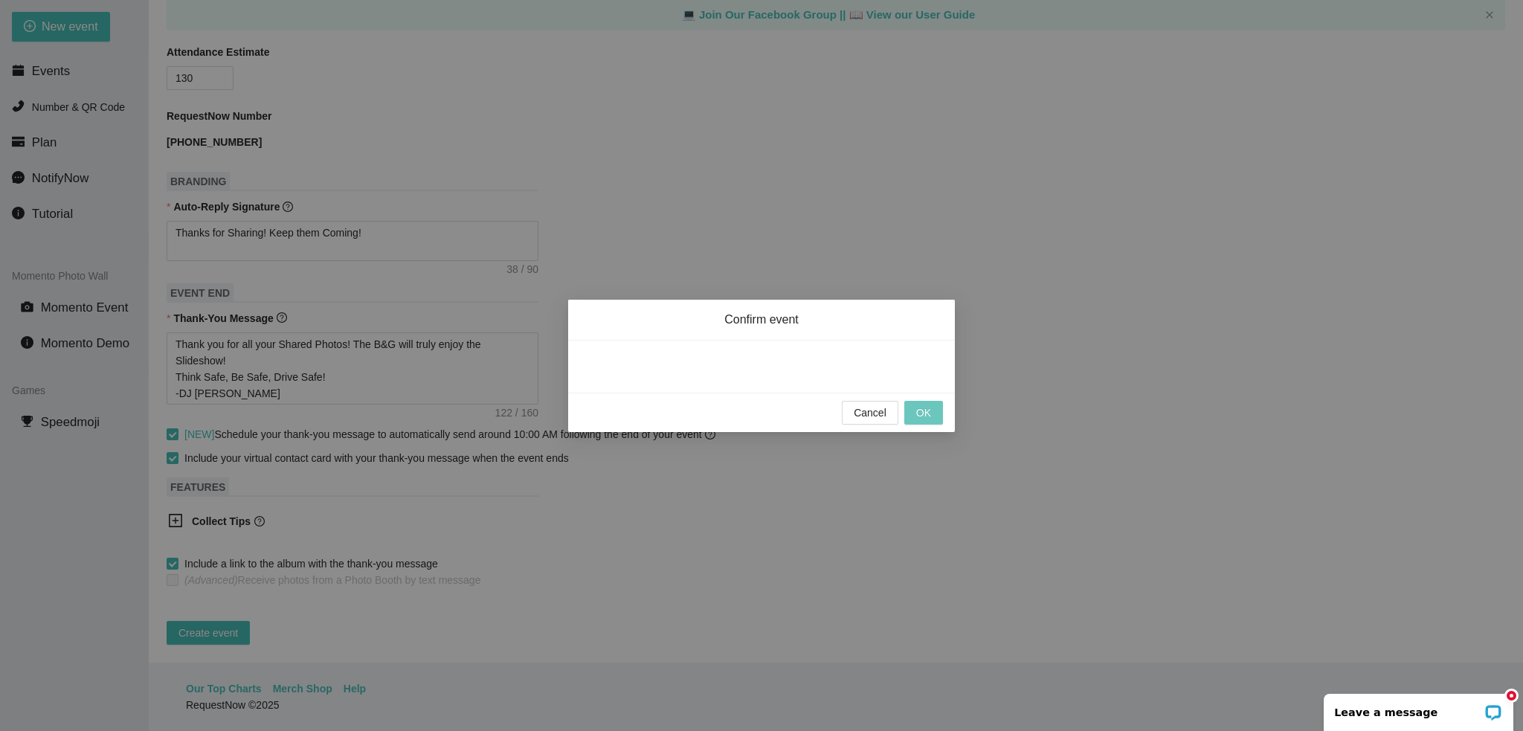
click at [925, 410] on span "OK" at bounding box center [923, 413] width 15 height 16
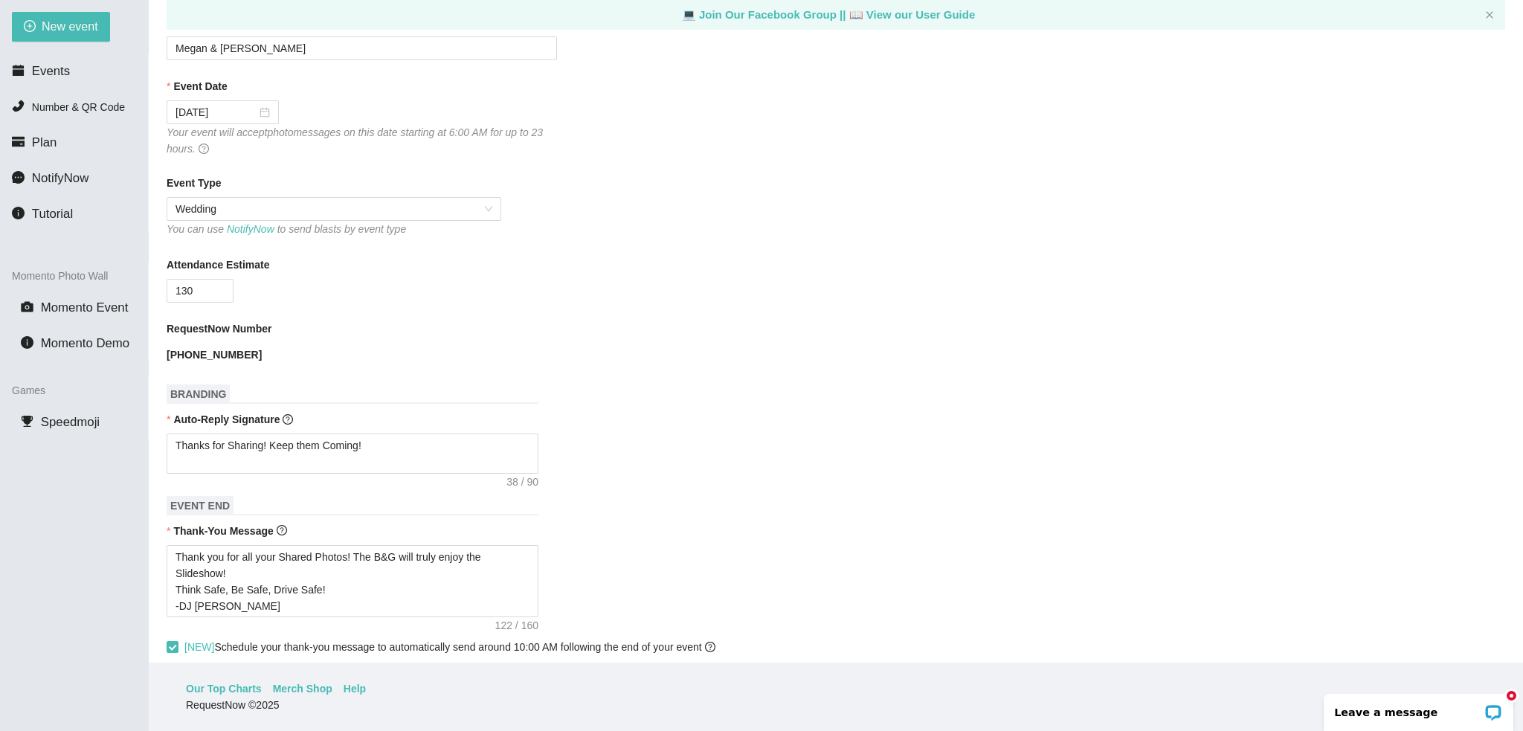
scroll to position [0, 0]
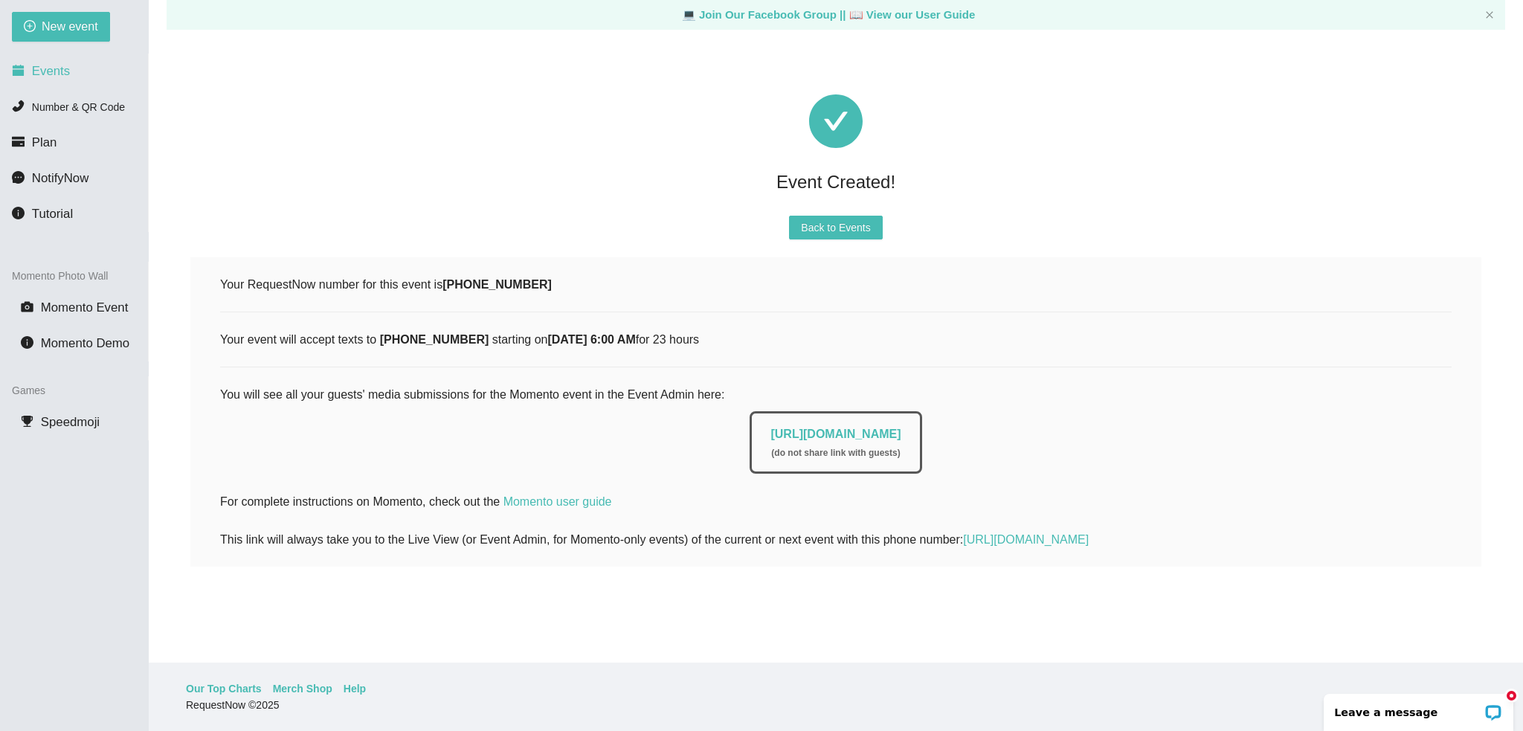
click at [51, 66] on span "Events" at bounding box center [51, 71] width 38 height 14
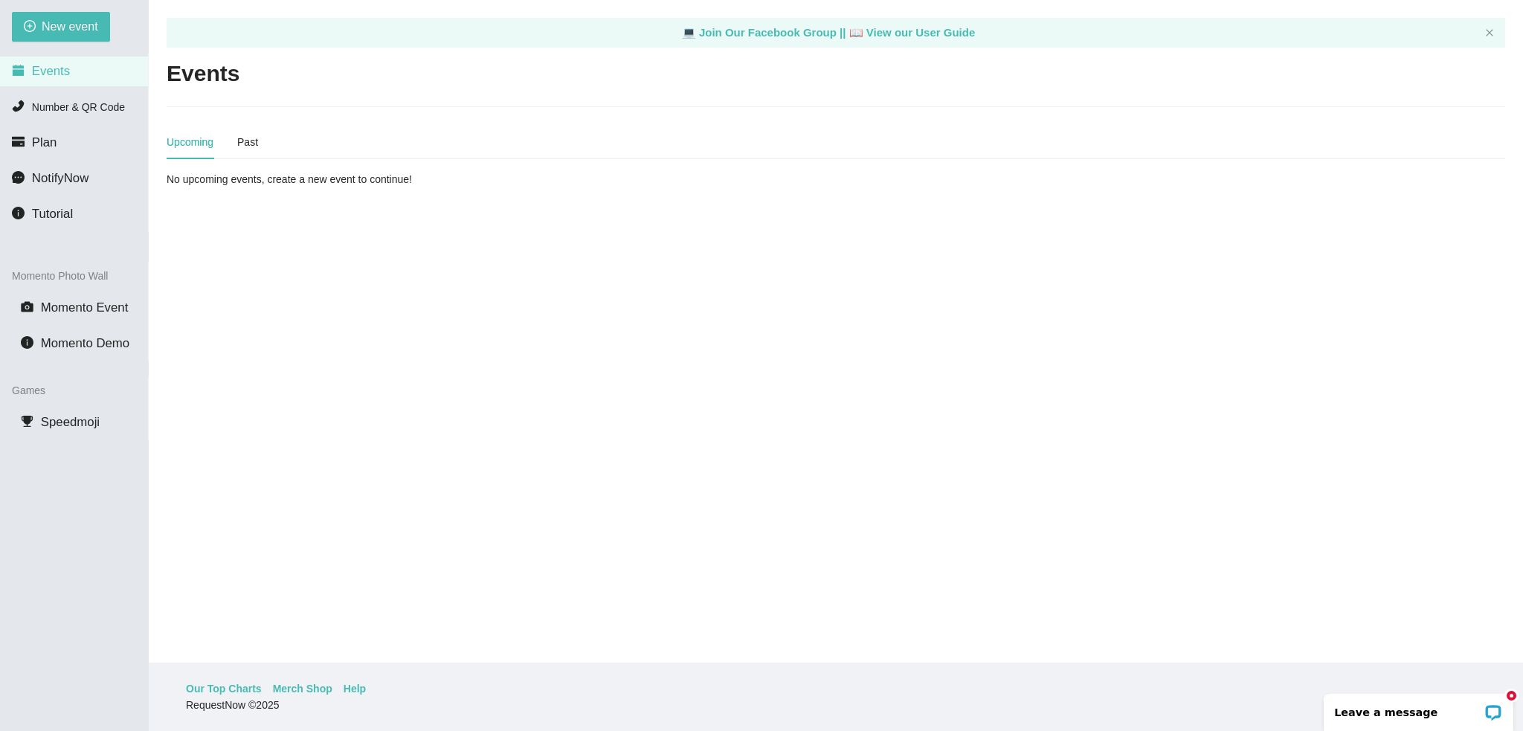
click at [179, 143] on div "Upcoming" at bounding box center [190, 142] width 47 height 16
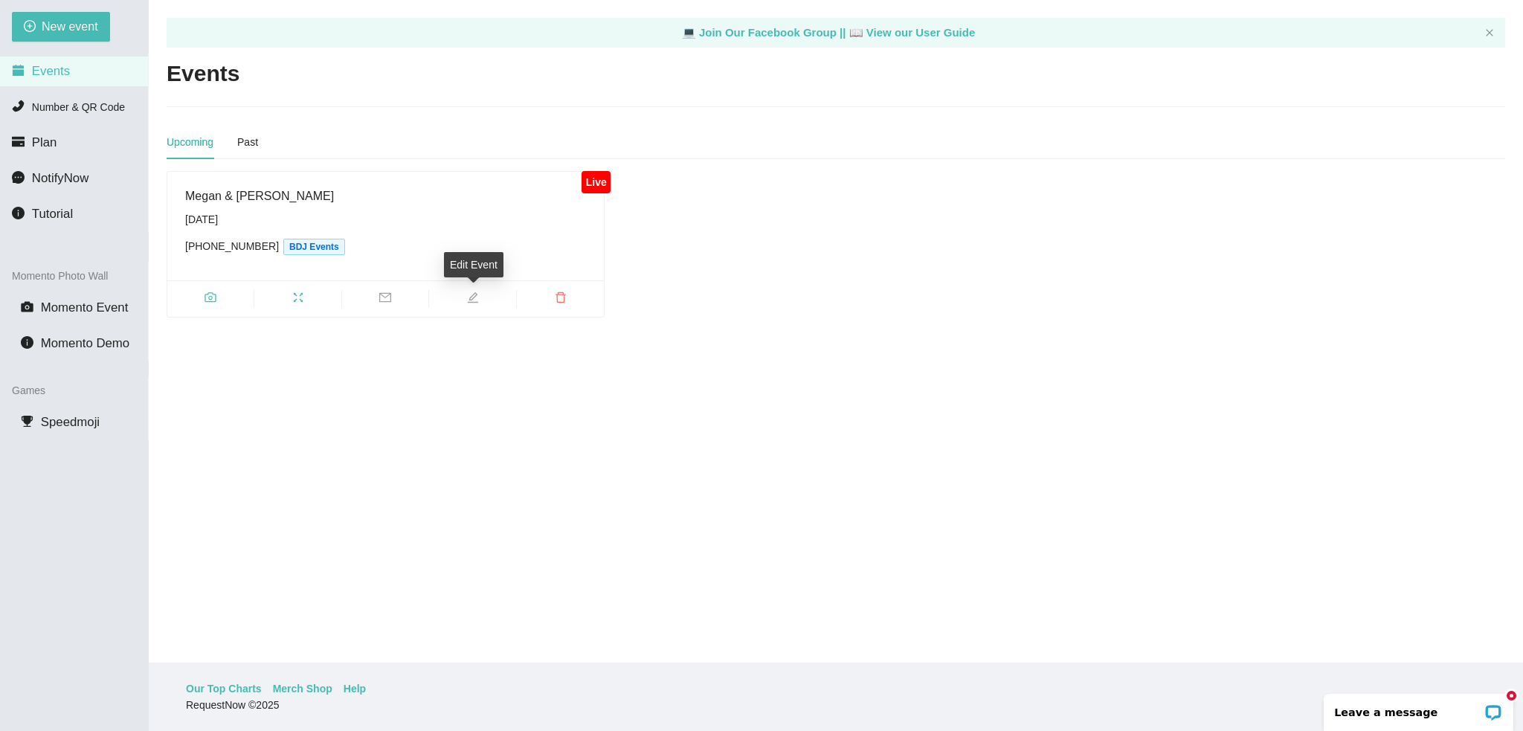
click at [482, 298] on span "edit" at bounding box center [472, 300] width 86 height 16
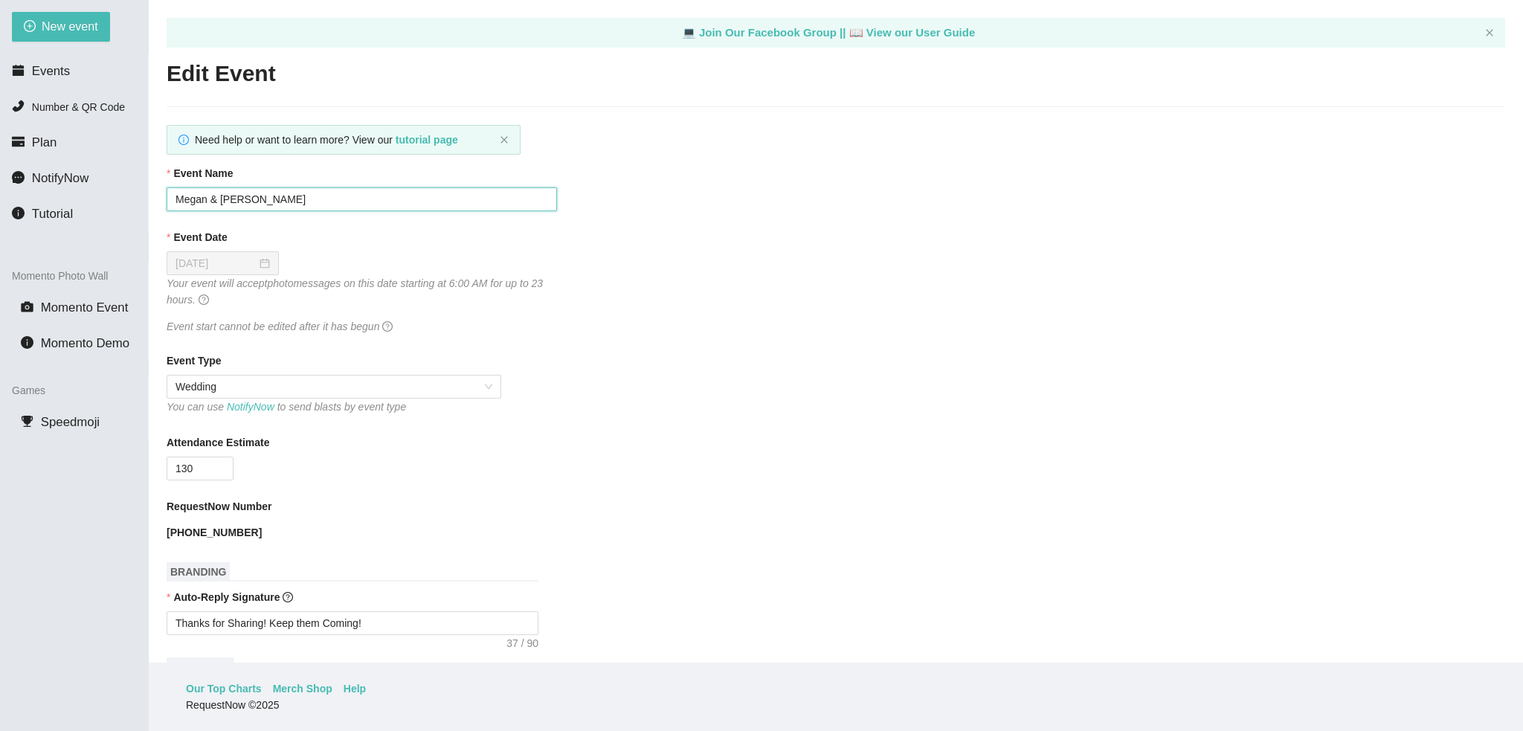
click at [330, 196] on input "Megan & [PERSON_NAME]" at bounding box center [362, 199] width 391 height 24
click at [670, 359] on div "Event Type" at bounding box center [836, 364] width 1339 height 22
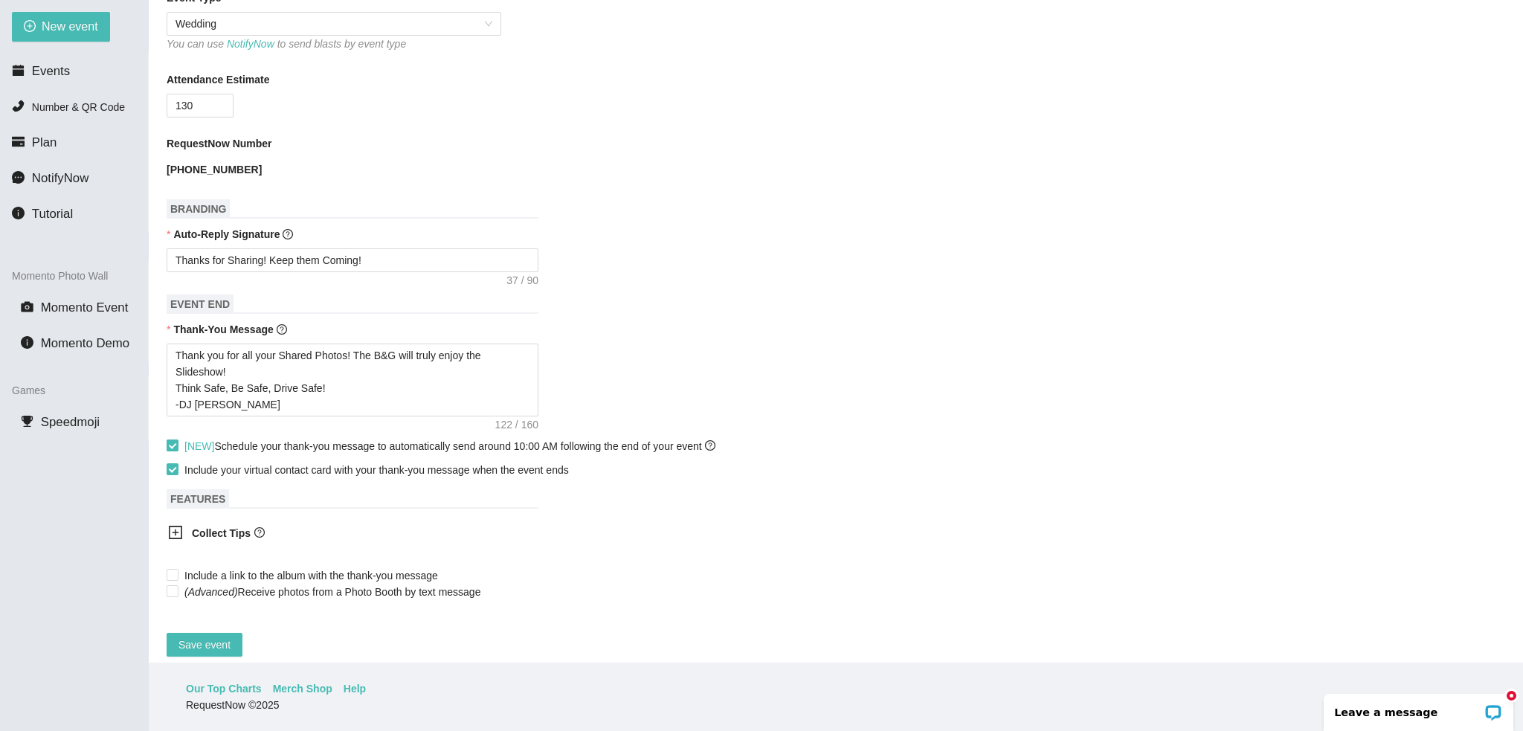
scroll to position [388, 0]
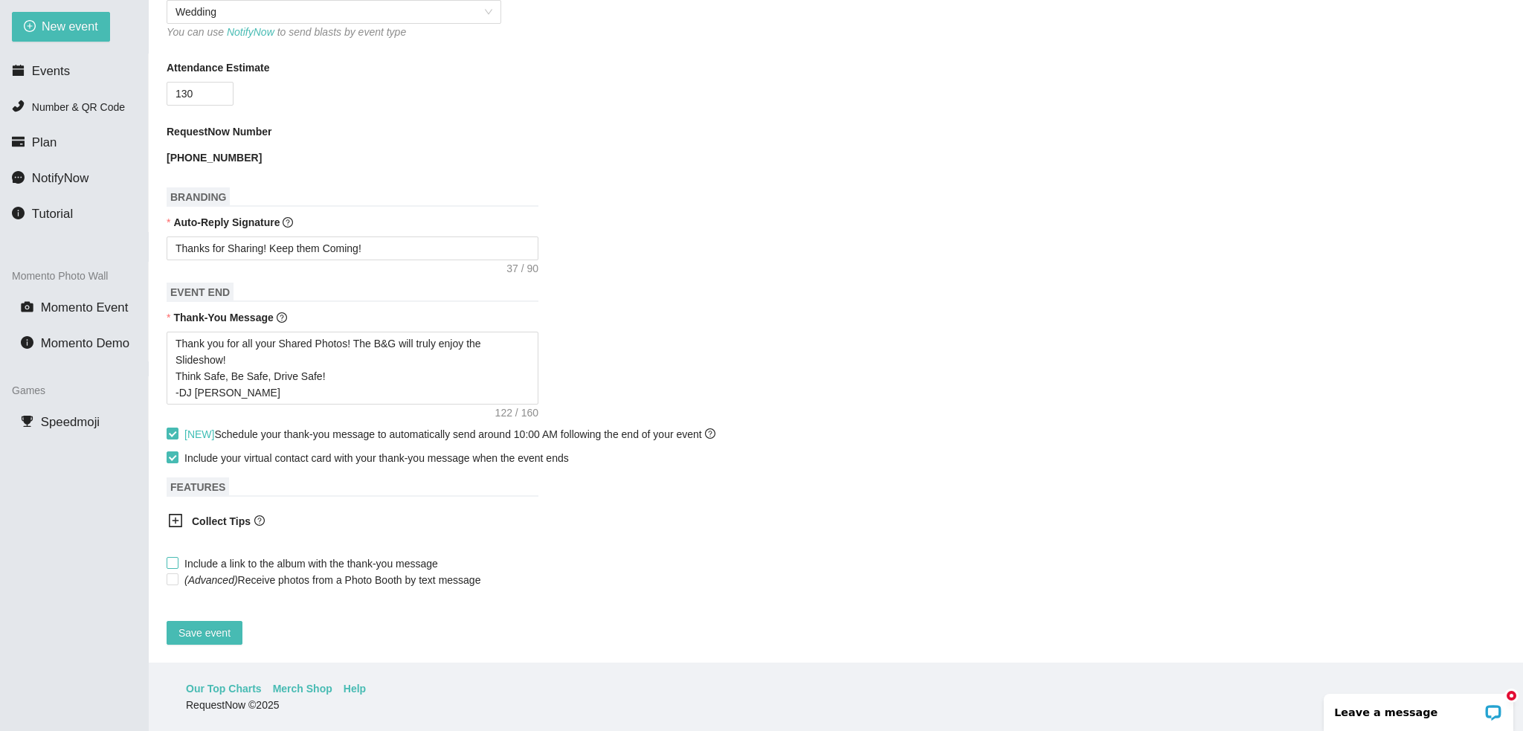
click at [172, 557] on input "Include a link to the album with the thank-you message" at bounding box center [172, 562] width 10 height 10
click at [196, 625] on span "Save event" at bounding box center [205, 633] width 52 height 16
click at [170, 573] on input "(Advanced) Receive photos from a Photo Booth by text message" at bounding box center [172, 578] width 10 height 10
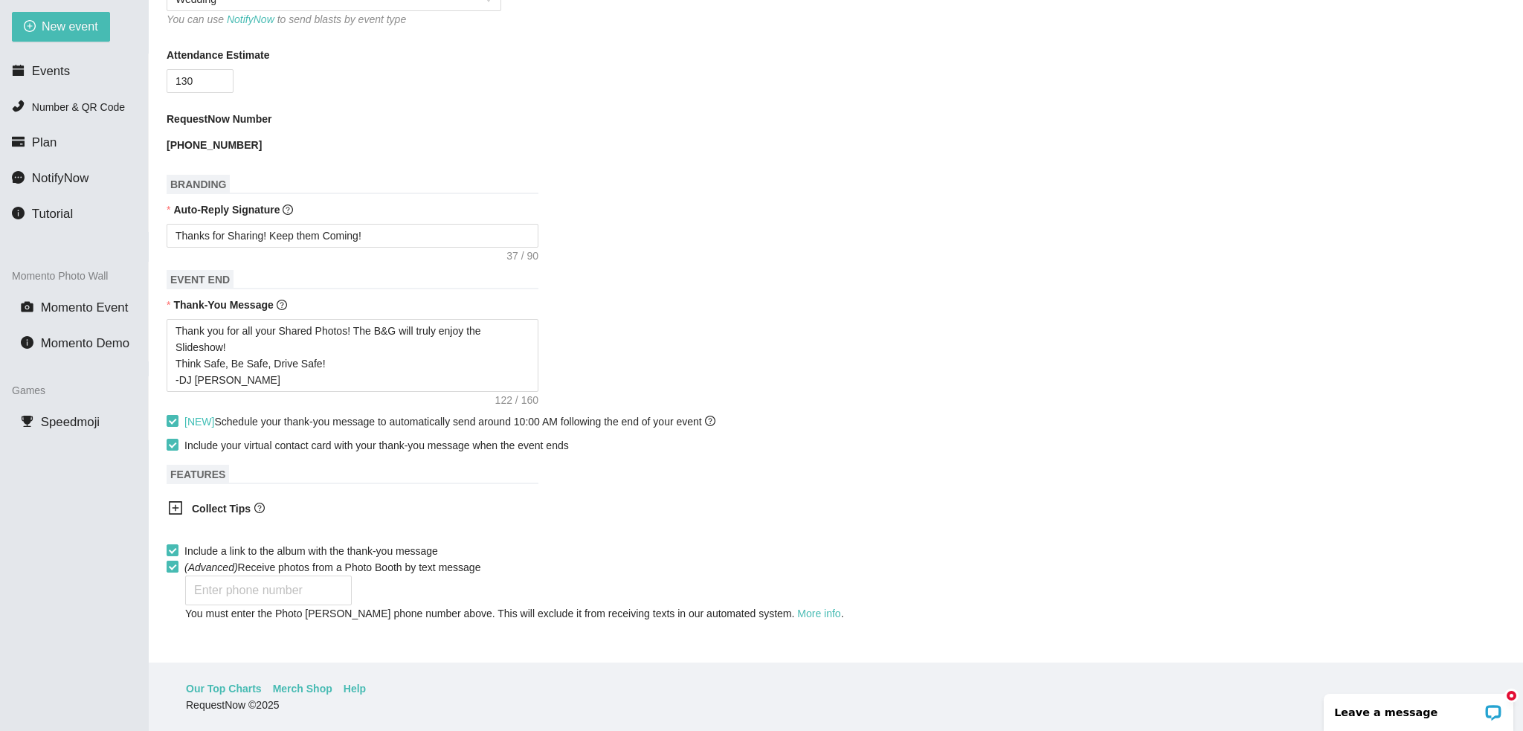
click at [170, 568] on input "(Advanced) Receive photos from a Photo Booth by text message" at bounding box center [172, 566] width 10 height 10
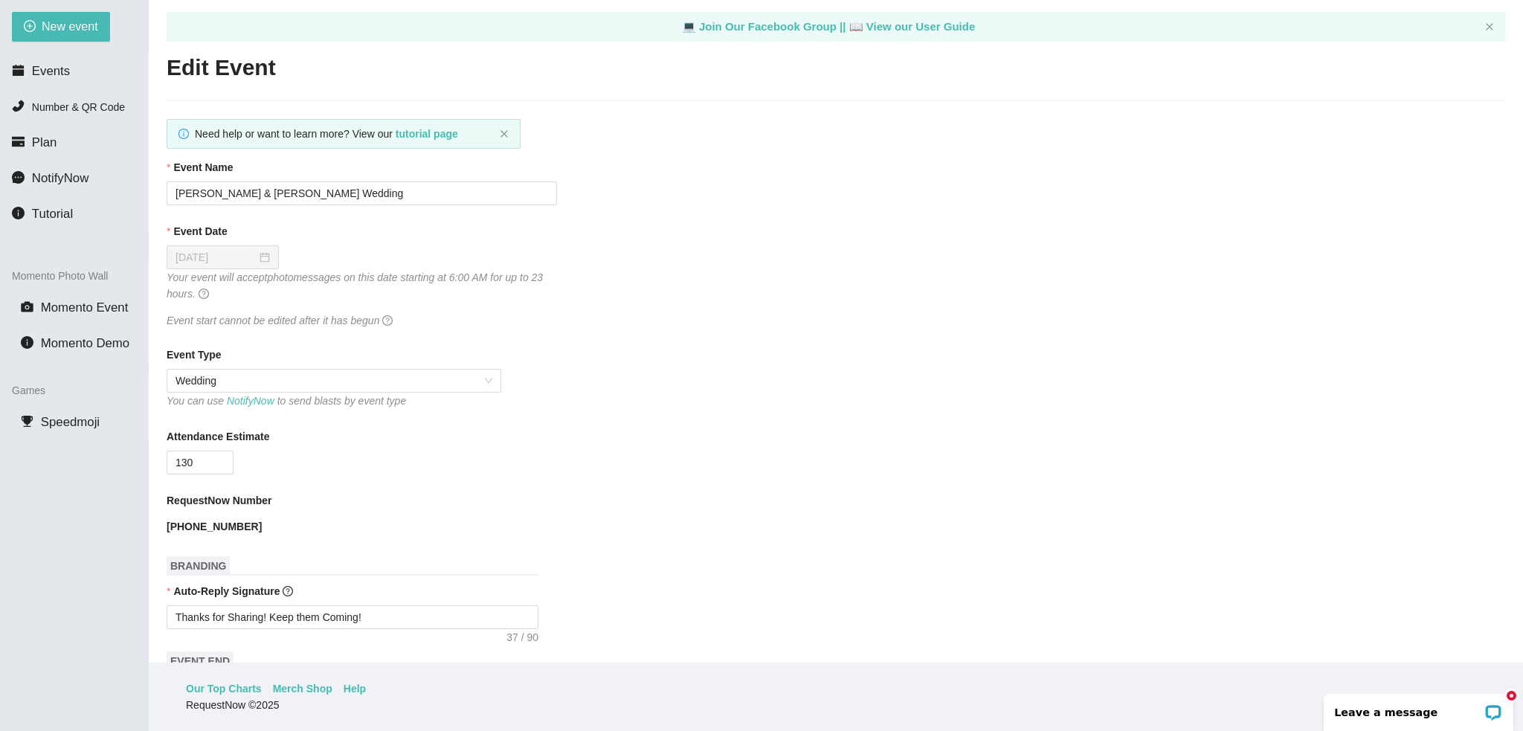
scroll to position [0, 0]
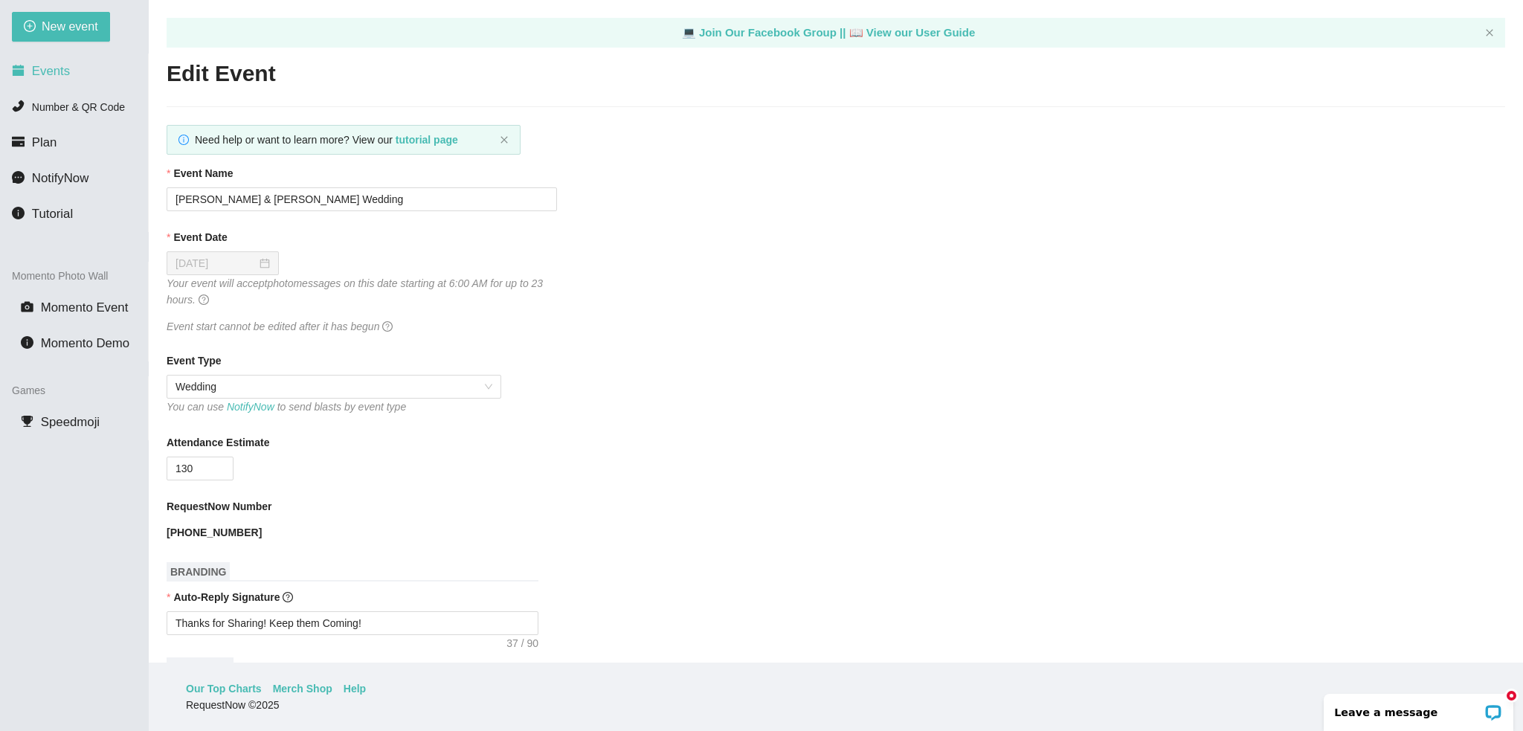
click at [57, 71] on span "Events" at bounding box center [51, 71] width 38 height 14
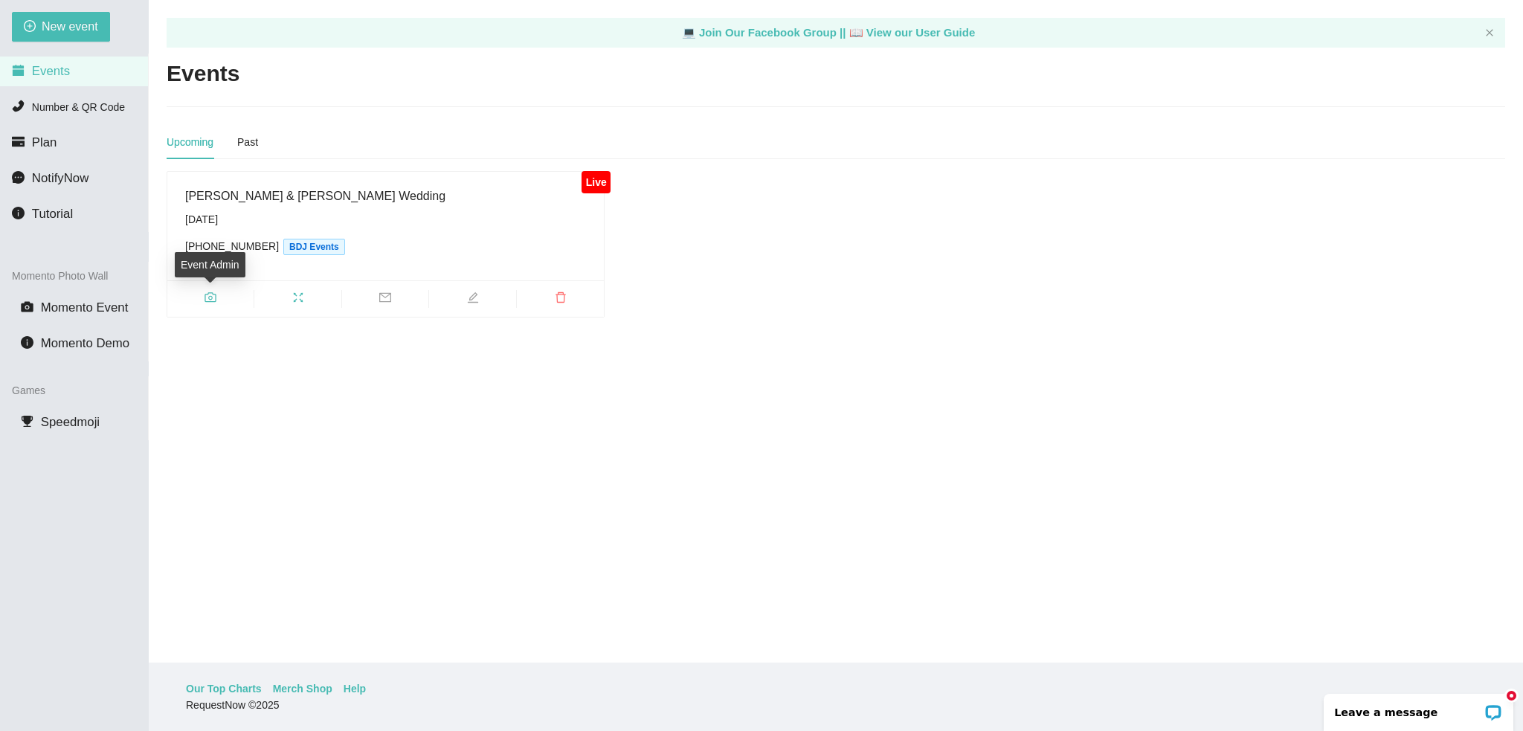
click at [214, 297] on icon "camera" at bounding box center [211, 298] width 12 height 12
